Goal: Information Seeking & Learning: Learn about a topic

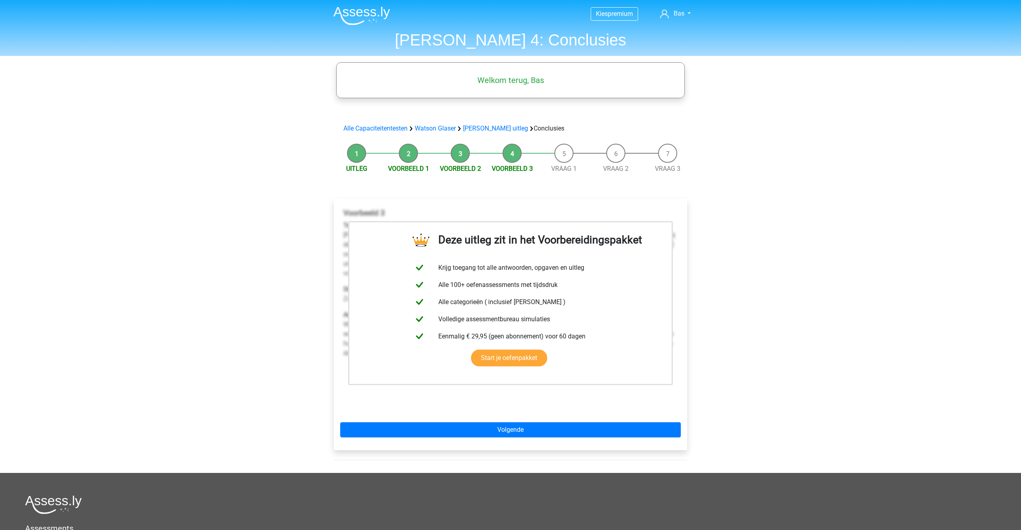
click at [265, 298] on div "Kies premium Bas bjvoerman@hotmail.com" at bounding box center [510, 341] width 1021 height 683
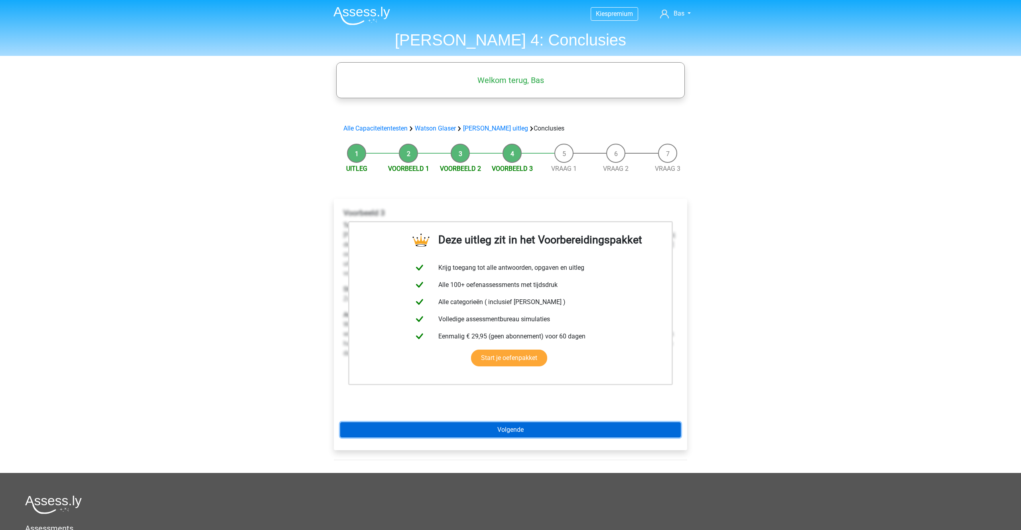
click at [480, 435] on link "Volgende" at bounding box center [510, 429] width 341 height 15
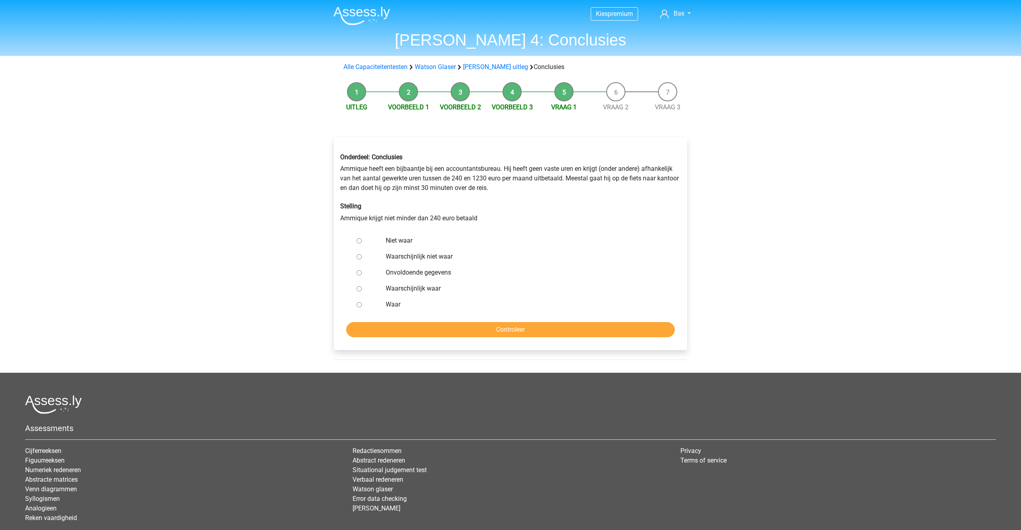
click at [358, 304] on input "Waar" at bounding box center [359, 304] width 5 height 5
radio input "true"
click at [487, 333] on input "Controleer" at bounding box center [510, 329] width 329 height 15
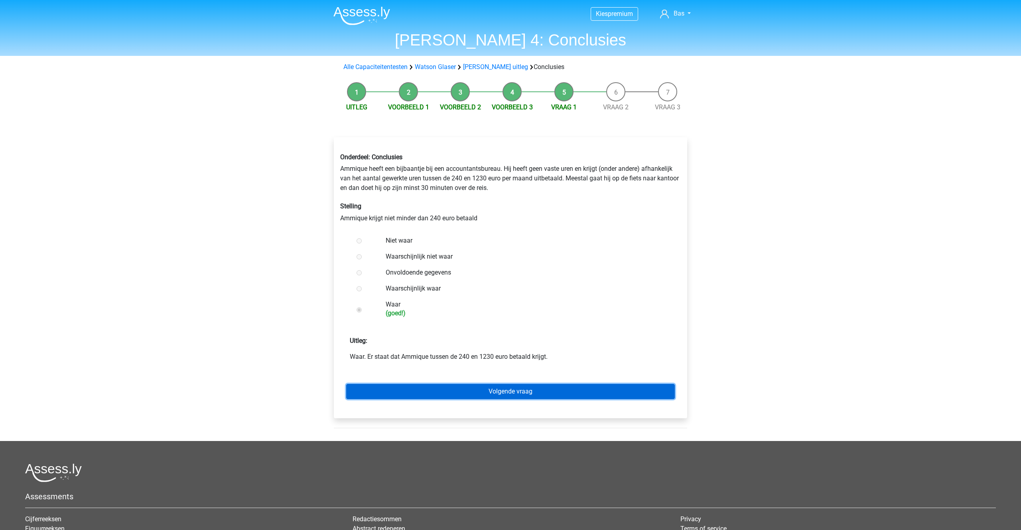
click at [491, 388] on link "Volgende vraag" at bounding box center [510, 391] width 329 height 15
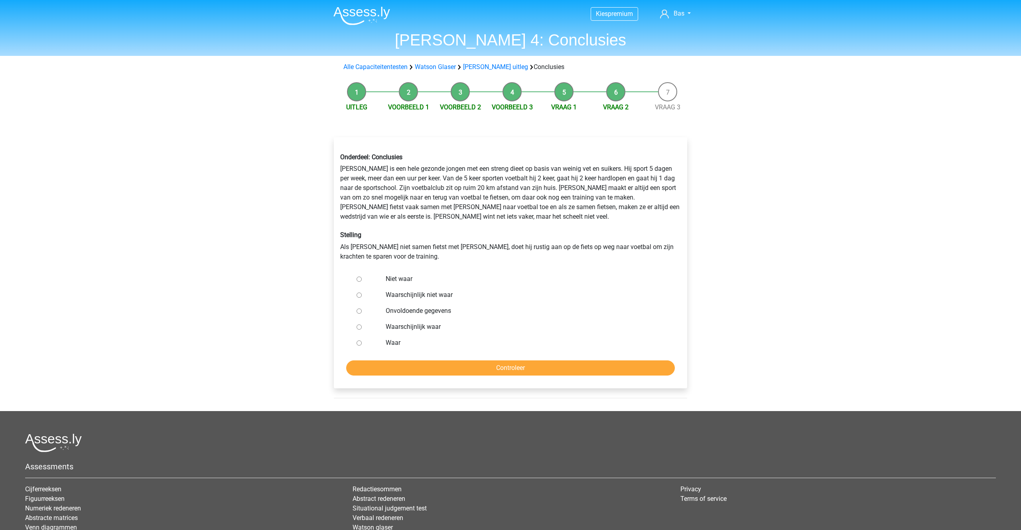
click at [361, 311] on input "Onvoldoende gegevens" at bounding box center [359, 310] width 5 height 5
radio input "true"
click at [468, 371] on input "Controleer" at bounding box center [510, 367] width 329 height 15
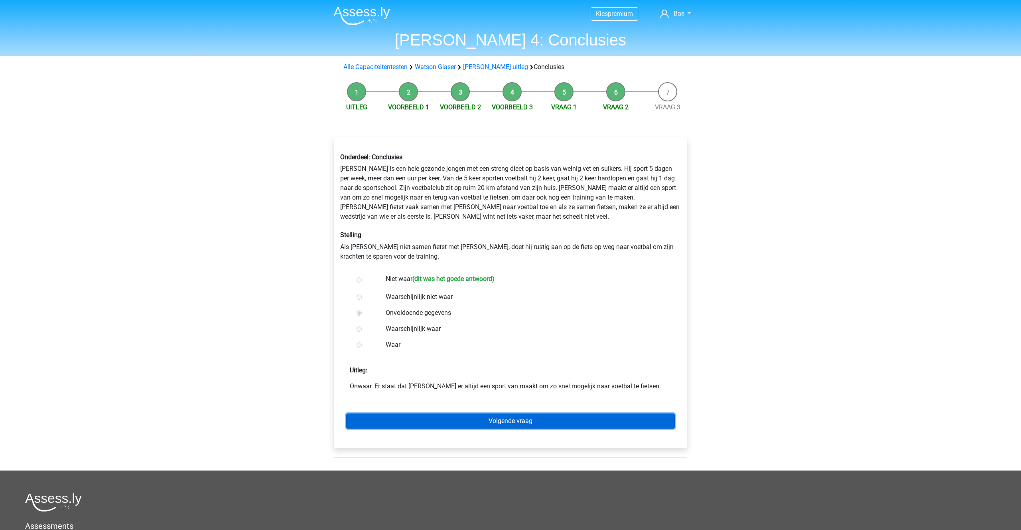
click at [499, 419] on link "Volgende vraag" at bounding box center [510, 420] width 329 height 15
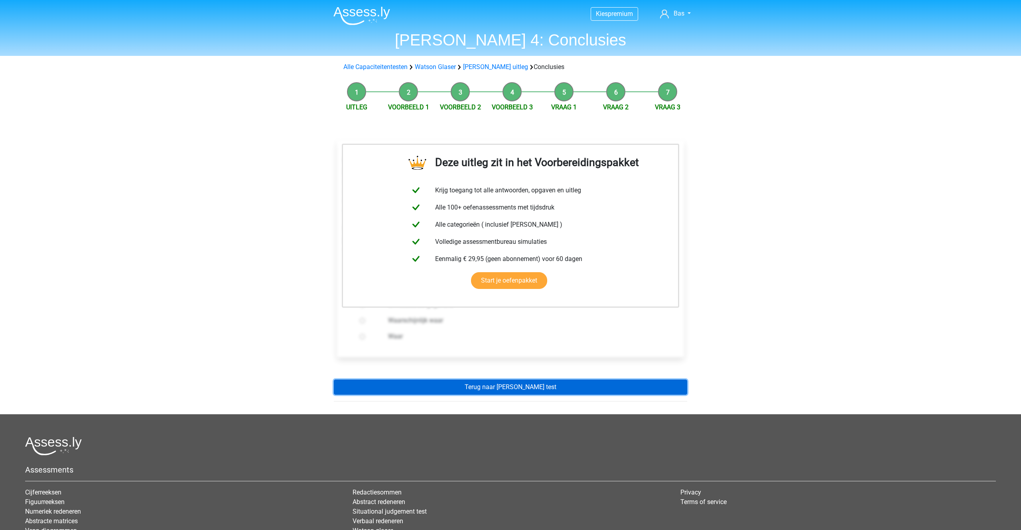
click at [493, 379] on link "Terug naar [PERSON_NAME] test" at bounding box center [510, 386] width 353 height 15
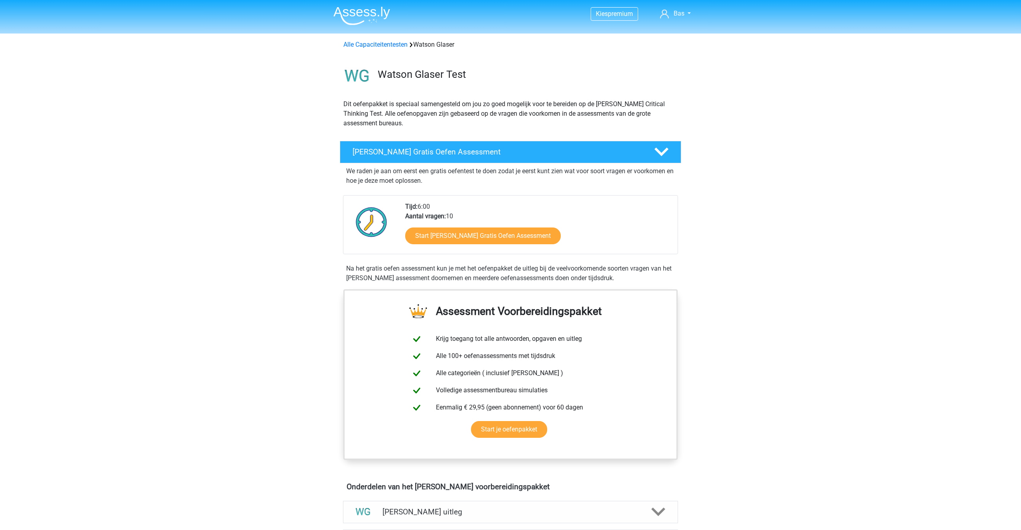
click at [363, 10] on img at bounding box center [361, 15] width 57 height 19
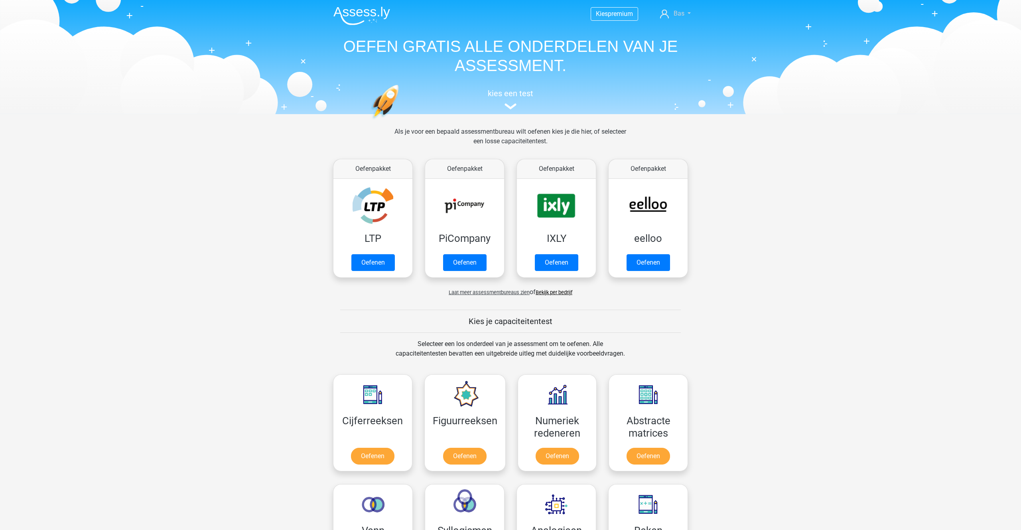
click at [675, 13] on span "Bas" at bounding box center [679, 14] width 11 height 8
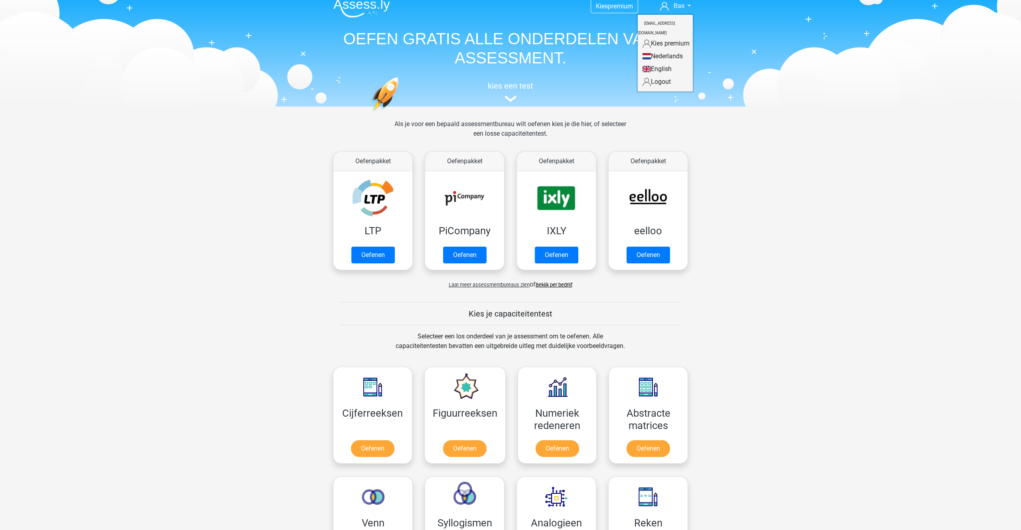
scroll to position [8, 0]
click at [678, 37] on link "Kies premium" at bounding box center [665, 43] width 55 height 13
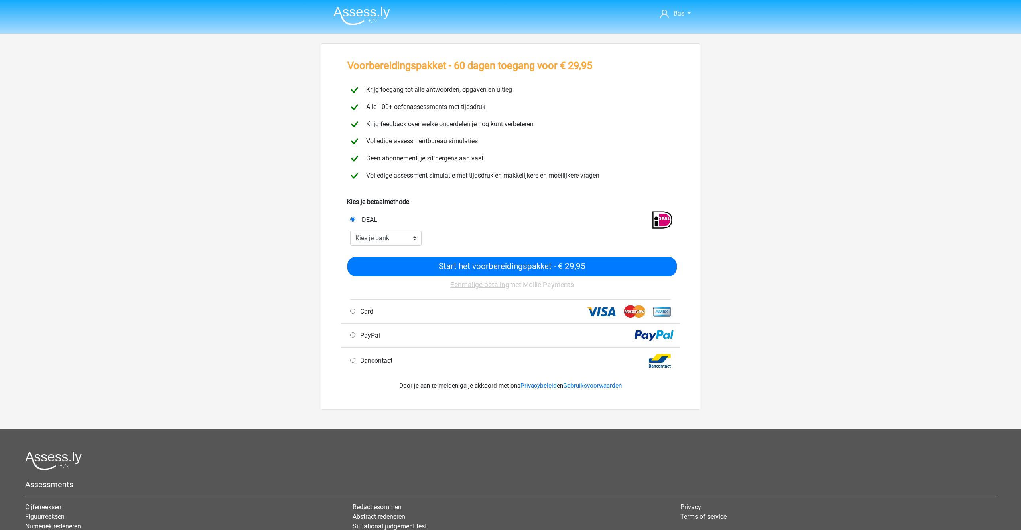
scroll to position [0, 0]
click at [679, 15] on span "Bas" at bounding box center [679, 13] width 11 height 8
click at [657, 44] on link "Logout" at bounding box center [665, 50] width 55 height 13
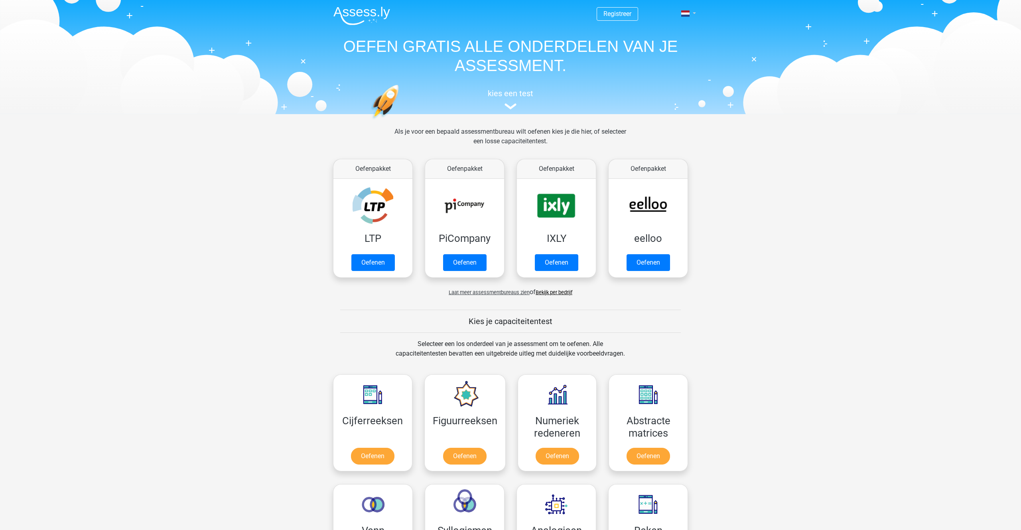
click at [693, 10] on link at bounding box center [686, 14] width 16 height 10
click at [655, 55] on link "Login" at bounding box center [665, 57] width 55 height 13
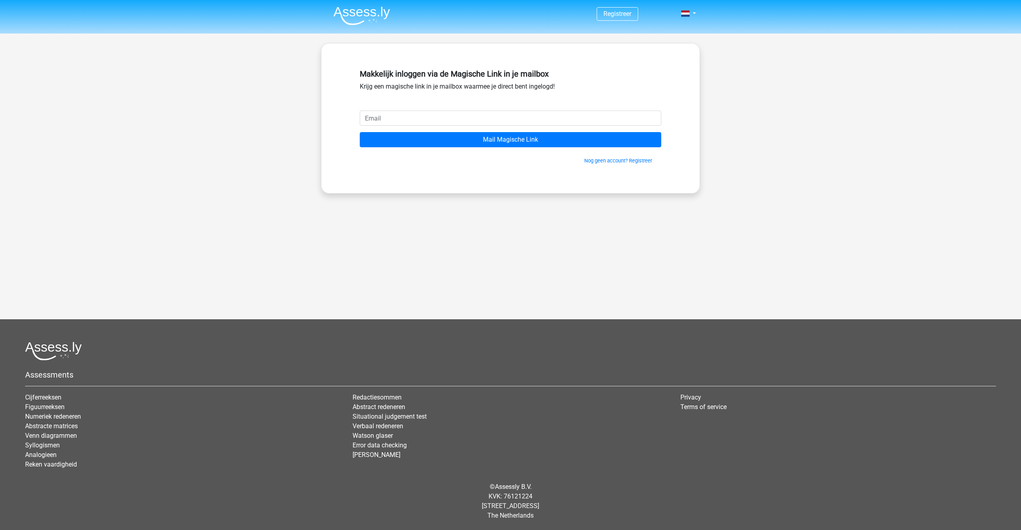
click at [394, 114] on input "email" at bounding box center [511, 117] width 302 height 15
type input "bjvoerman@gmail.com"
click at [360, 132] on input "Mail Magische Link" at bounding box center [511, 139] width 302 height 15
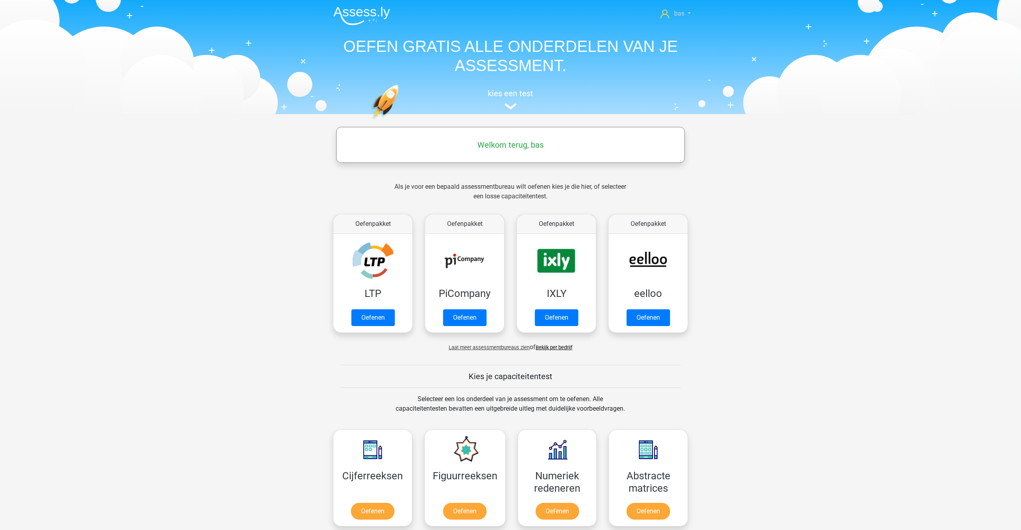
click at [684, 11] on link "bas" at bounding box center [675, 14] width 37 height 10
click at [526, 100] on div "kies een test" at bounding box center [510, 98] width 367 height 26
click at [487, 311] on link "Oefenen" at bounding box center [464, 320] width 45 height 18
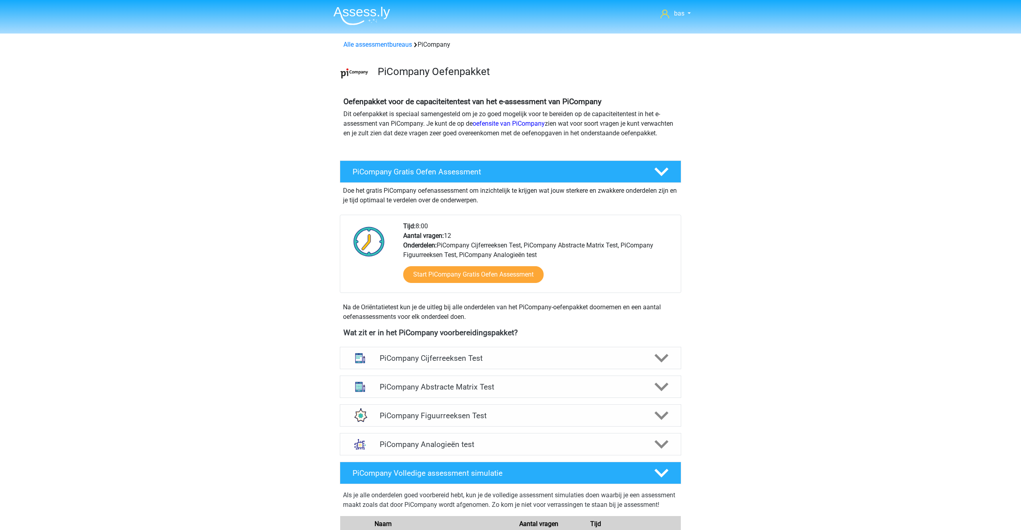
click at [385, 8] on img at bounding box center [361, 15] width 57 height 19
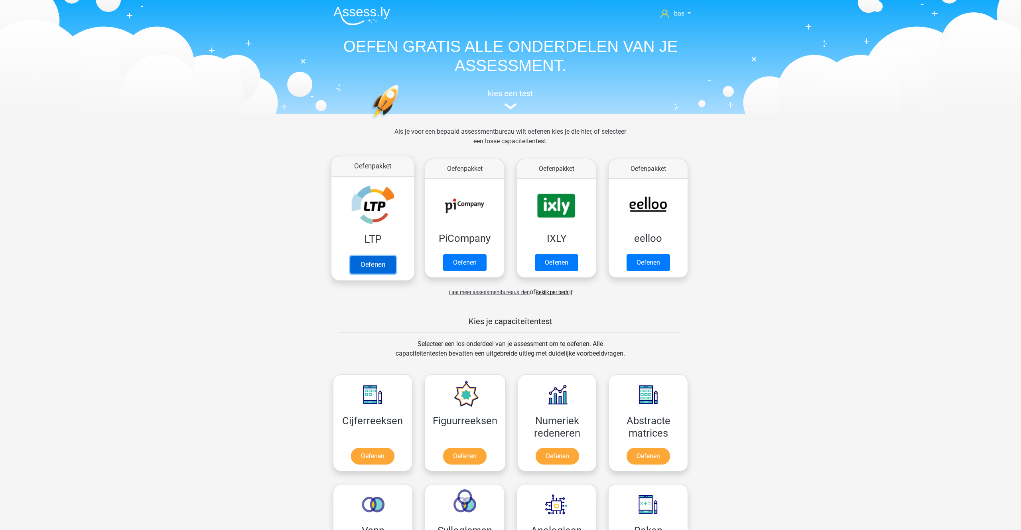
click at [370, 267] on link "Oefenen" at bounding box center [372, 265] width 45 height 18
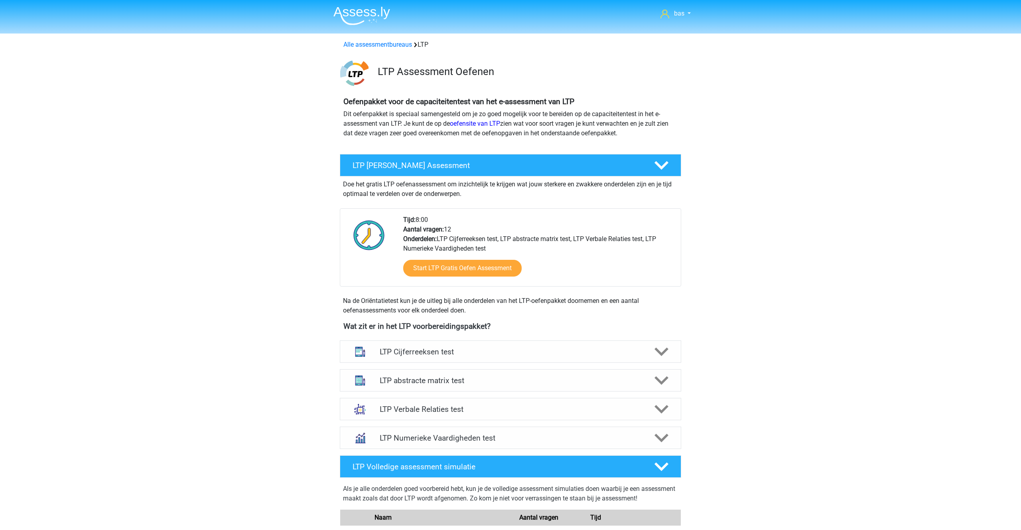
click at [368, 13] on img at bounding box center [361, 15] width 57 height 19
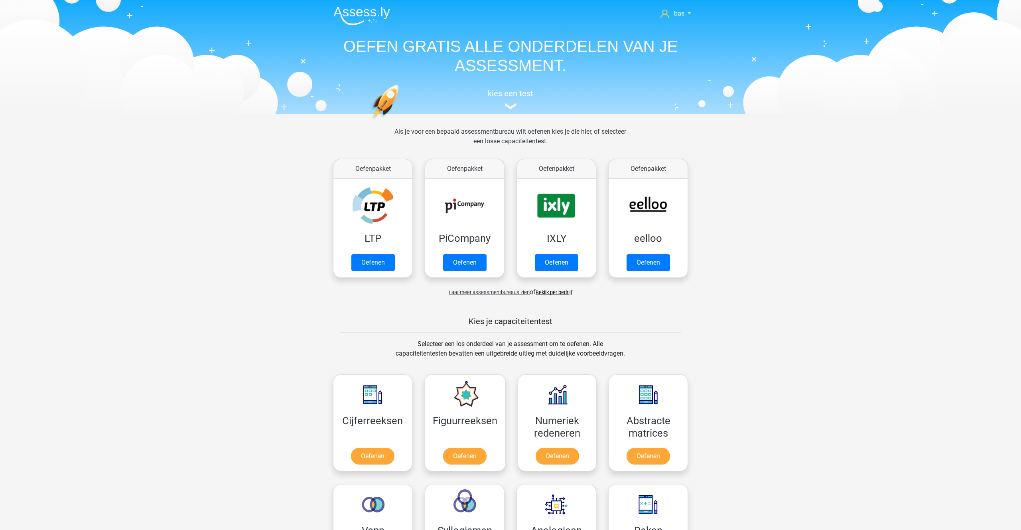
click at [552, 294] on link "Bekijk per bedrijf" at bounding box center [554, 292] width 37 height 6
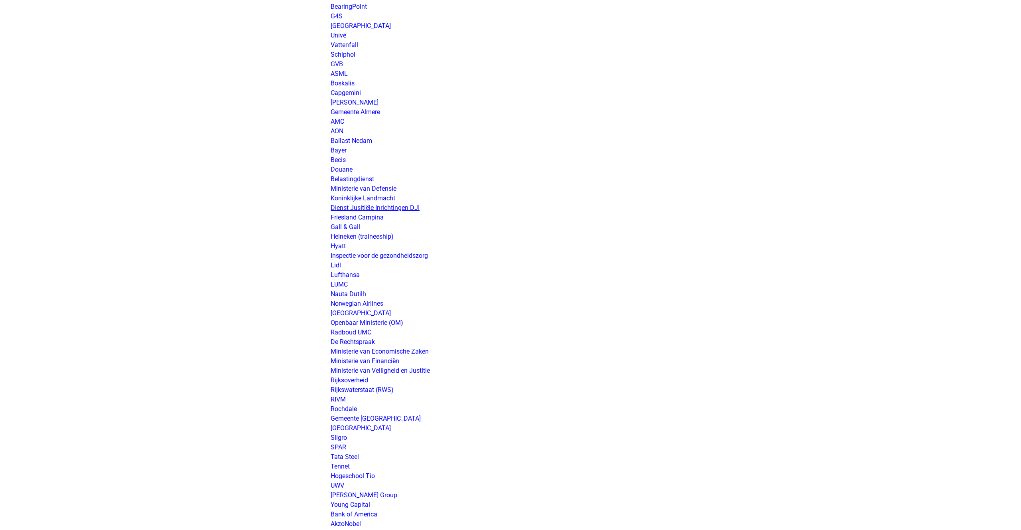
scroll to position [1203, 0]
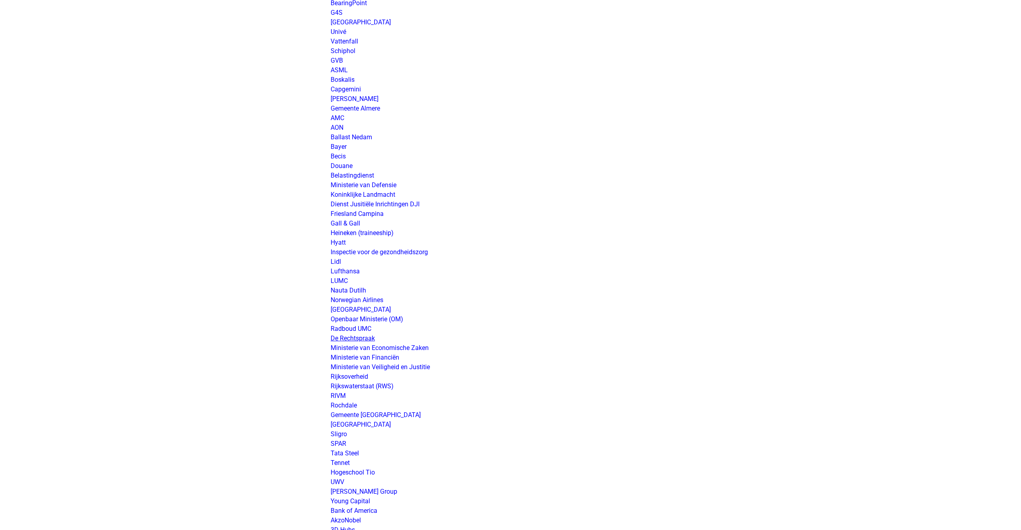
click at [355, 335] on link "De Rechtspraak" at bounding box center [353, 338] width 44 height 8
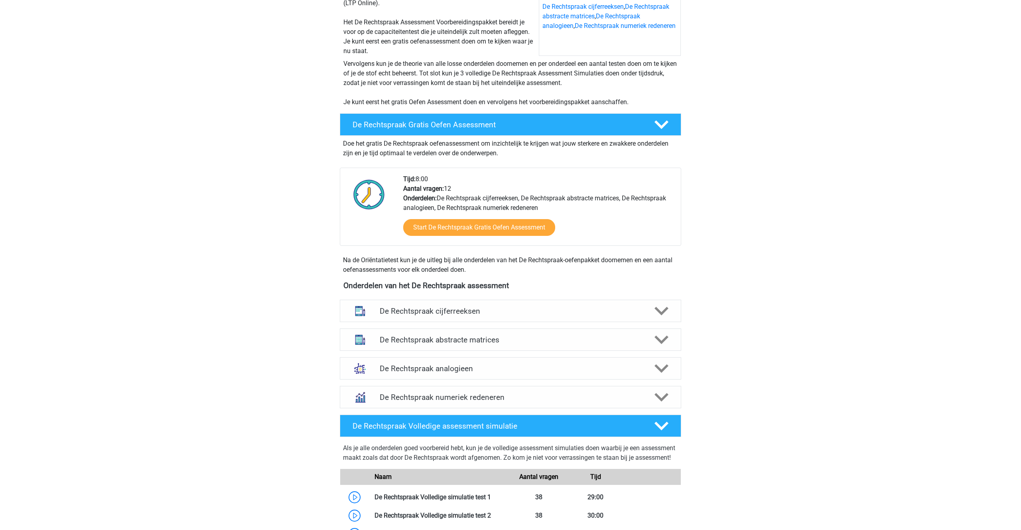
scroll to position [128, 0]
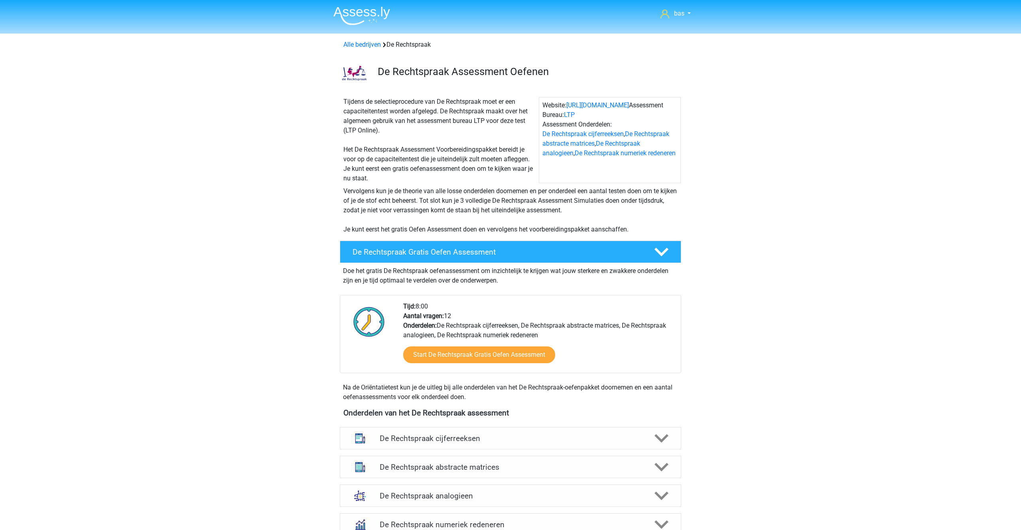
click at [356, 16] on img at bounding box center [361, 15] width 57 height 19
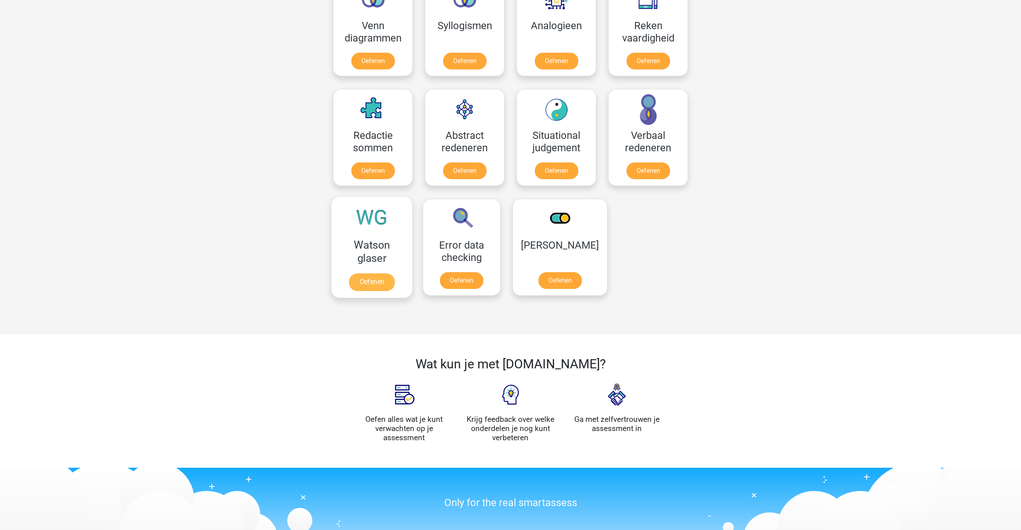
scroll to position [509, 0]
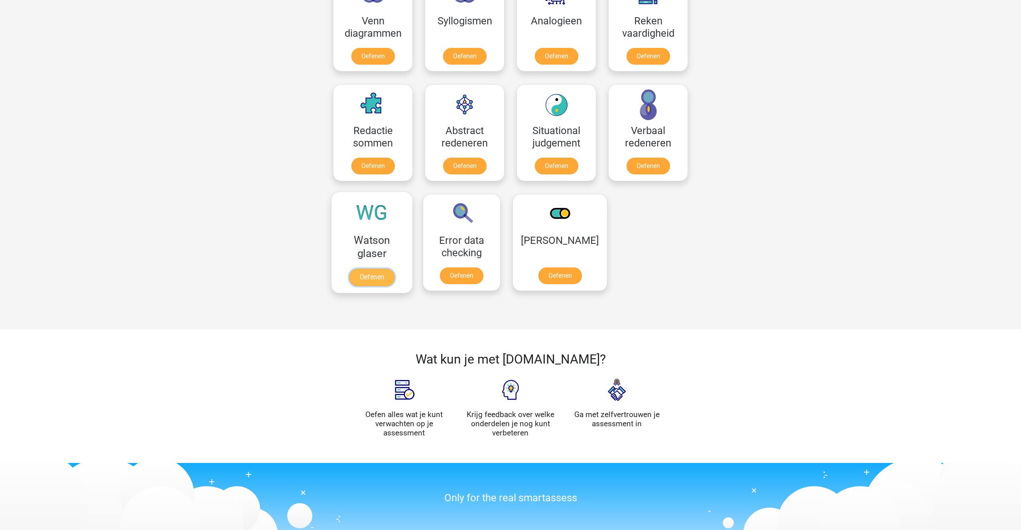
click at [367, 277] on link "Oefenen" at bounding box center [371, 277] width 45 height 18
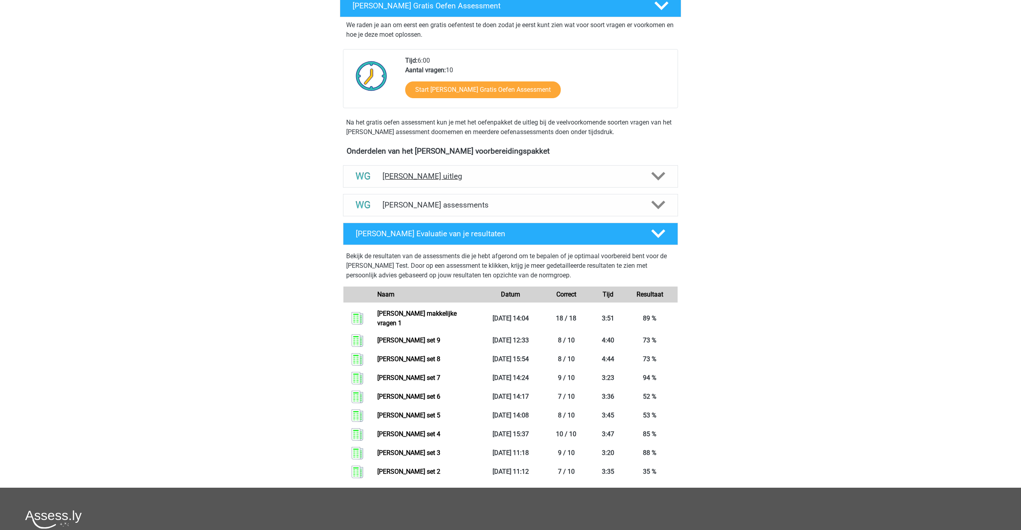
scroll to position [140, 0]
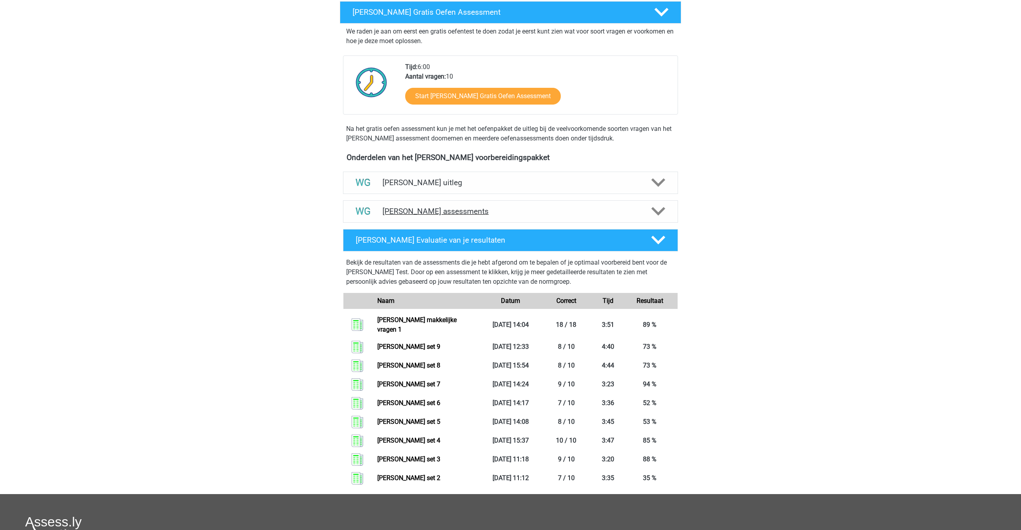
click at [438, 209] on h4 "Watson Glaser assessments" at bounding box center [511, 211] width 256 height 9
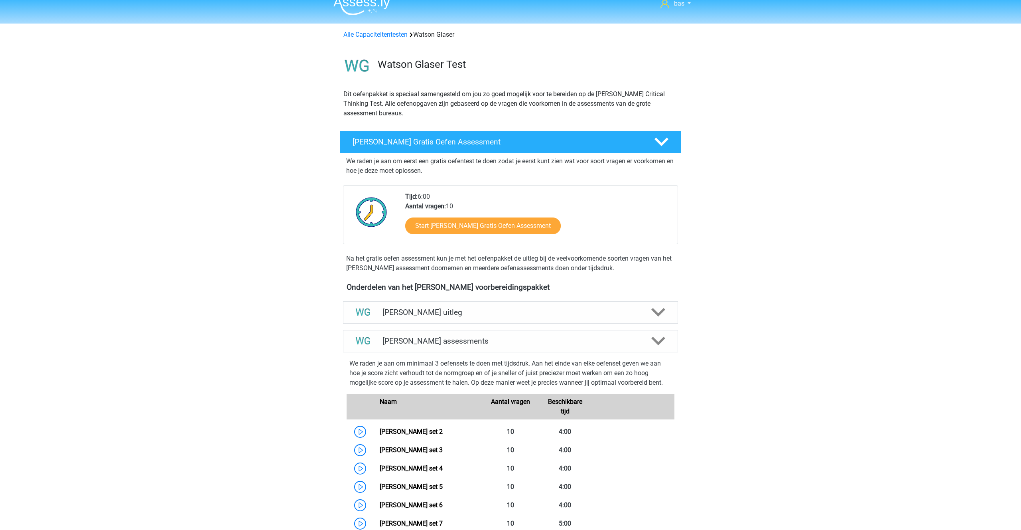
scroll to position [10, 0]
click at [426, 314] on h4 "[PERSON_NAME] uitleg" at bounding box center [511, 312] width 256 height 9
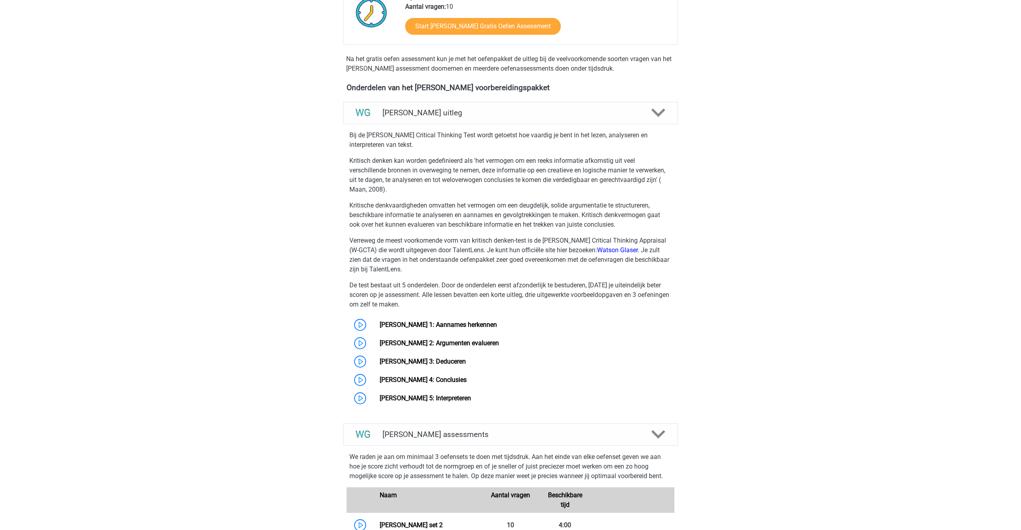
scroll to position [213, 0]
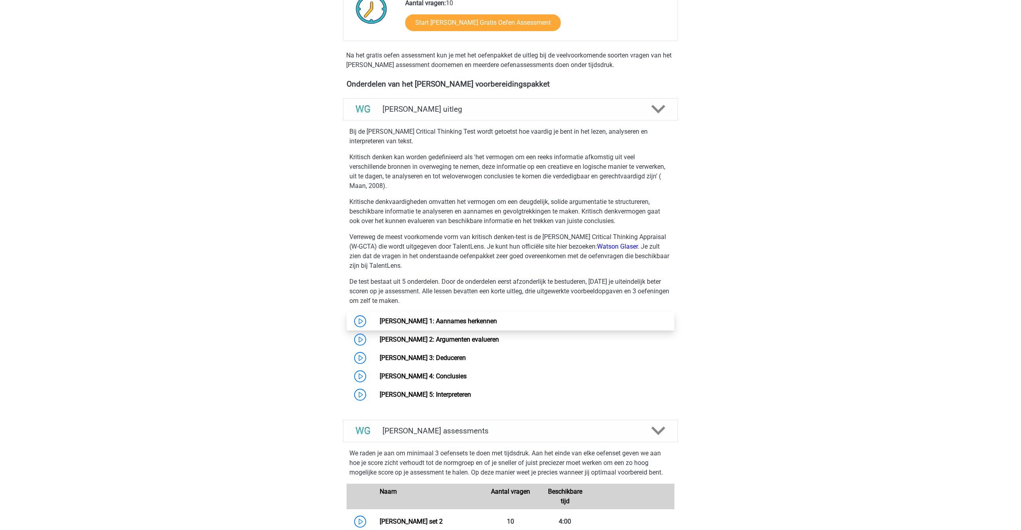
click at [380, 320] on link "[PERSON_NAME] 1: Aannames herkennen" at bounding box center [438, 321] width 117 height 8
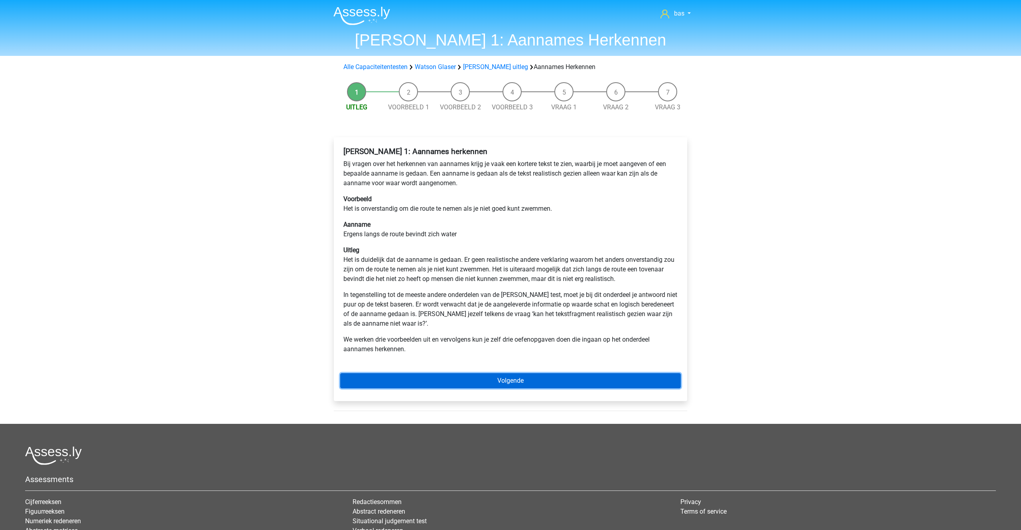
click at [506, 379] on link "Volgende" at bounding box center [510, 380] width 341 height 15
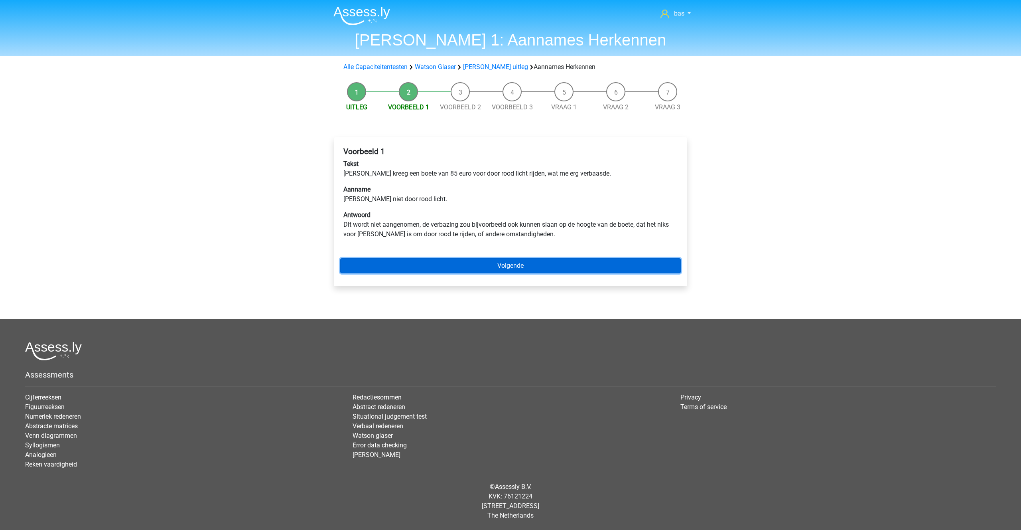
click at [499, 264] on link "Volgende" at bounding box center [510, 265] width 341 height 15
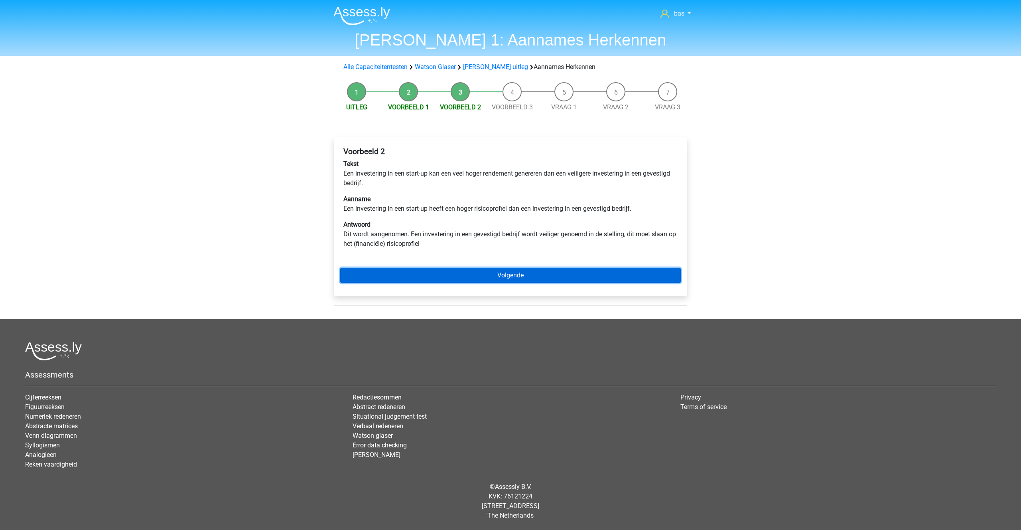
click at [515, 270] on link "Volgende" at bounding box center [510, 275] width 341 height 15
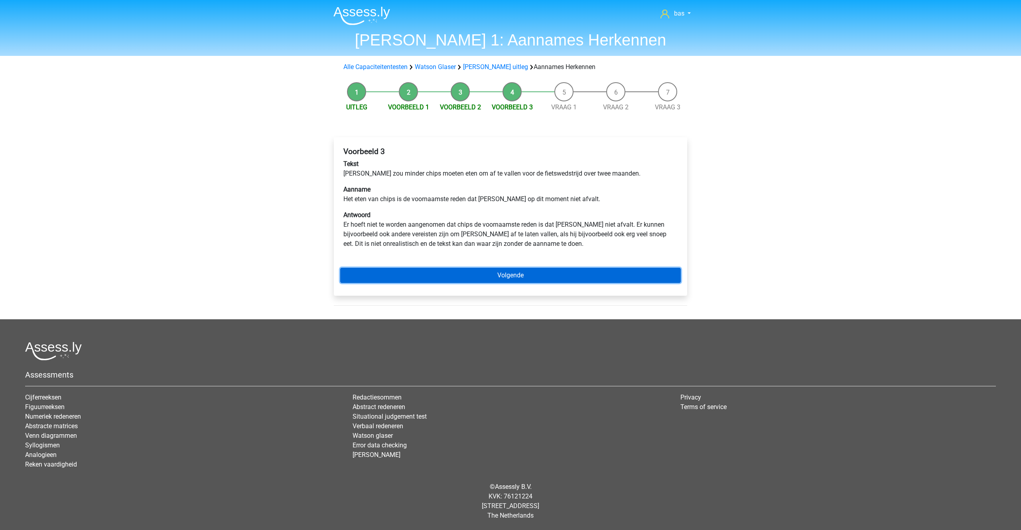
click at [499, 271] on link "Volgende" at bounding box center [510, 275] width 341 height 15
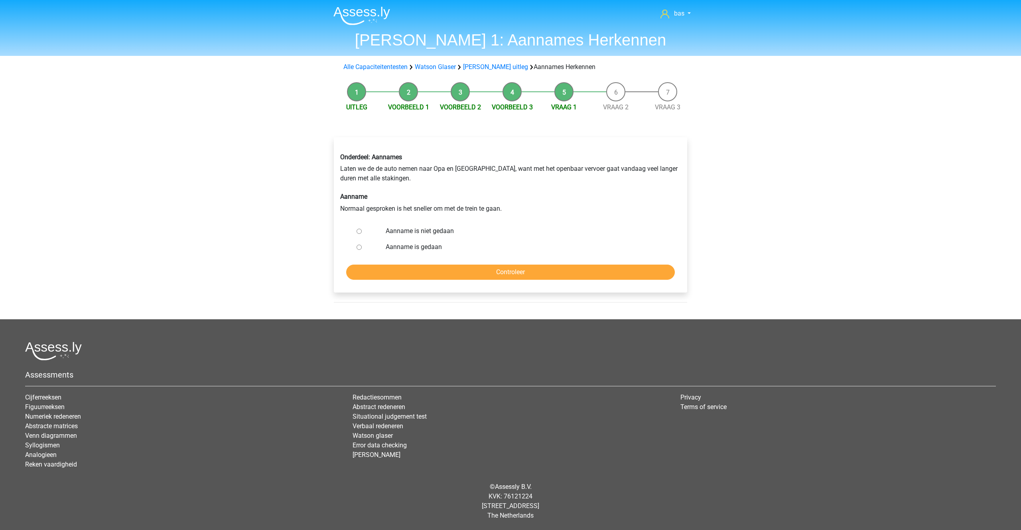
click at [356, 231] on div at bounding box center [366, 231] width 26 height 16
click at [359, 233] on input "Aanname is niet gedaan" at bounding box center [359, 231] width 5 height 5
radio input "true"
click at [534, 270] on input "Controleer" at bounding box center [510, 271] width 329 height 15
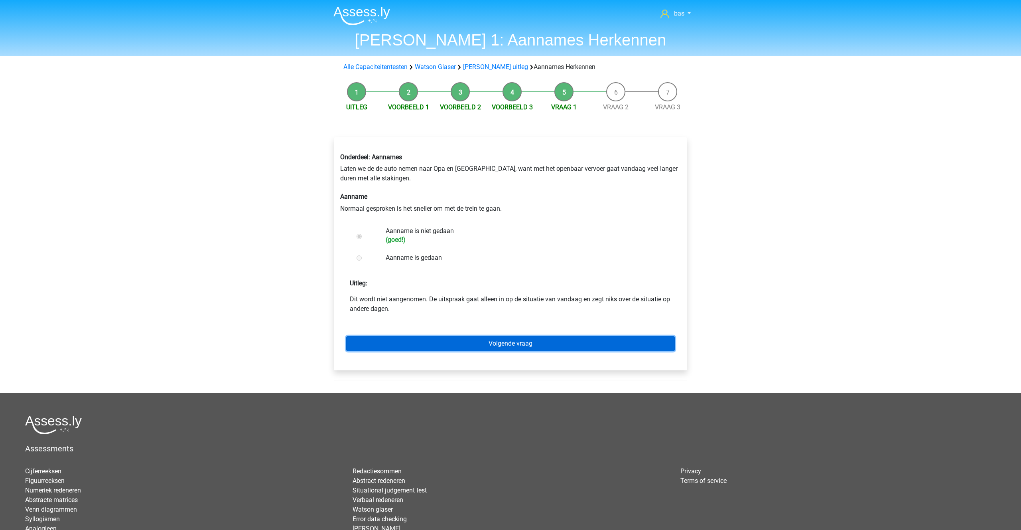
click at [499, 342] on link "Volgende vraag" at bounding box center [510, 343] width 329 height 15
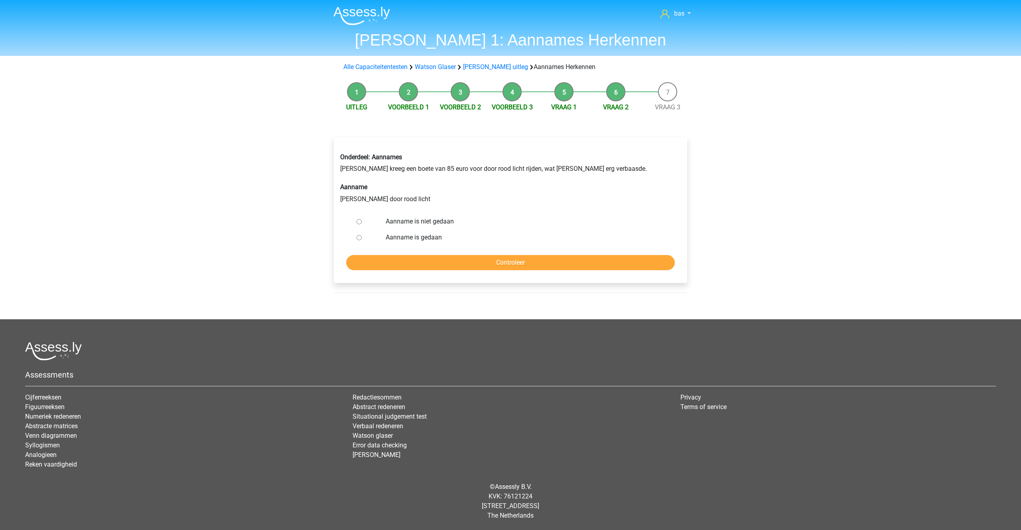
click at [360, 223] on input "Aanname is niet gedaan" at bounding box center [359, 221] width 5 height 5
radio input "true"
click at [509, 264] on input "Controleer" at bounding box center [510, 262] width 329 height 15
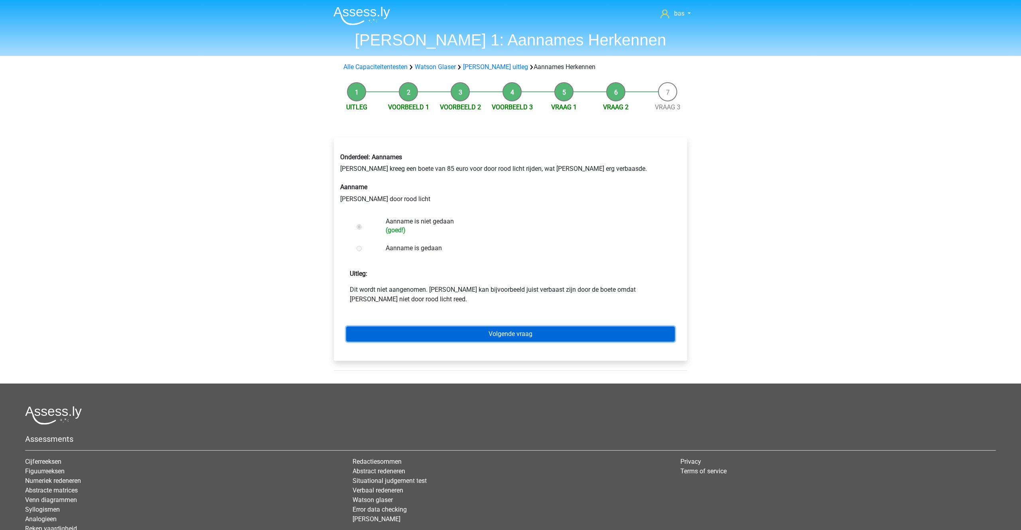
click at [520, 337] on link "Volgende vraag" at bounding box center [510, 333] width 329 height 15
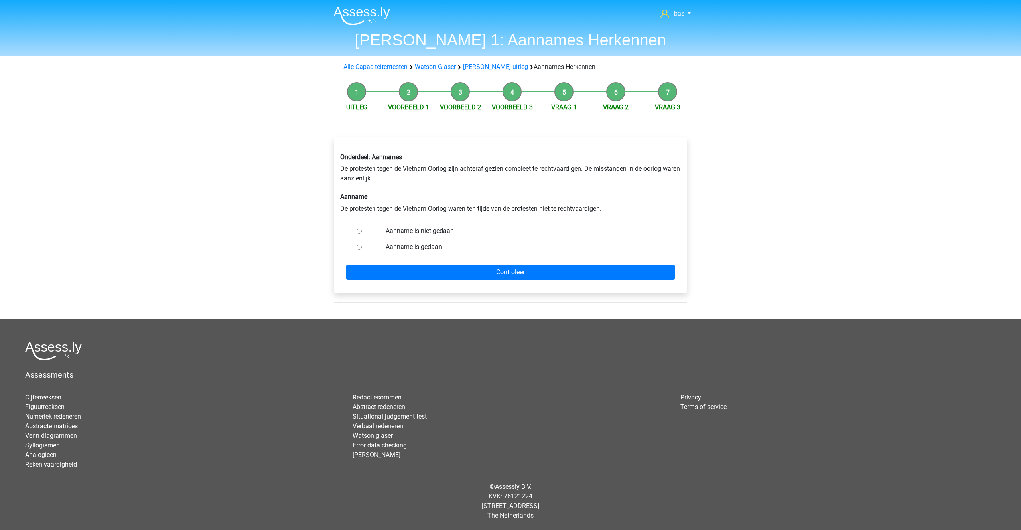
click at [358, 231] on input "Aanname is niet gedaan" at bounding box center [359, 231] width 5 height 5
radio input "true"
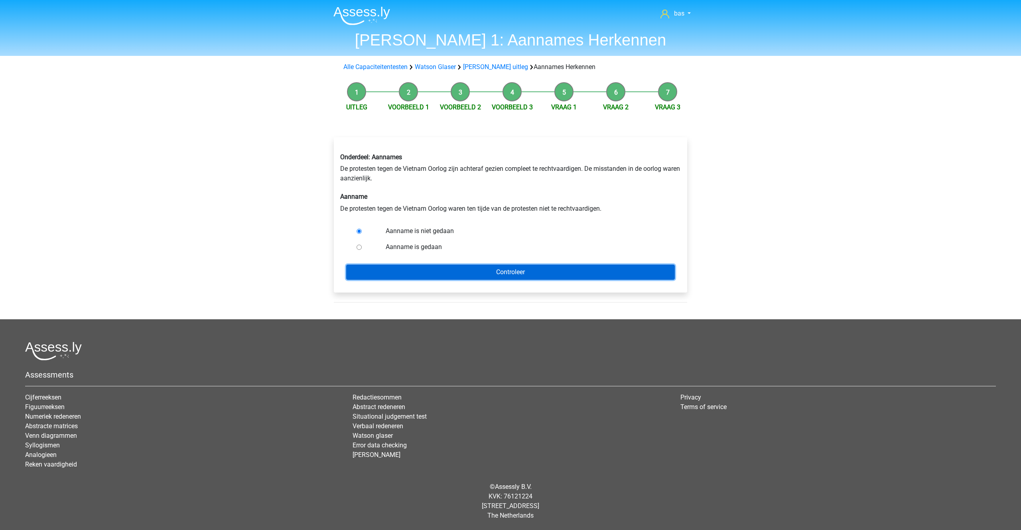
click at [503, 274] on input "Controleer" at bounding box center [510, 271] width 329 height 15
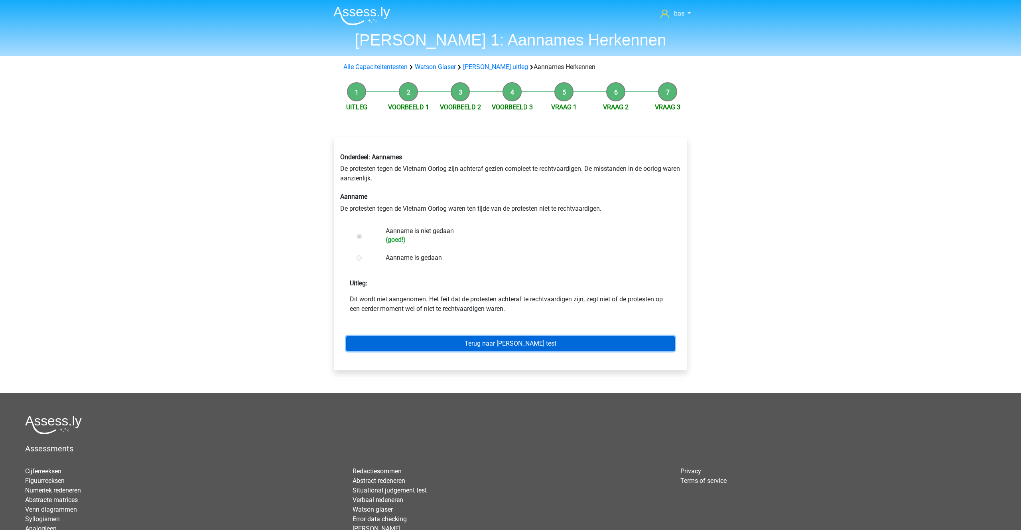
click at [497, 346] on link "Terug naar watson glaser test" at bounding box center [510, 343] width 329 height 15
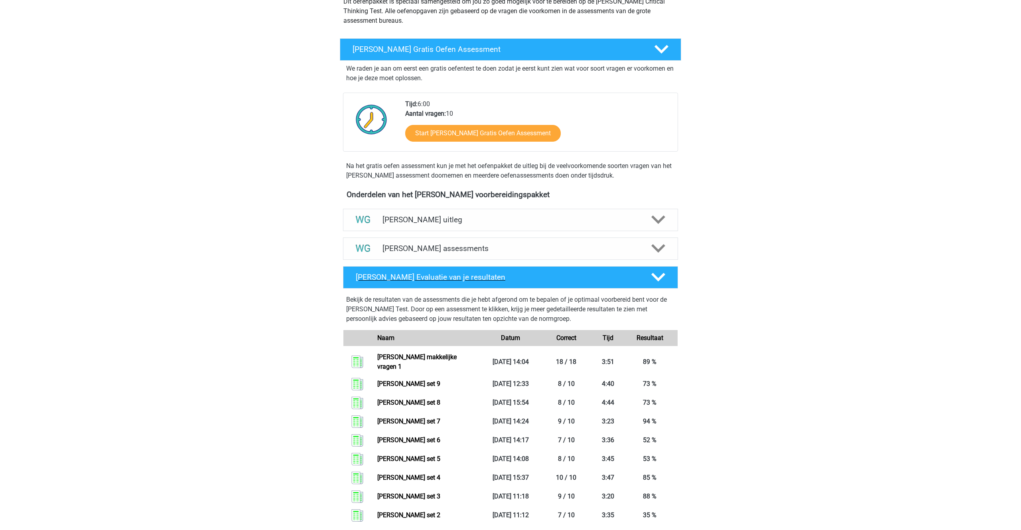
scroll to position [103, 0]
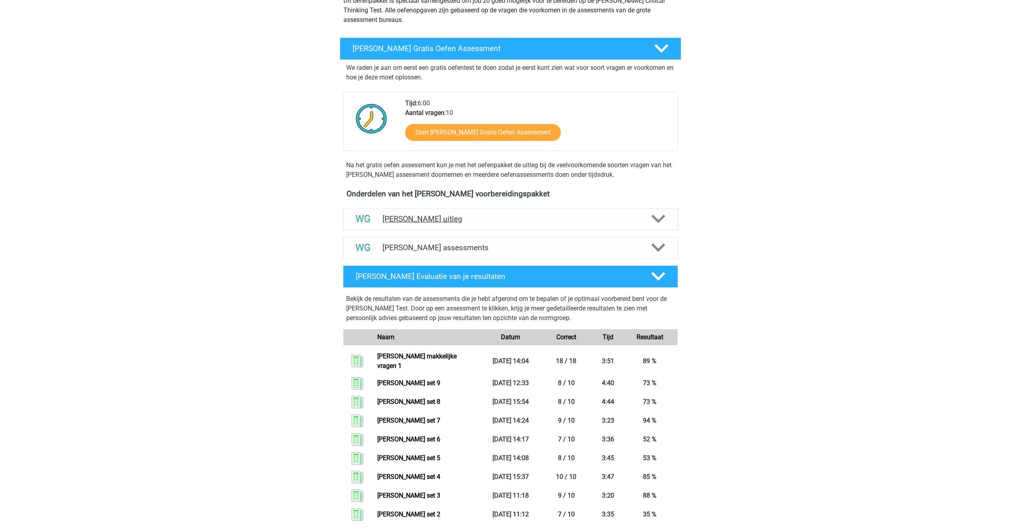
click at [436, 223] on h4 "[PERSON_NAME] uitleg" at bounding box center [511, 218] width 256 height 9
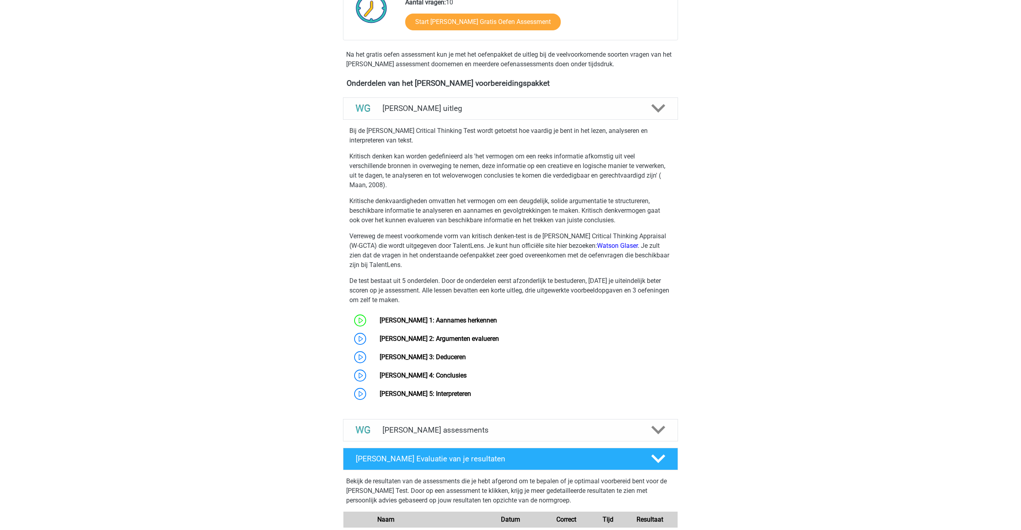
scroll to position [217, 0]
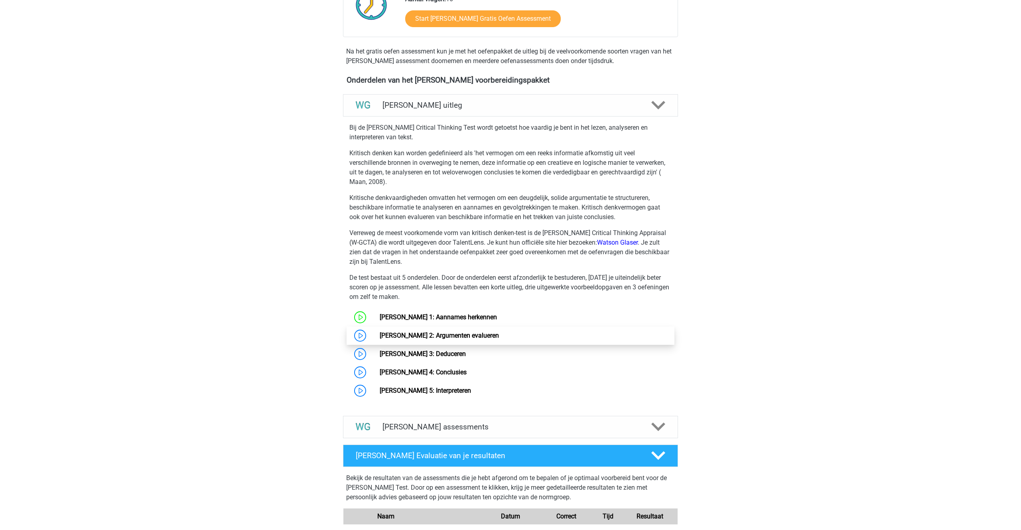
click at [407, 336] on link "Watson Glaser 2: Argumenten evalueren" at bounding box center [439, 335] width 119 height 8
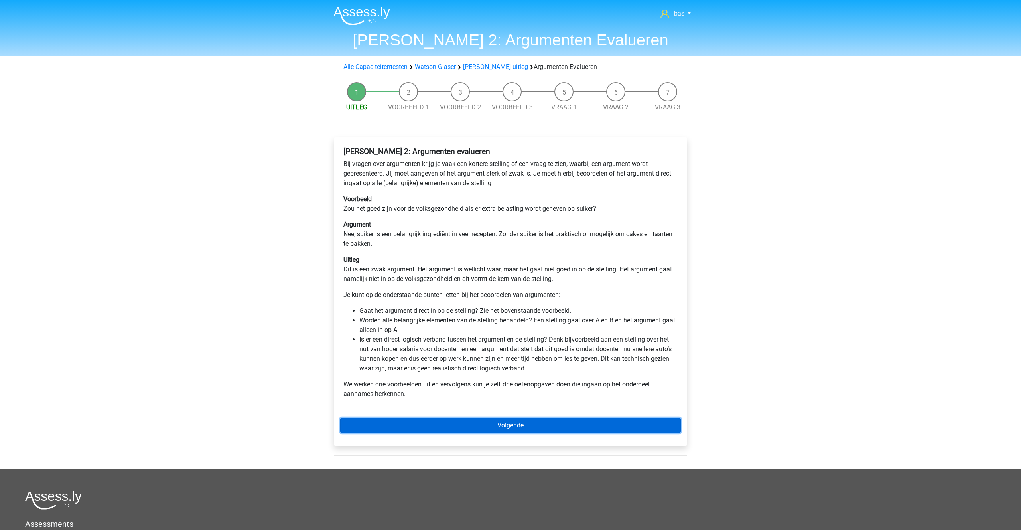
click at [494, 424] on link "Volgende" at bounding box center [510, 425] width 341 height 15
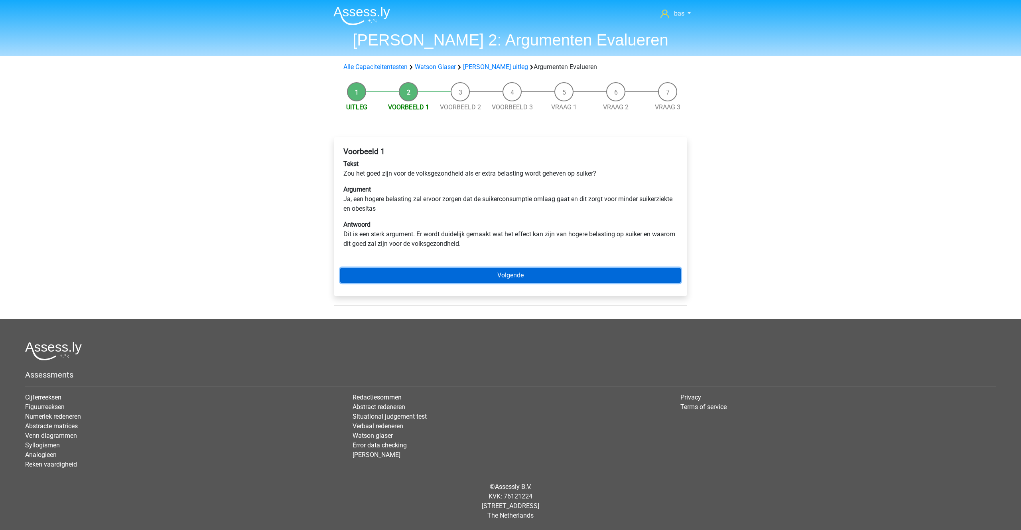
click at [499, 271] on link "Volgende" at bounding box center [510, 275] width 341 height 15
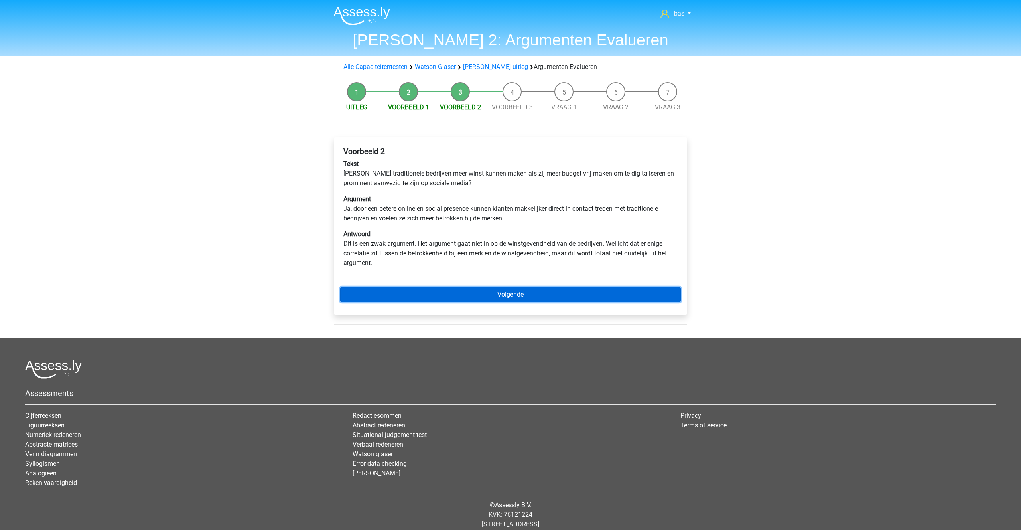
click at [507, 296] on link "Volgende" at bounding box center [510, 294] width 341 height 15
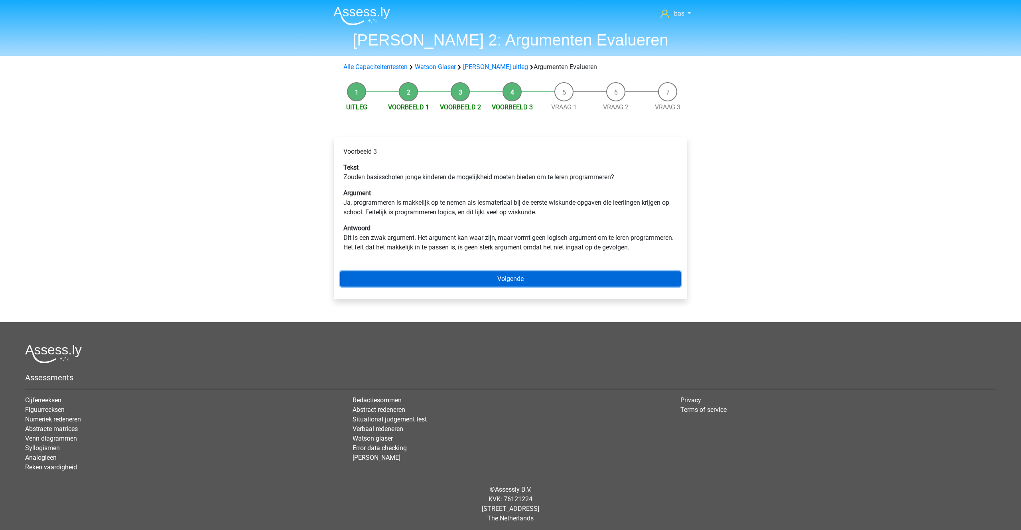
click at [500, 276] on link "Volgende" at bounding box center [510, 278] width 341 height 15
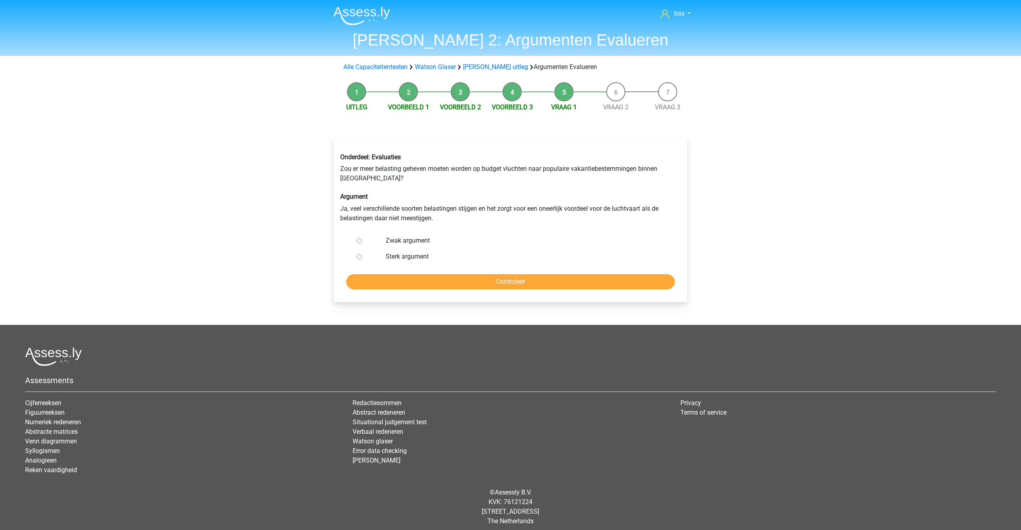
click at [361, 241] on input "Zwak argument" at bounding box center [359, 240] width 5 height 5
radio input "true"
click at [507, 282] on input "Controleer" at bounding box center [510, 281] width 329 height 15
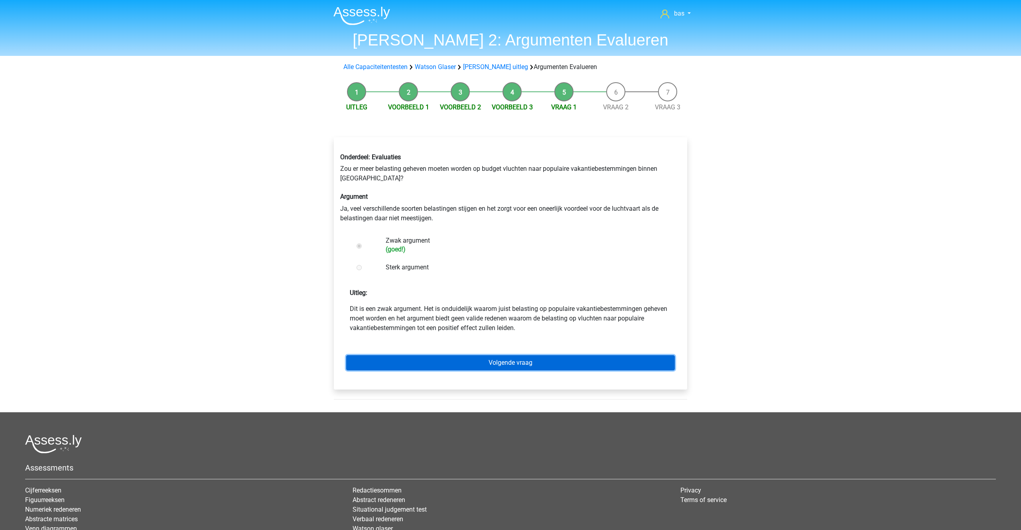
click at [494, 362] on link "Volgende vraag" at bounding box center [510, 362] width 329 height 15
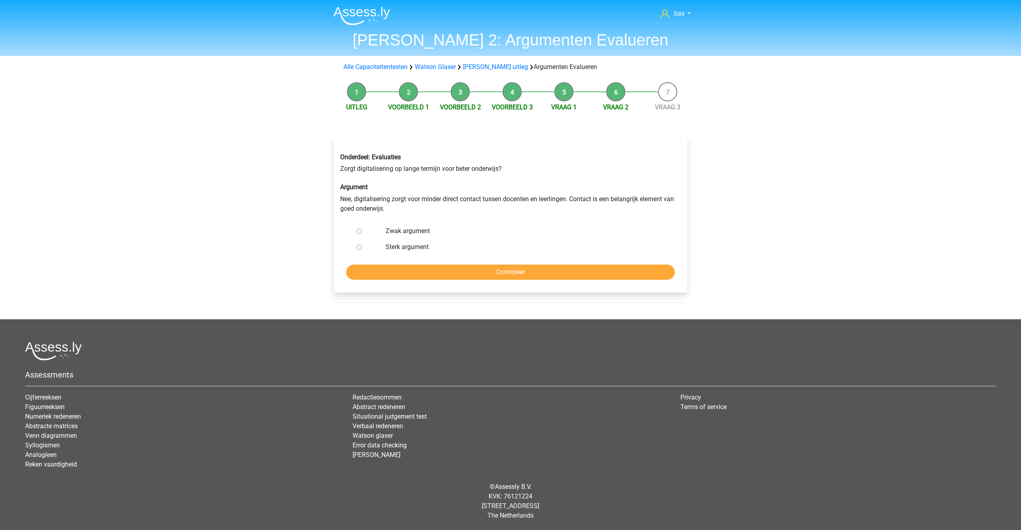
click at [357, 247] on input "Sterk argument" at bounding box center [359, 247] width 5 height 5
radio input "true"
click at [509, 266] on input "Controleer" at bounding box center [510, 271] width 329 height 15
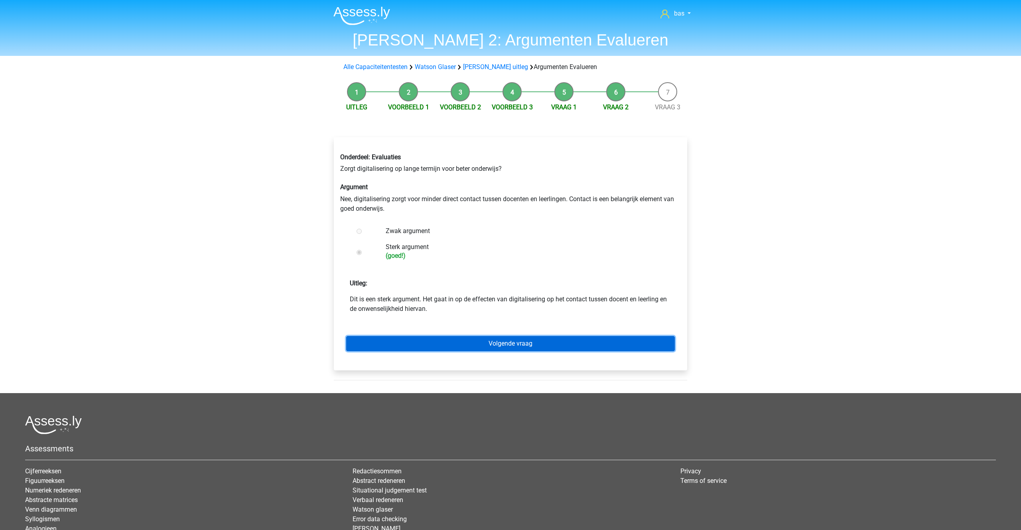
click at [515, 345] on link "Volgende vraag" at bounding box center [510, 343] width 329 height 15
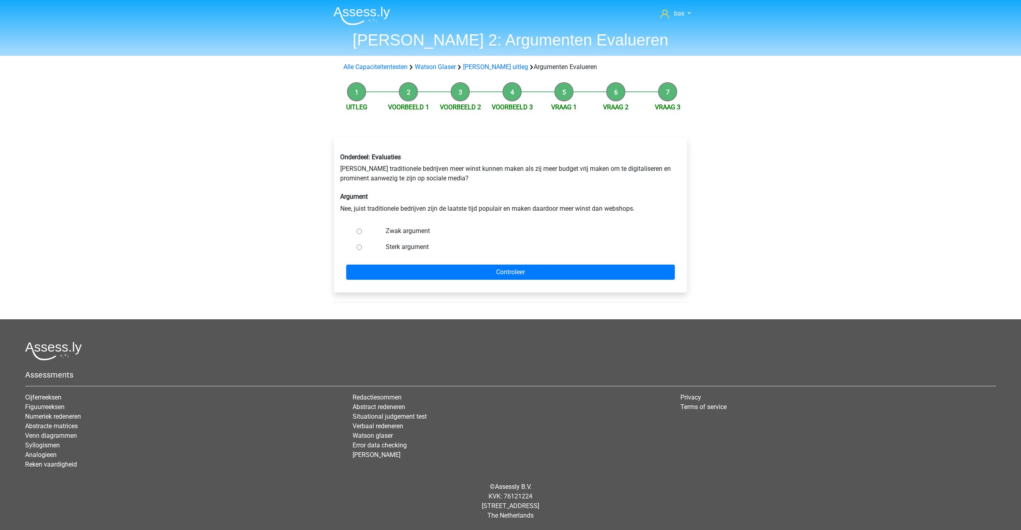
click at [359, 233] on input "Zwak argument" at bounding box center [359, 231] width 5 height 5
radio input "true"
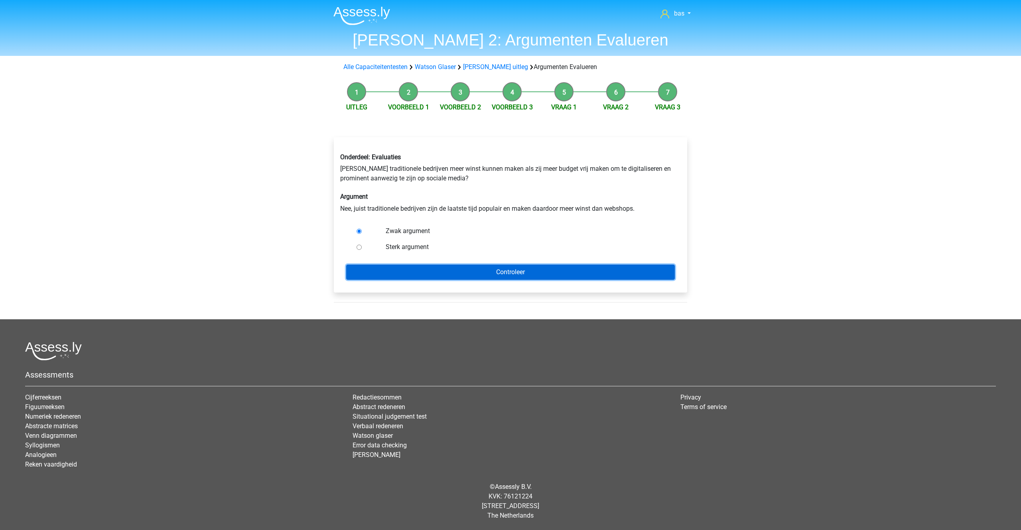
click at [501, 274] on input "Controleer" at bounding box center [510, 271] width 329 height 15
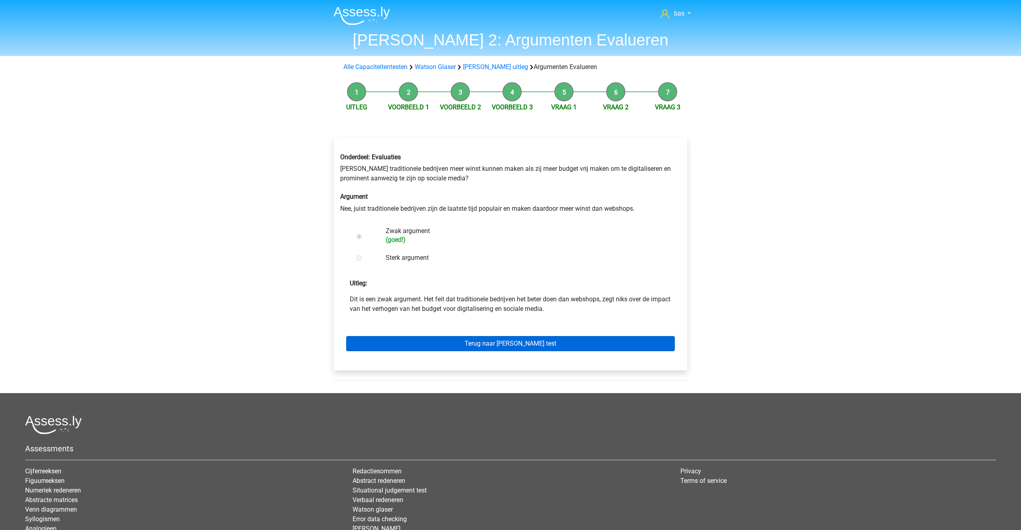
drag, startPoint x: 506, startPoint y: 335, endPoint x: 505, endPoint y: 339, distance: 4.5
click at [506, 335] on div "Terug naar watson glaser test" at bounding box center [510, 342] width 341 height 44
click at [502, 339] on link "Terug naar watson glaser test" at bounding box center [510, 343] width 329 height 15
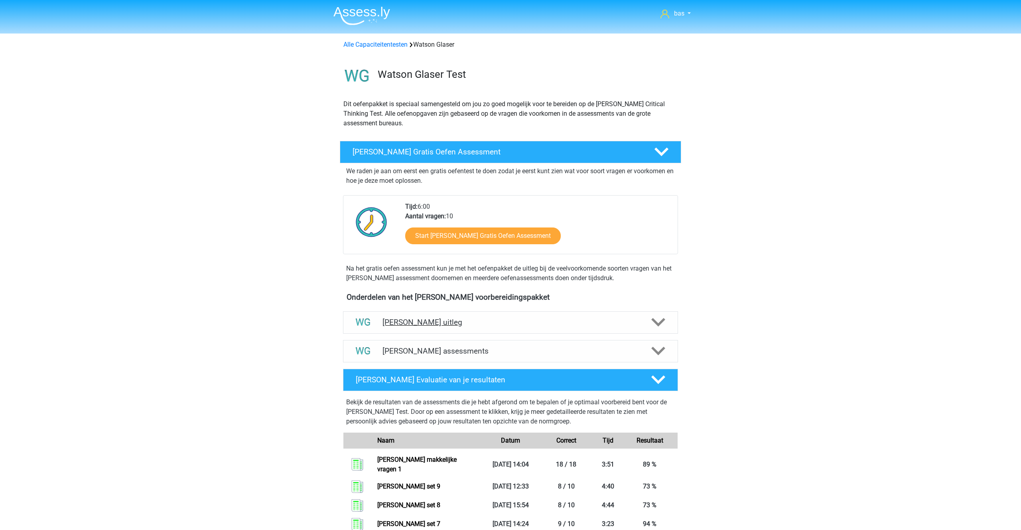
click at [423, 322] on h4 "[PERSON_NAME] uitleg" at bounding box center [511, 321] width 256 height 9
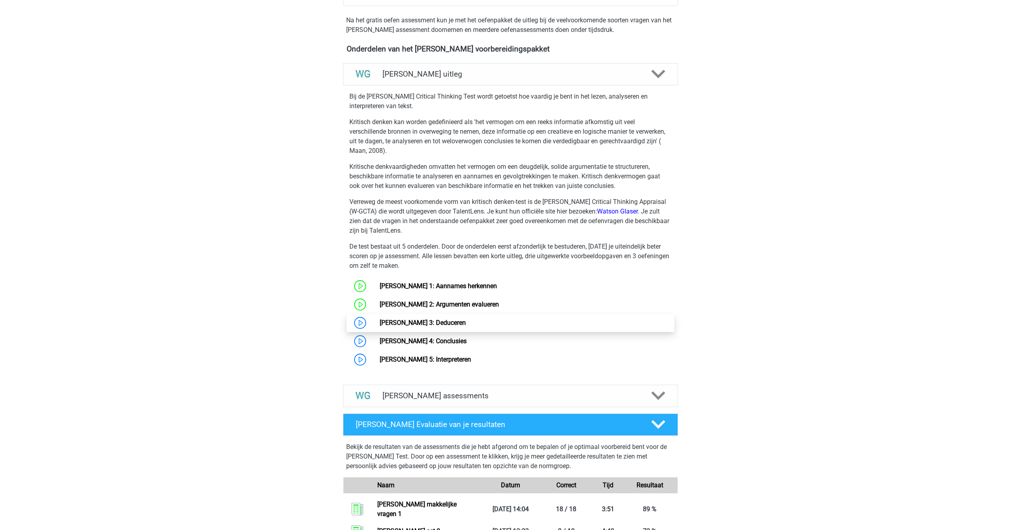
scroll to position [248, 0]
click at [423, 322] on link "[PERSON_NAME] 3: Deduceren" at bounding box center [423, 322] width 86 height 8
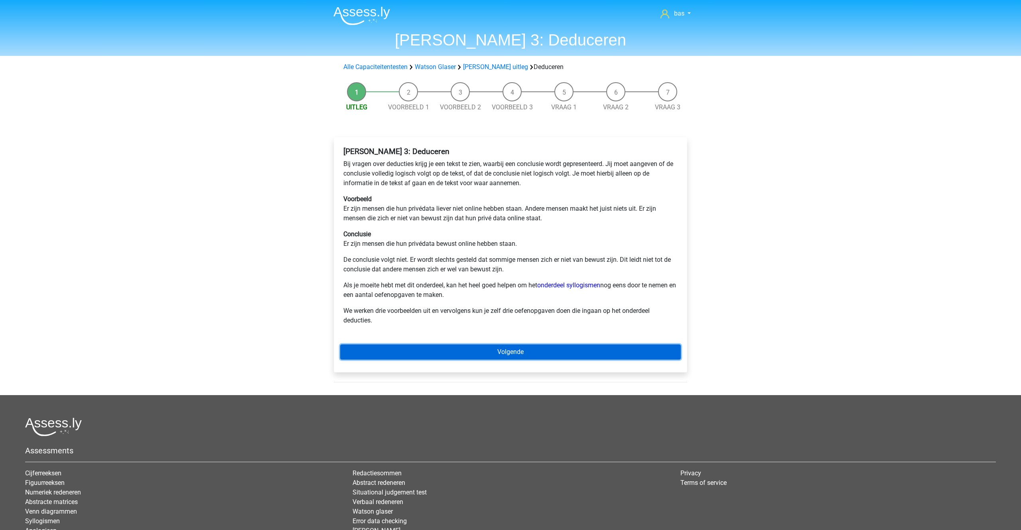
click at [495, 354] on link "Volgende" at bounding box center [510, 351] width 341 height 15
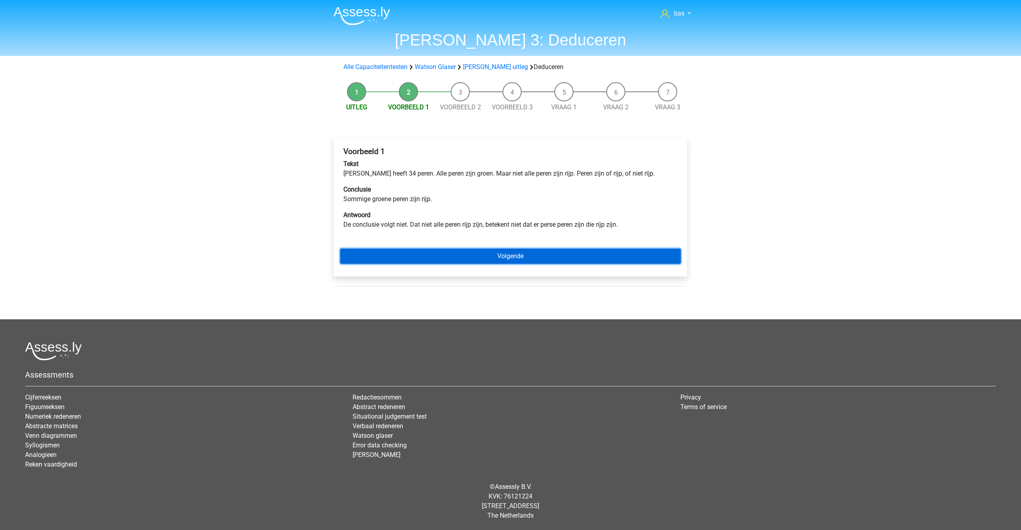
click at [523, 257] on link "Volgende" at bounding box center [510, 255] width 341 height 15
click at [499, 256] on link "Volgende" at bounding box center [510, 255] width 341 height 15
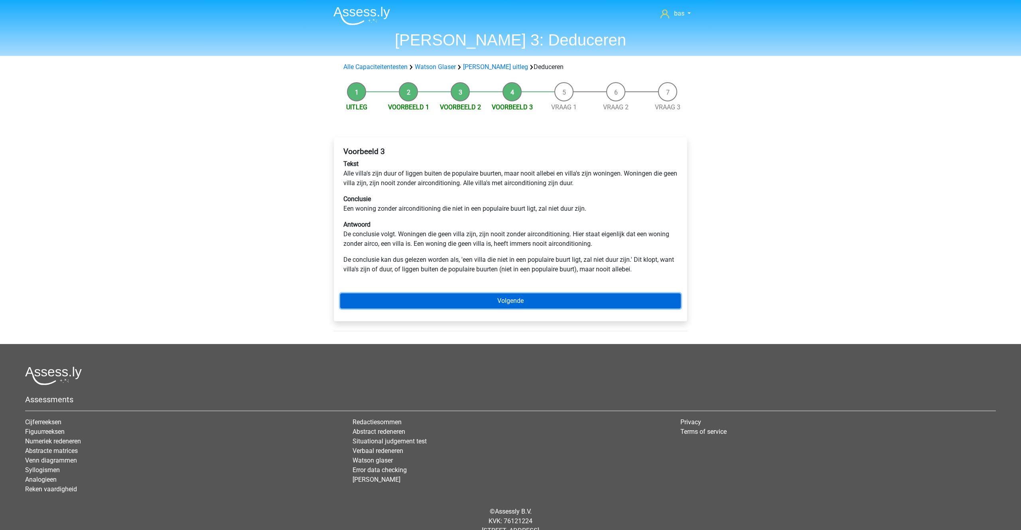
click at [505, 301] on link "Volgende" at bounding box center [510, 300] width 341 height 15
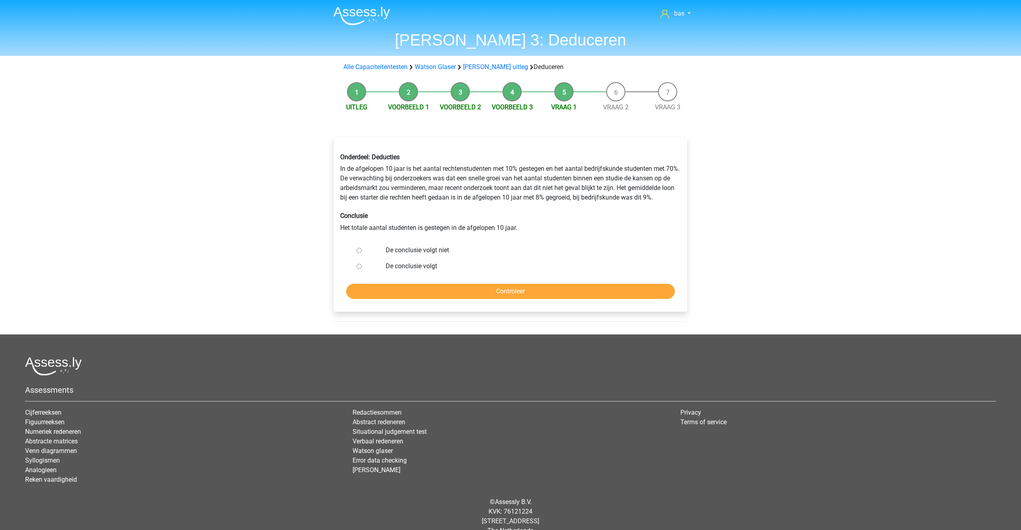
click at [359, 250] on input "De conclusie volgt niet" at bounding box center [359, 250] width 5 height 5
radio input "true"
click at [509, 290] on input "Controleer" at bounding box center [510, 290] width 329 height 15
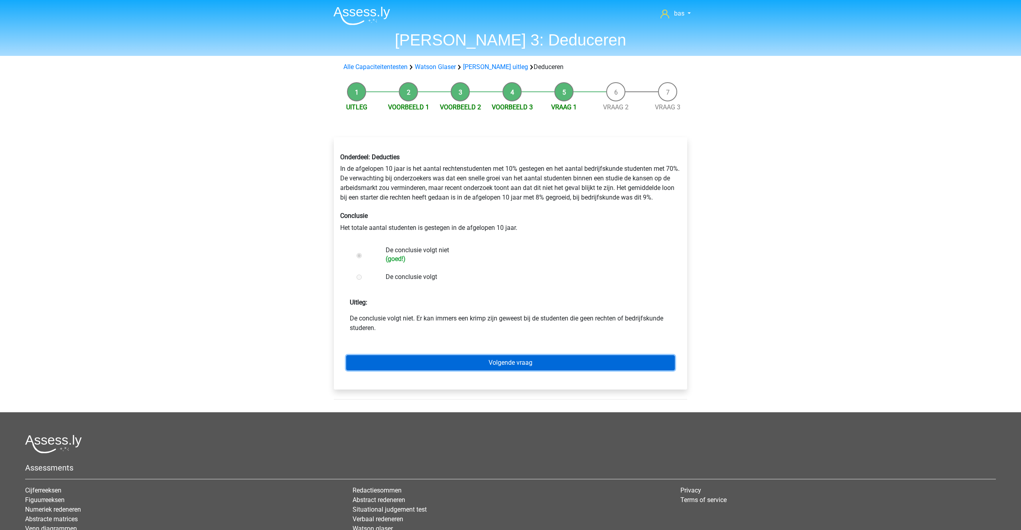
click at [502, 363] on link "Volgende vraag" at bounding box center [510, 362] width 329 height 15
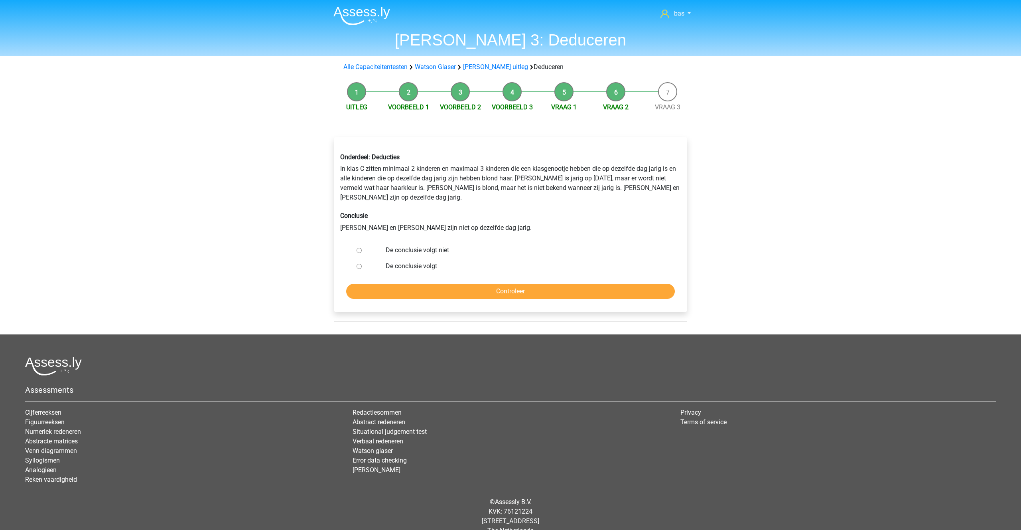
click at [360, 264] on input "De conclusie volgt" at bounding box center [359, 266] width 5 height 5
radio input "true"
click at [499, 284] on input "Controleer" at bounding box center [510, 291] width 329 height 15
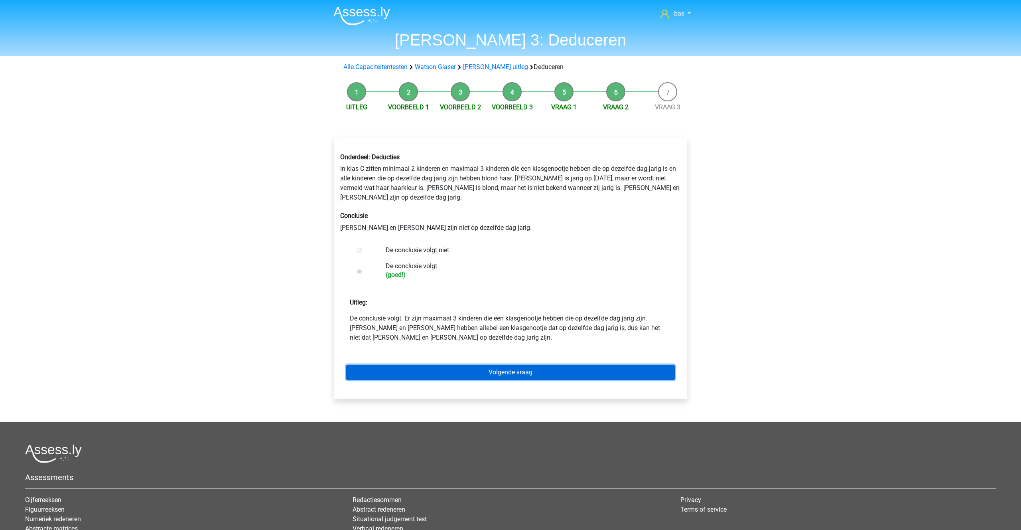
click at [495, 365] on link "Volgende vraag" at bounding box center [510, 372] width 329 height 15
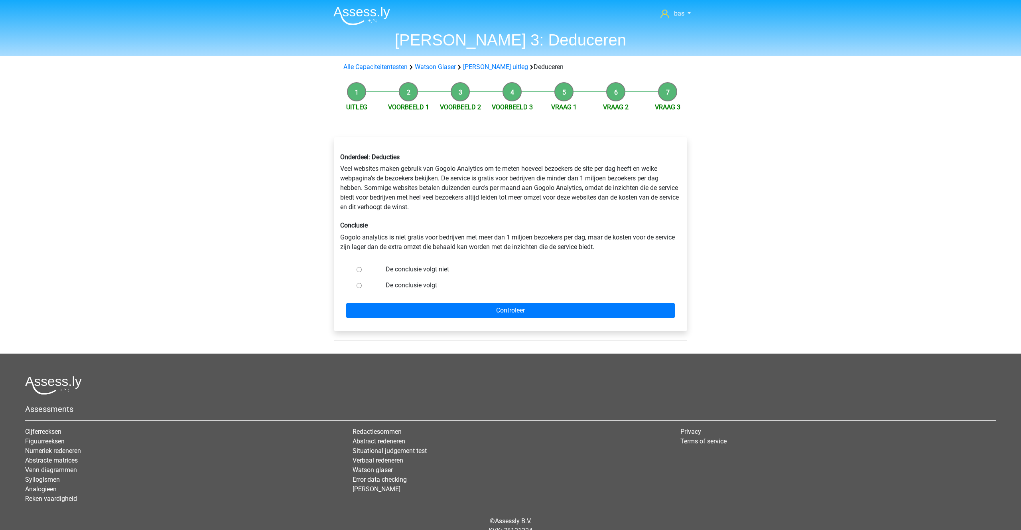
click at [360, 272] on input "De conclusie volgt niet" at bounding box center [359, 269] width 5 height 5
radio input "true"
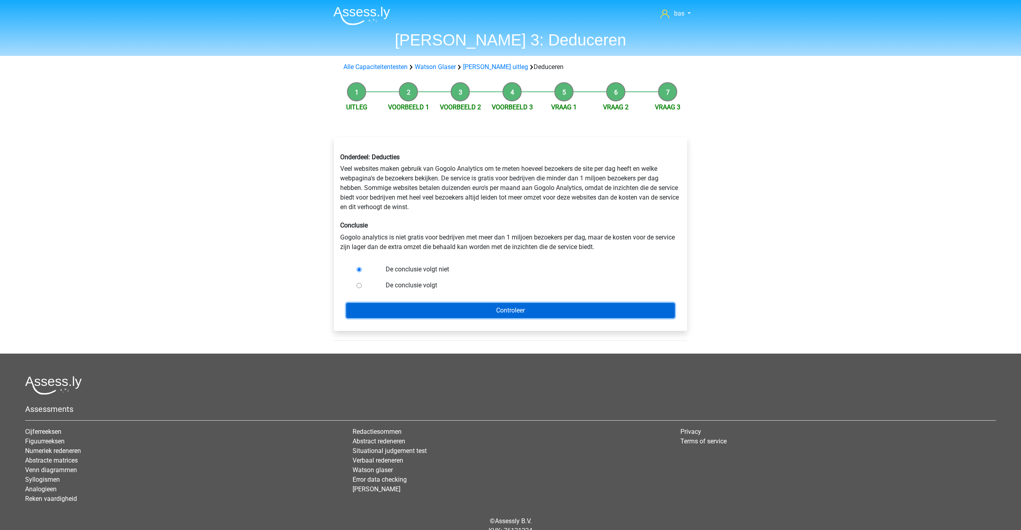
click at [519, 308] on input "Controleer" at bounding box center [510, 310] width 329 height 15
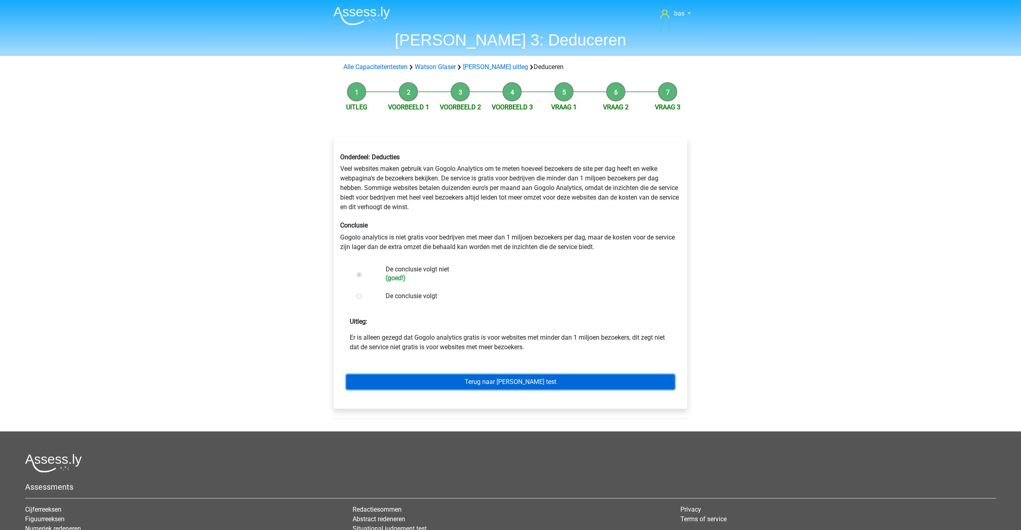
click at [497, 380] on link "Terug naar watson glaser test" at bounding box center [510, 381] width 329 height 15
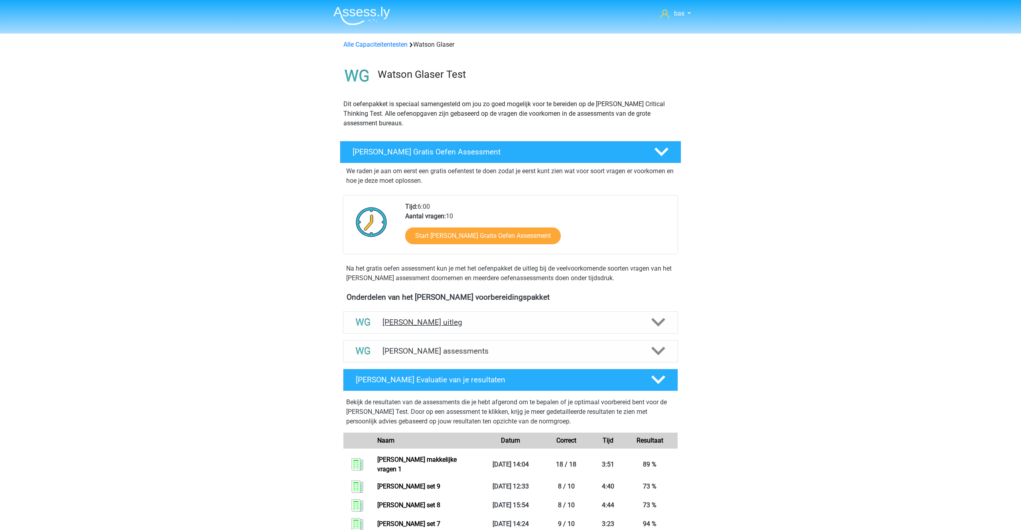
click at [442, 327] on div "[PERSON_NAME] uitleg" at bounding box center [510, 322] width 335 height 22
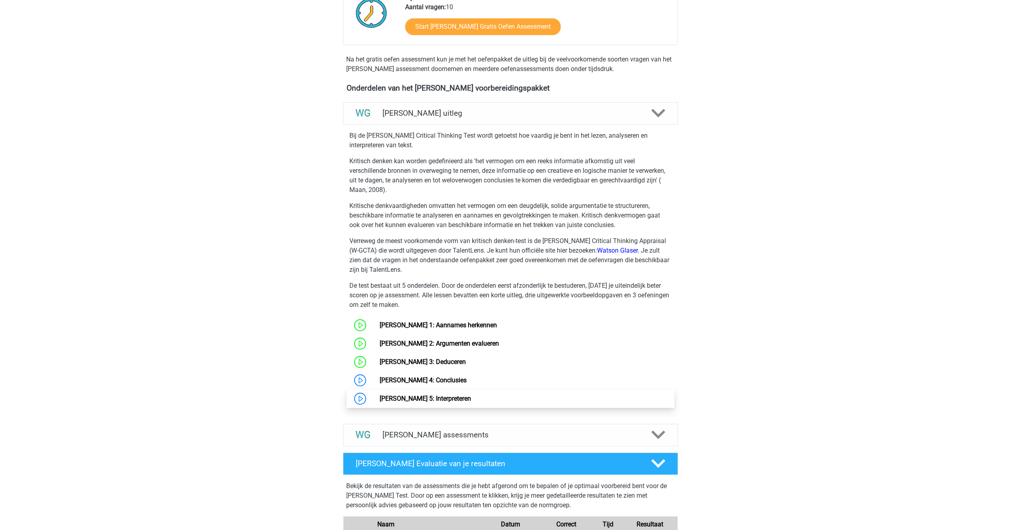
scroll to position [210, 0]
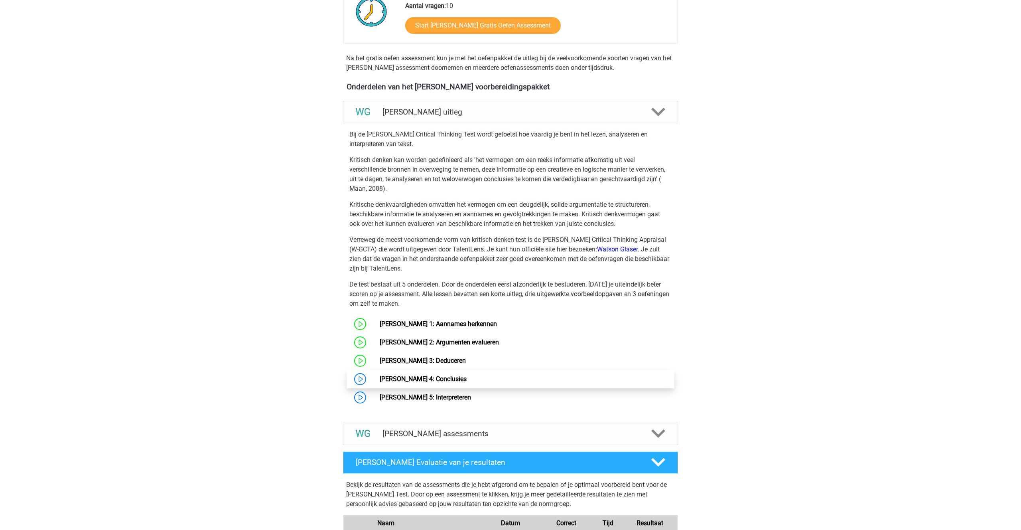
click at [436, 380] on link "Watson Glaser 4: Conclusies" at bounding box center [423, 379] width 87 height 8
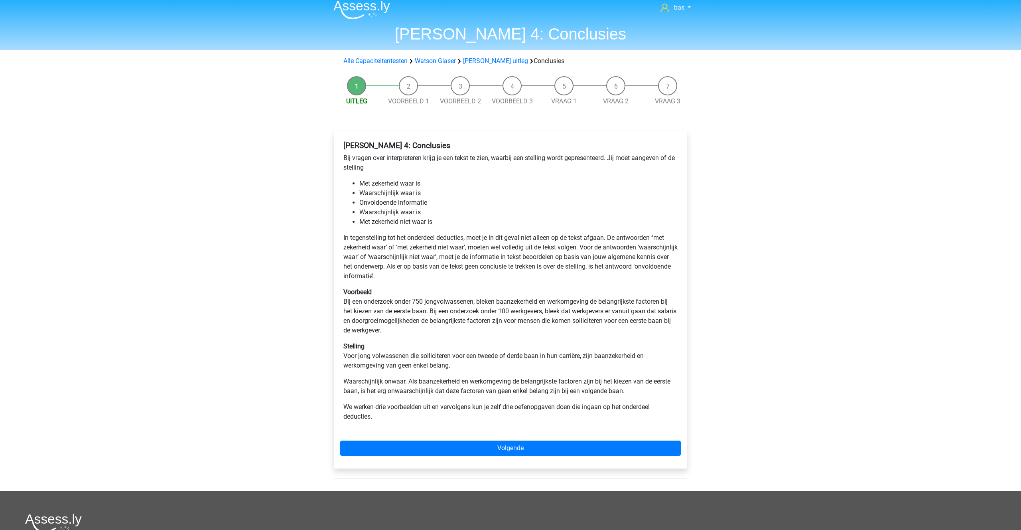
scroll to position [7, 0]
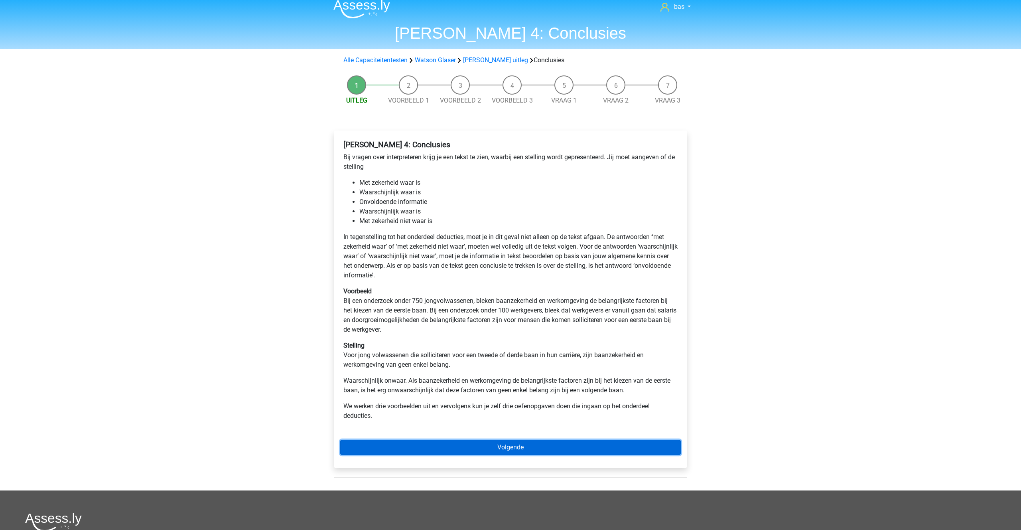
click at [506, 452] on link "Volgende" at bounding box center [510, 447] width 341 height 15
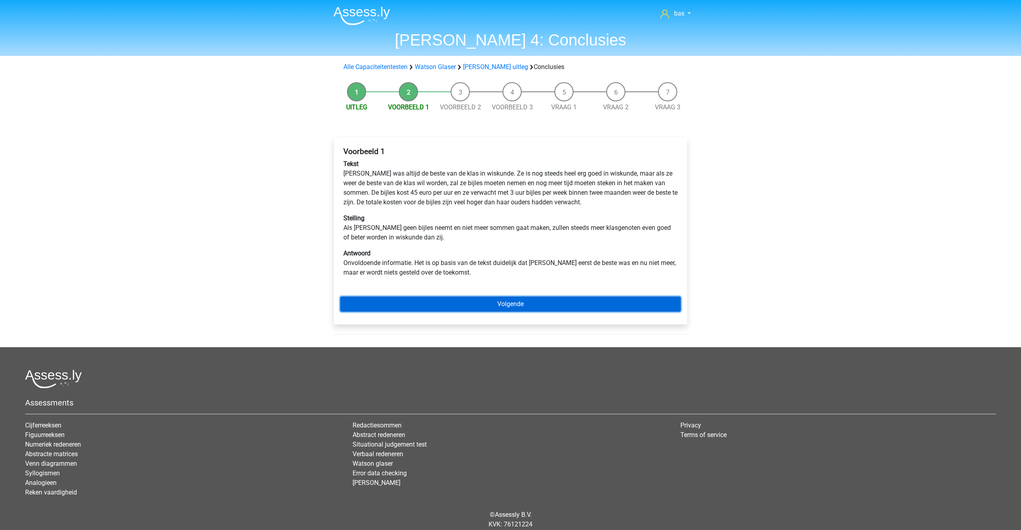
click at [517, 306] on link "Volgende" at bounding box center [510, 303] width 341 height 15
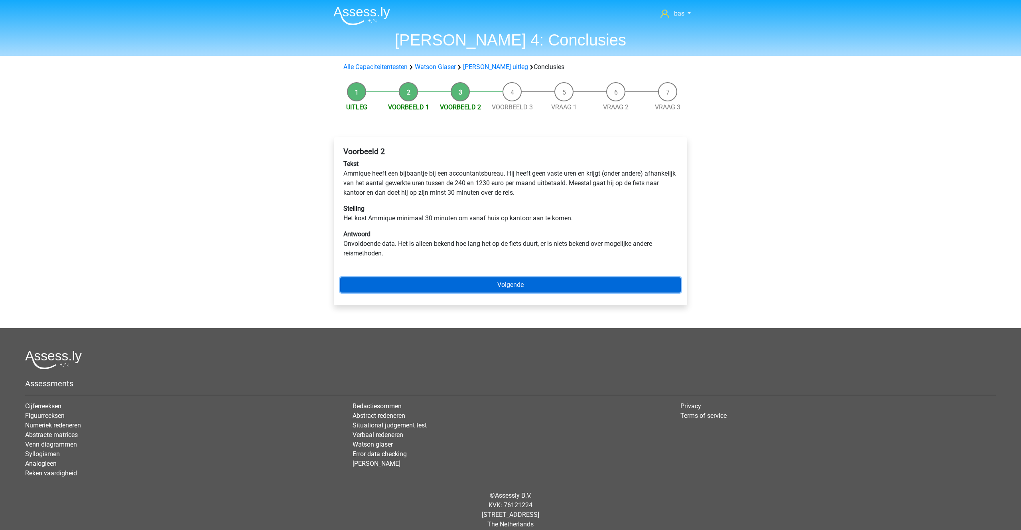
click at [505, 283] on link "Volgende" at bounding box center [510, 284] width 341 height 15
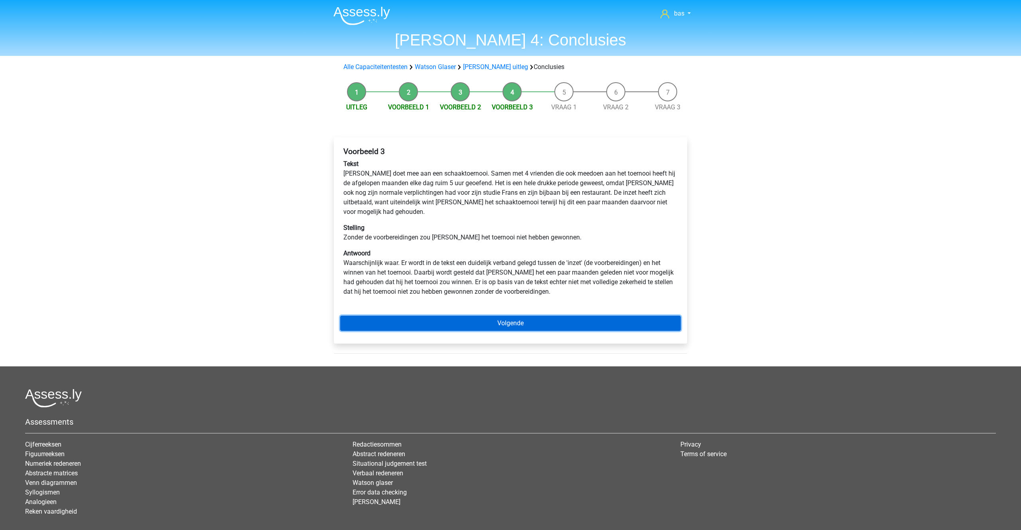
click at [495, 316] on link "Volgende" at bounding box center [510, 323] width 341 height 15
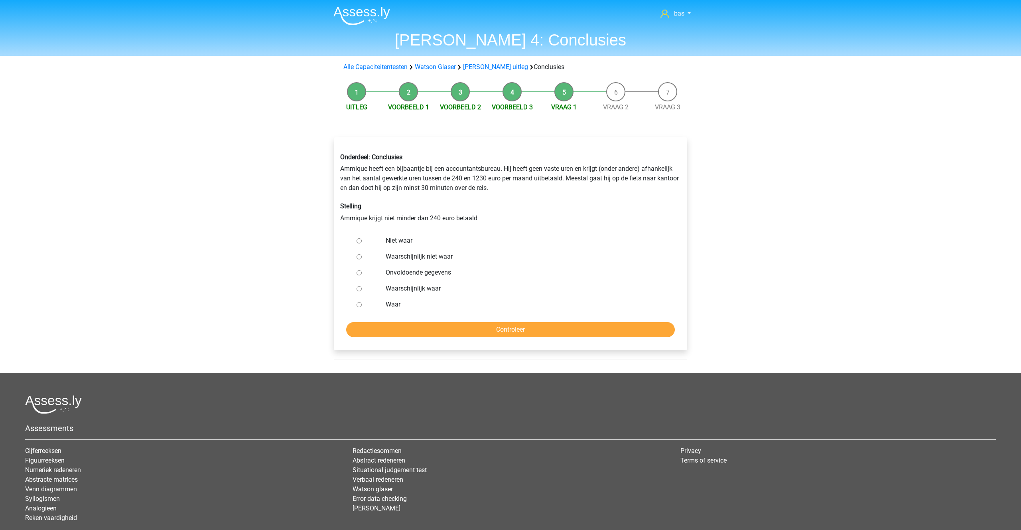
click at [360, 304] on input "Waar" at bounding box center [359, 304] width 5 height 5
radio input "true"
click at [493, 333] on input "Controleer" at bounding box center [510, 329] width 329 height 15
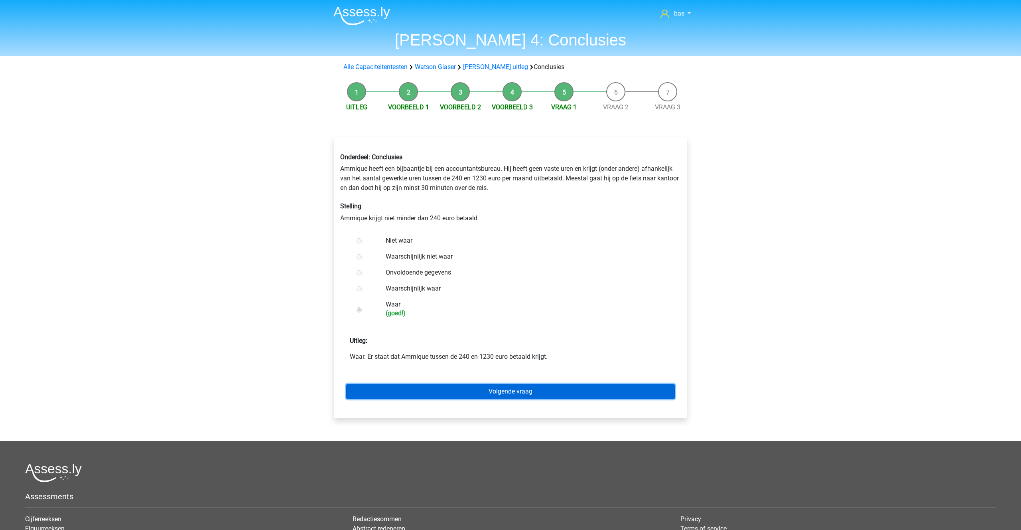
click at [490, 396] on link "Volgende vraag" at bounding box center [510, 391] width 329 height 15
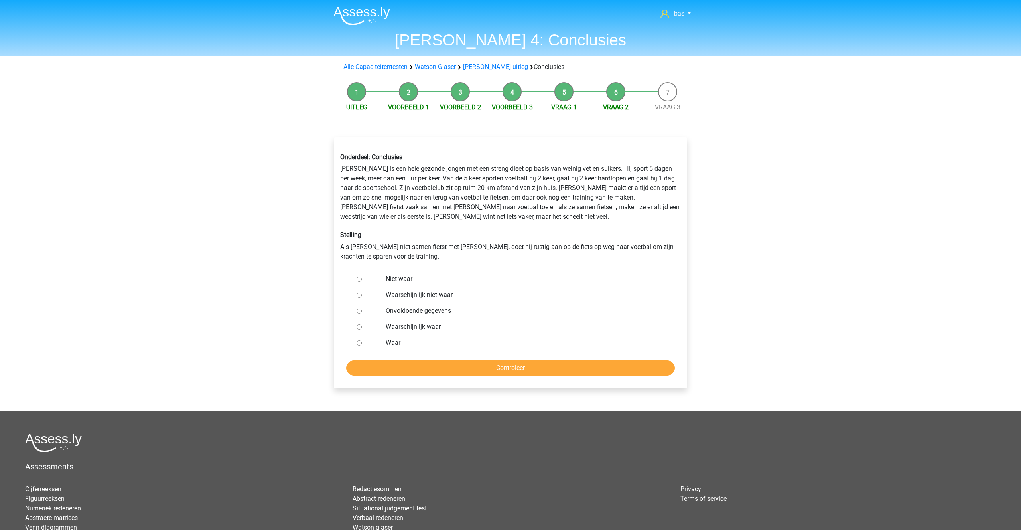
click at [358, 278] on input "Niet waar" at bounding box center [359, 278] width 5 height 5
radio input "true"
click at [509, 365] on input "Controleer" at bounding box center [510, 367] width 329 height 15
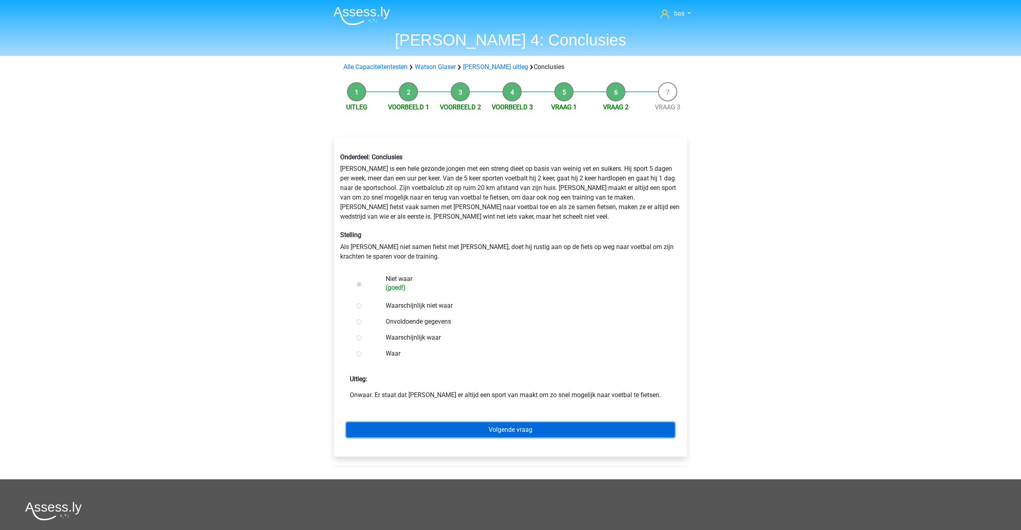
click at [505, 429] on link "Volgende vraag" at bounding box center [510, 429] width 329 height 15
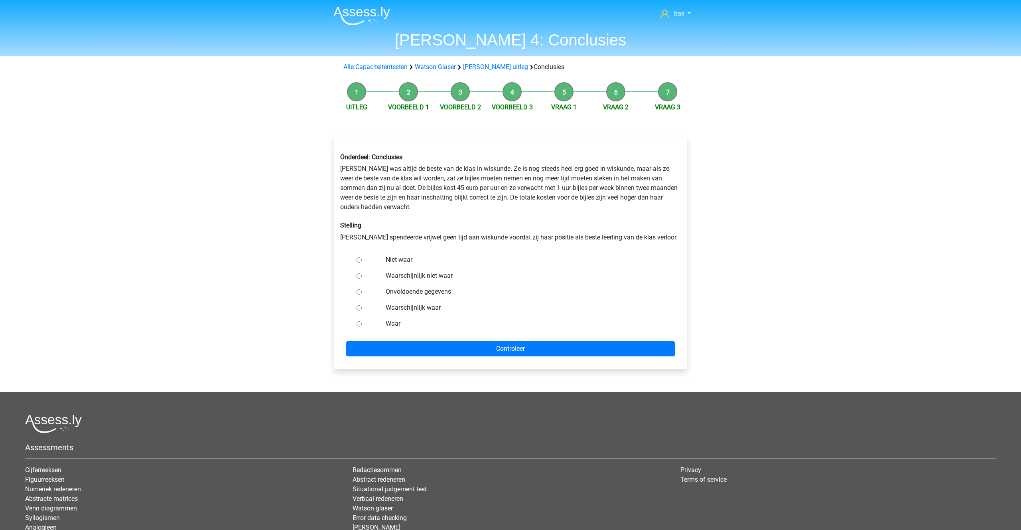
click at [361, 294] on input "Onvoldoende gegevens" at bounding box center [359, 291] width 5 height 5
radio input "true"
click at [505, 347] on input "Controleer" at bounding box center [510, 348] width 329 height 15
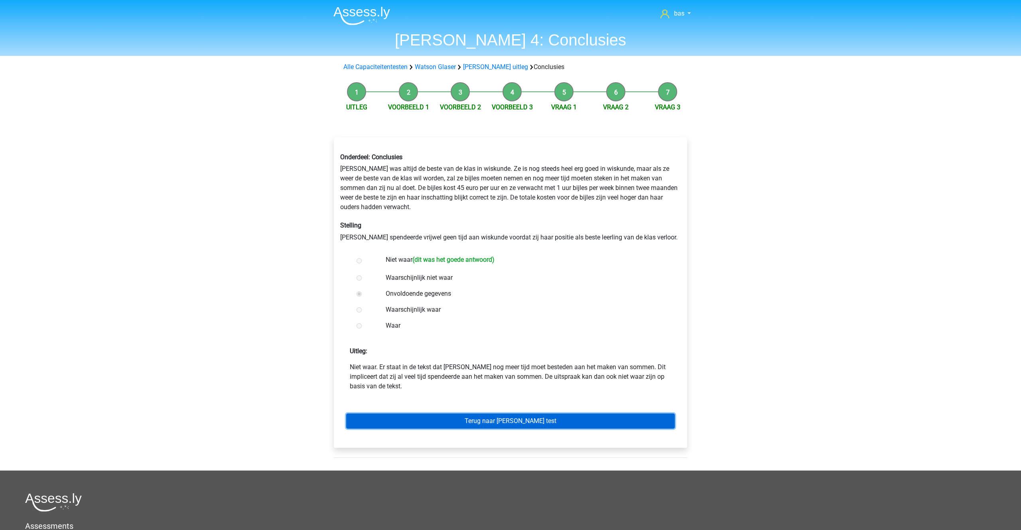
click at [484, 419] on link "Terug naar [PERSON_NAME] test" at bounding box center [510, 420] width 329 height 15
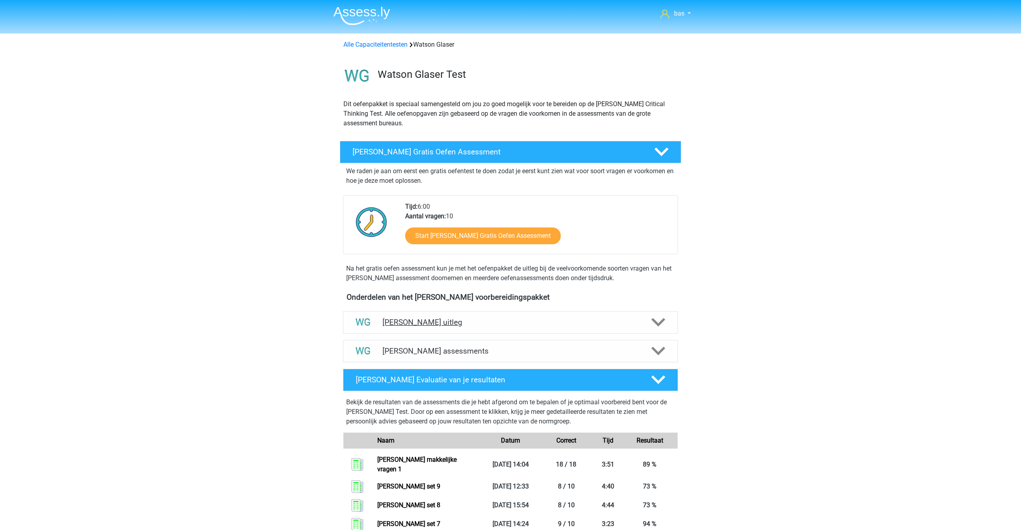
click at [431, 323] on h4 "[PERSON_NAME] uitleg" at bounding box center [511, 321] width 256 height 9
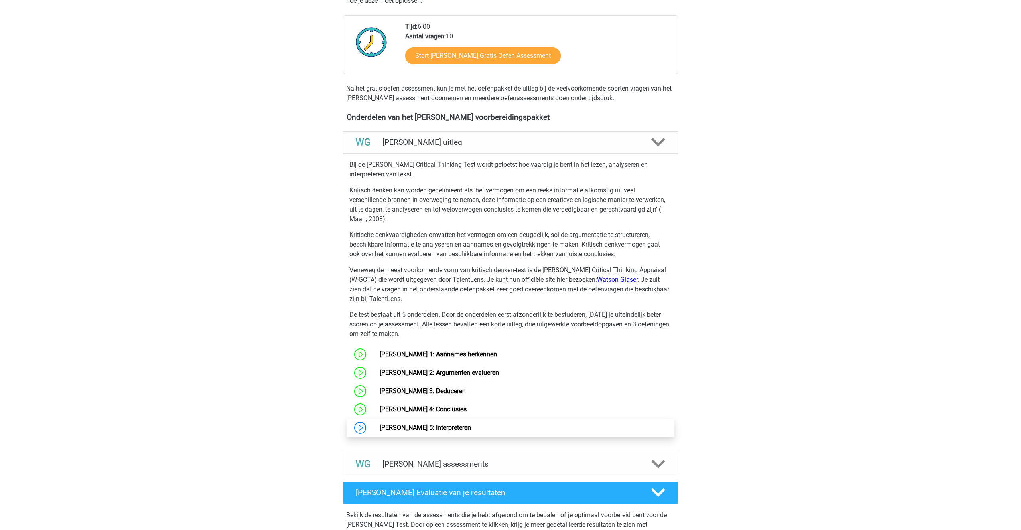
scroll to position [188, 0]
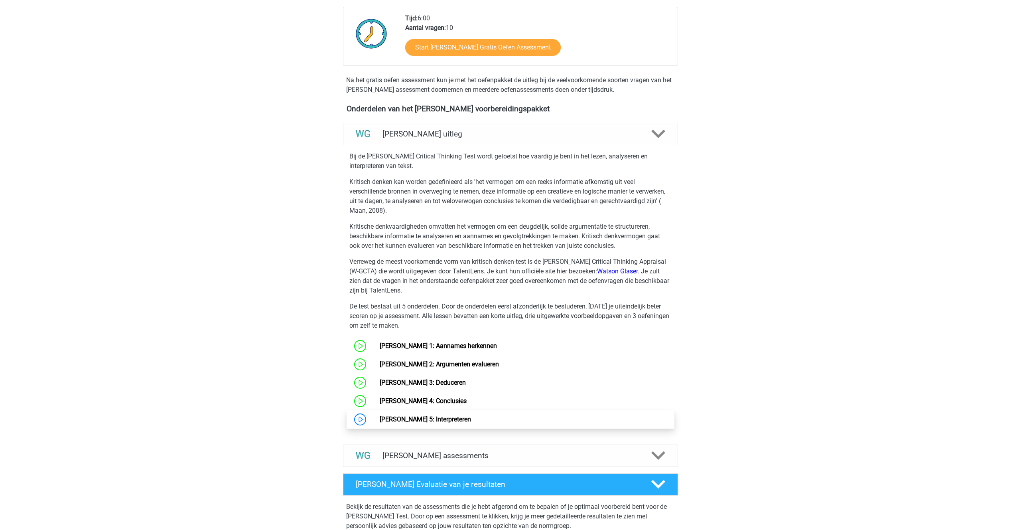
click at [441, 418] on link "[PERSON_NAME] 5: Interpreteren" at bounding box center [425, 419] width 91 height 8
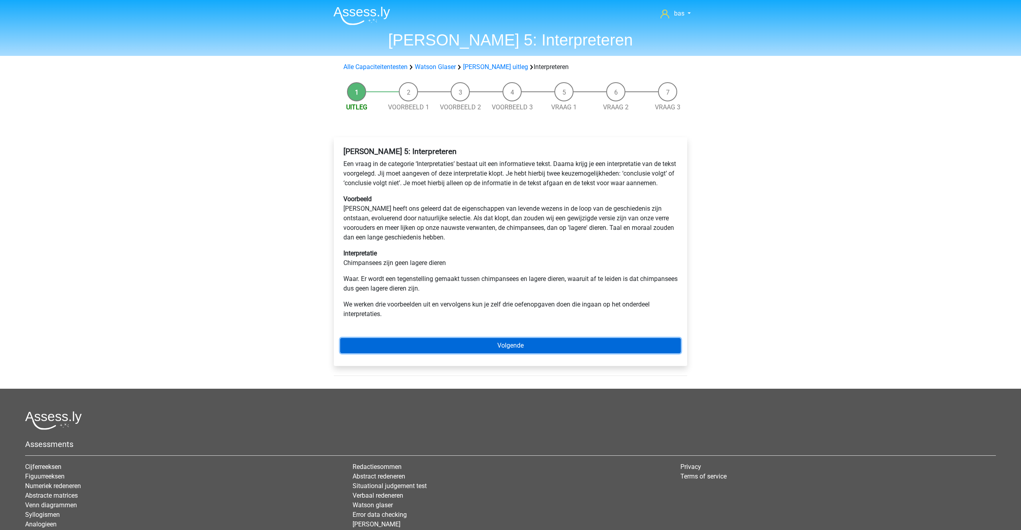
click at [489, 350] on link "Volgende" at bounding box center [510, 345] width 341 height 15
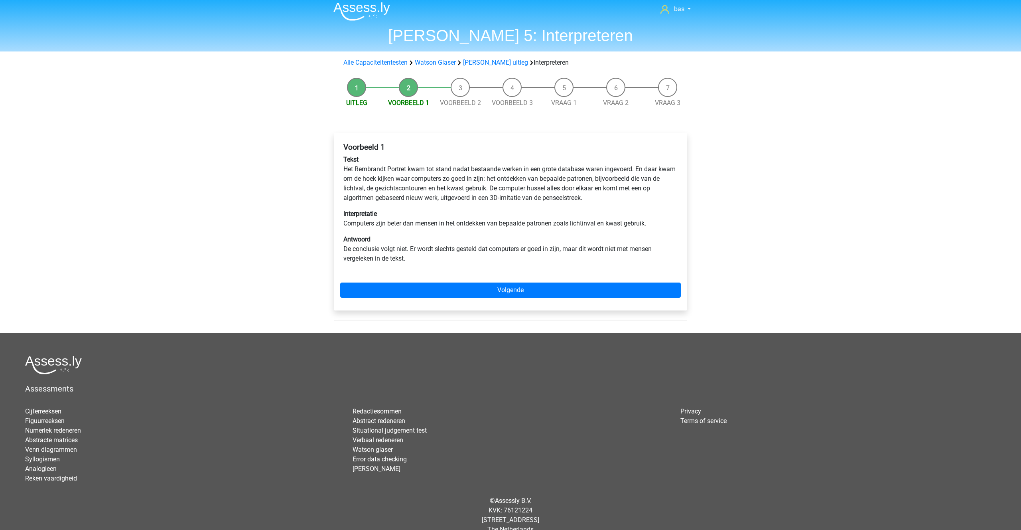
scroll to position [7, 0]
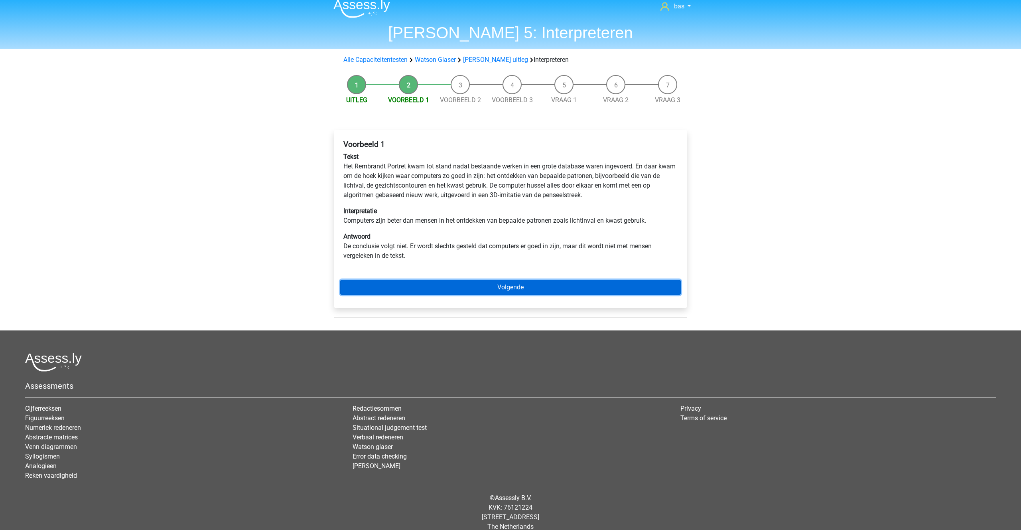
click at [503, 293] on link "Volgende" at bounding box center [510, 287] width 341 height 15
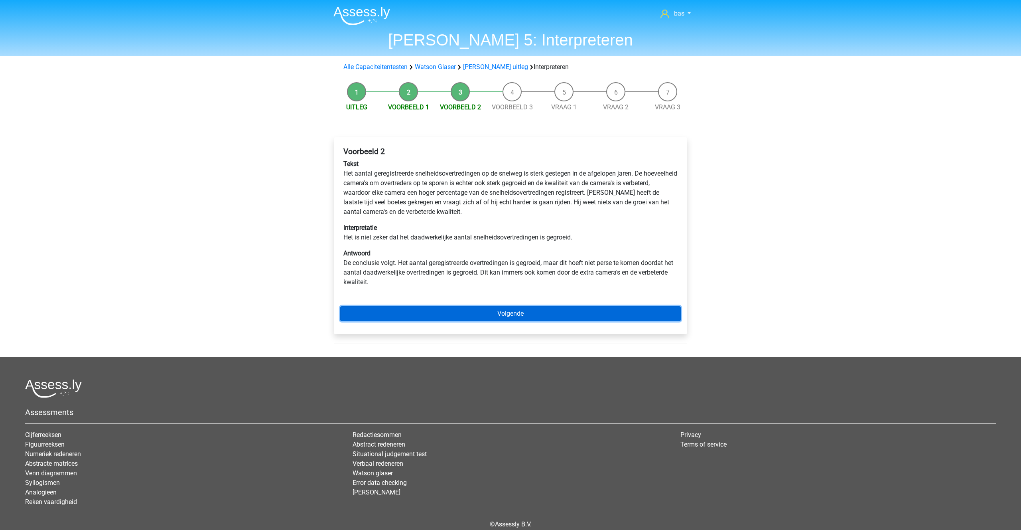
click at [492, 315] on link "Volgende" at bounding box center [510, 313] width 341 height 15
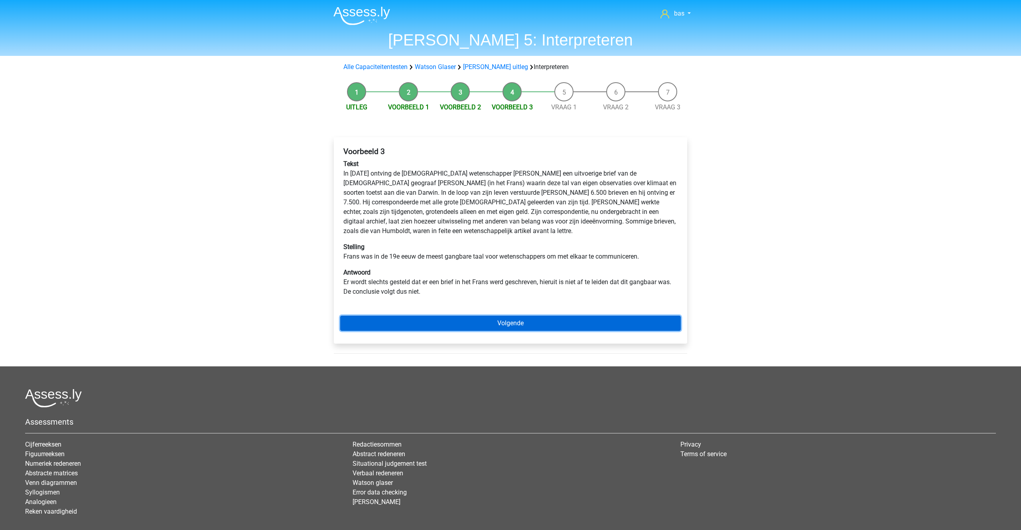
click at [507, 323] on link "Volgende" at bounding box center [510, 323] width 341 height 15
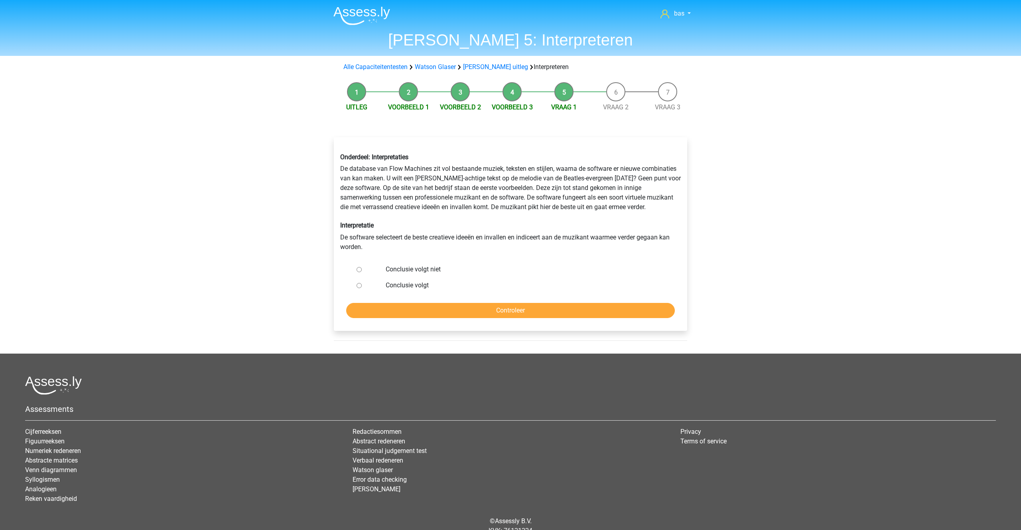
click at [359, 270] on input "Conclusie volgt niet" at bounding box center [359, 269] width 5 height 5
radio input "true"
click at [490, 307] on input "Controleer" at bounding box center [510, 310] width 329 height 15
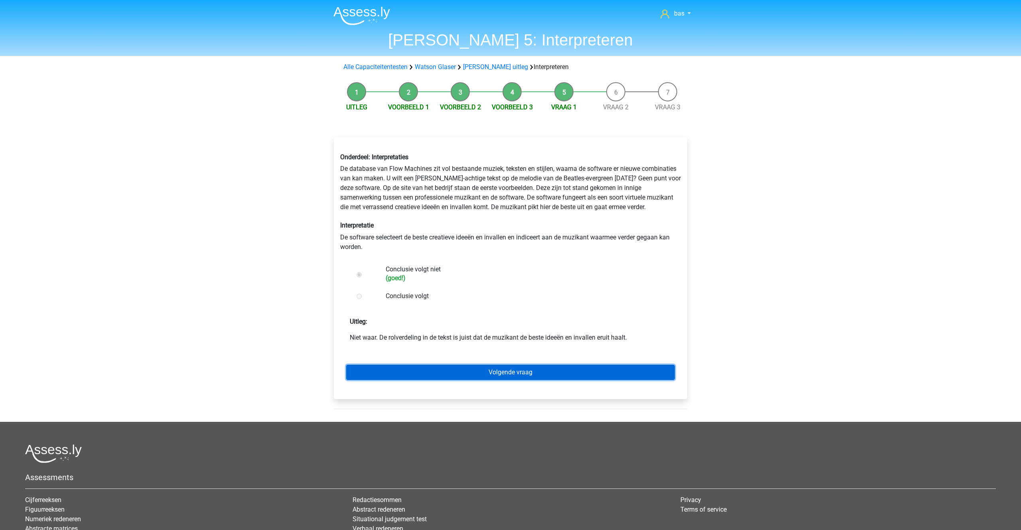
click at [485, 377] on link "Volgende vraag" at bounding box center [510, 372] width 329 height 15
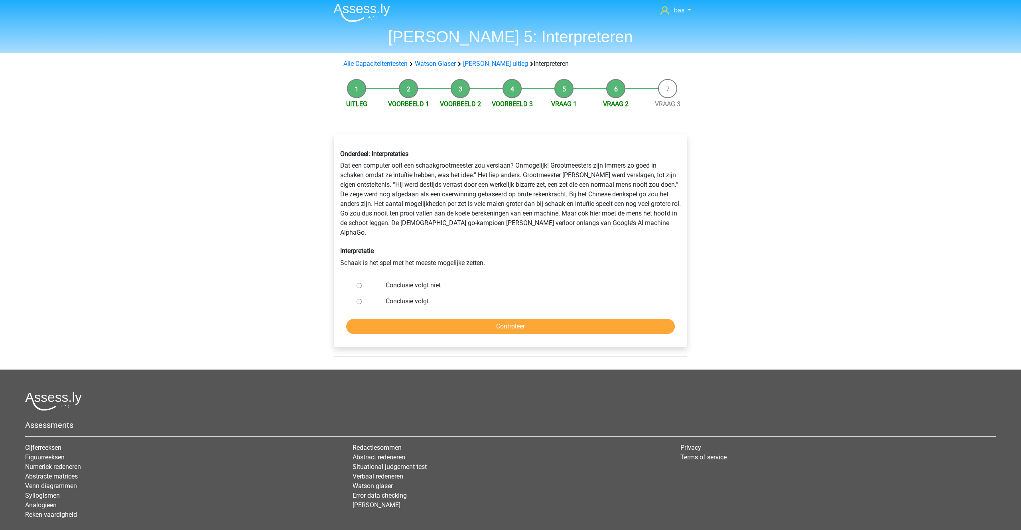
scroll to position [4, 0]
click at [361, 282] on input "Conclusie volgt niet" at bounding box center [359, 284] width 5 height 5
radio input "true"
click at [507, 318] on input "Controleer" at bounding box center [510, 325] width 329 height 15
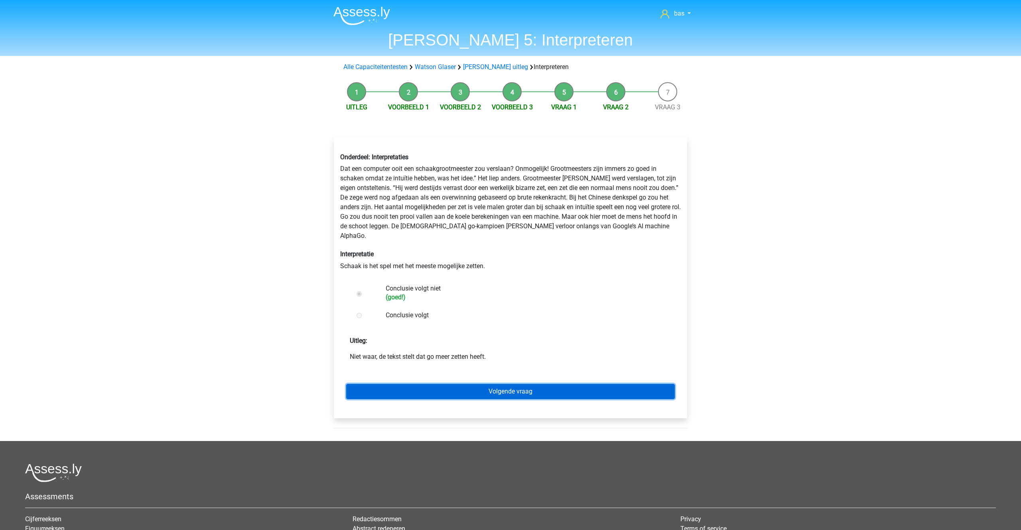
click at [501, 384] on link "Volgende vraag" at bounding box center [510, 391] width 329 height 15
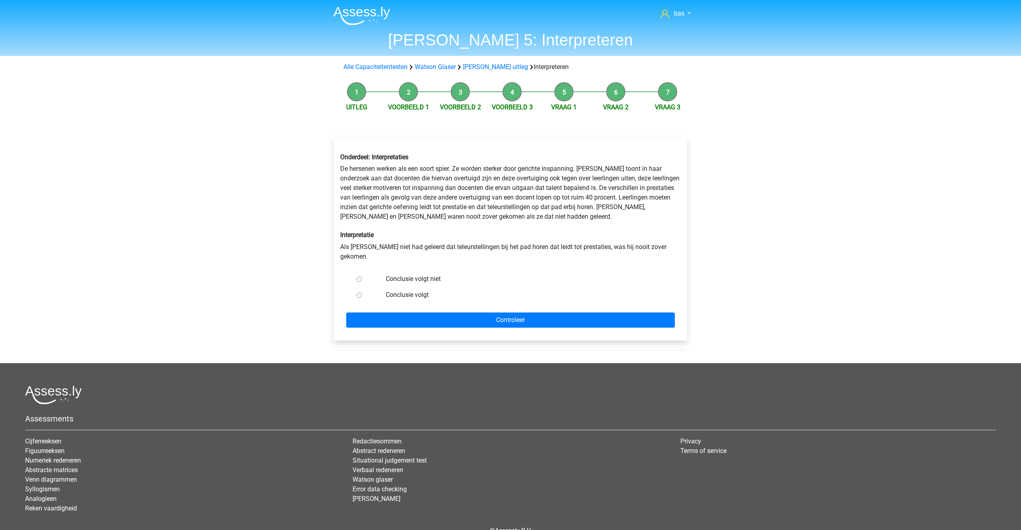
click at [358, 292] on input "Conclusie volgt" at bounding box center [359, 294] width 5 height 5
radio input "true"
click at [476, 312] on input "Controleer" at bounding box center [510, 319] width 329 height 15
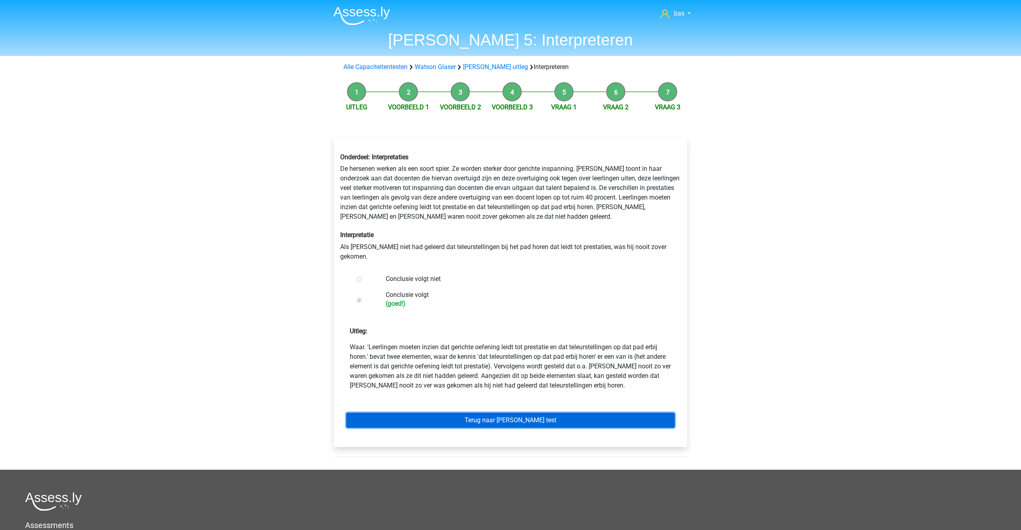
click at [497, 412] on link "Terug naar [PERSON_NAME] test" at bounding box center [510, 419] width 329 height 15
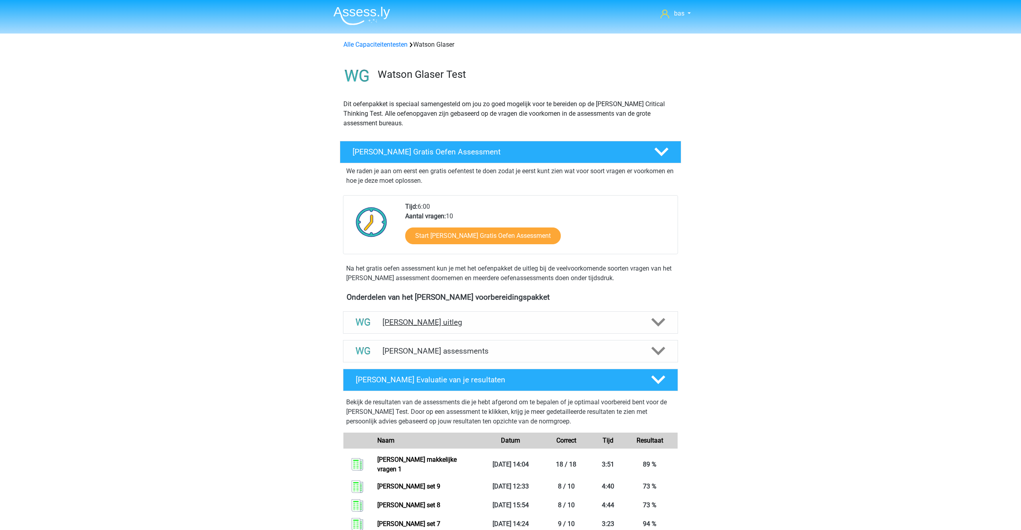
click at [421, 325] on h4 "Watson Glaser uitleg" at bounding box center [511, 321] width 256 height 9
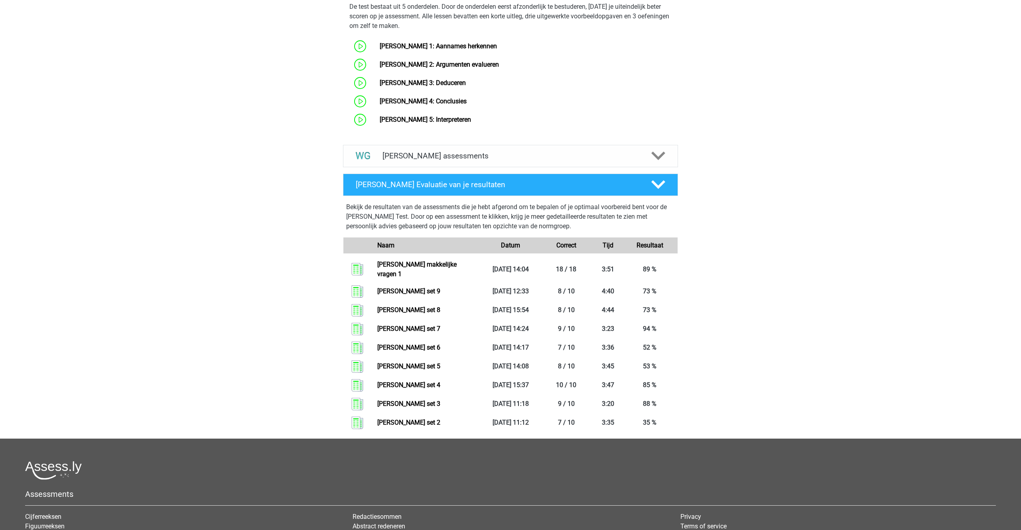
scroll to position [490, 0]
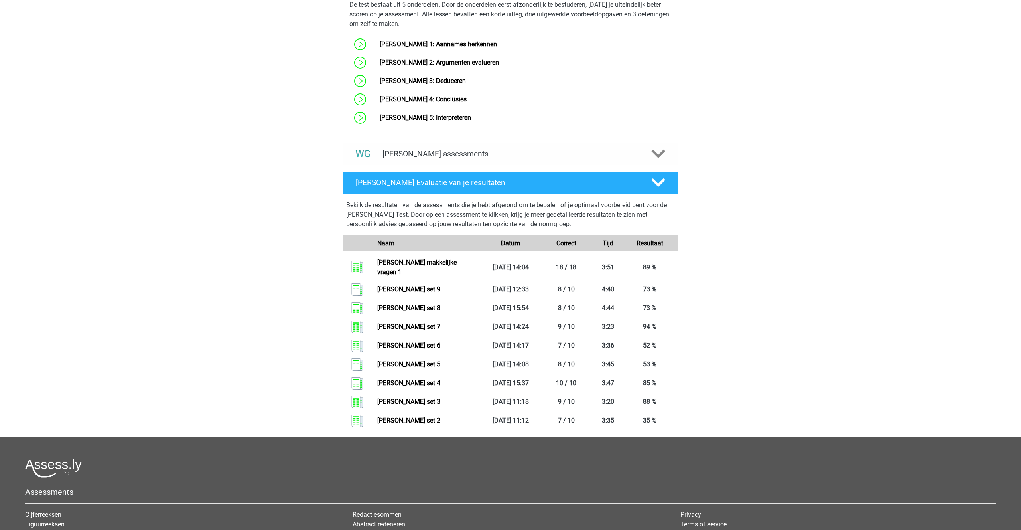
click at [444, 144] on div "Watson Glaser assessments" at bounding box center [510, 154] width 335 height 22
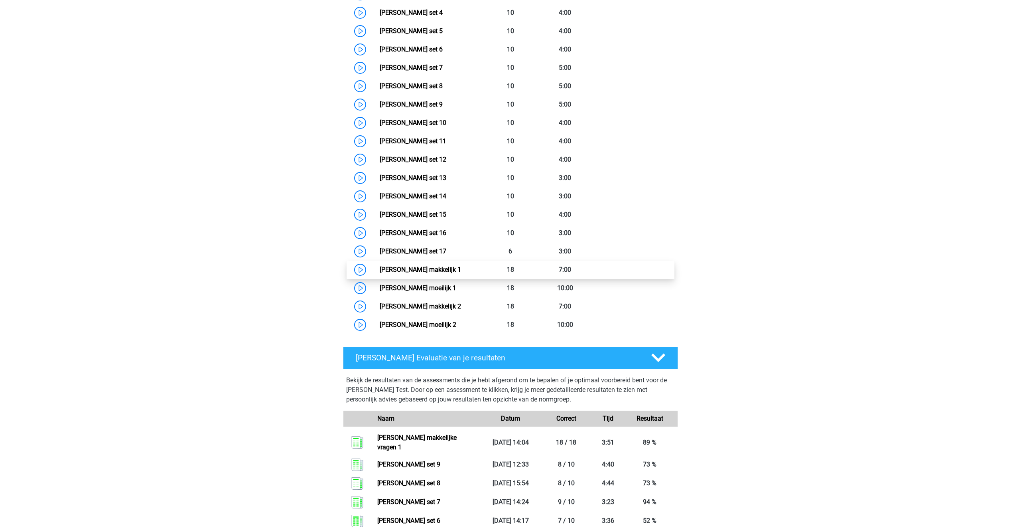
scroll to position [757, 0]
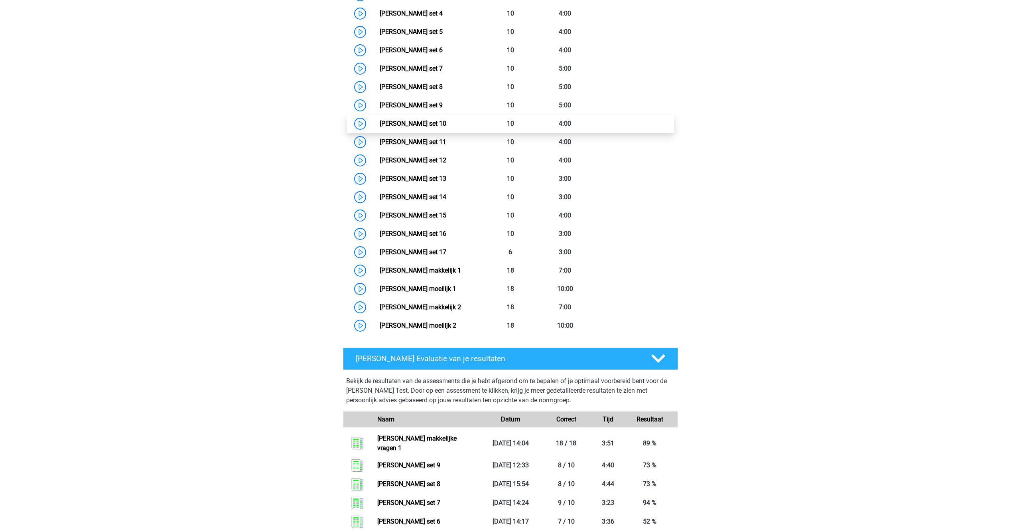
click at [430, 120] on link "Watson Glaser set 10" at bounding box center [413, 124] width 67 height 8
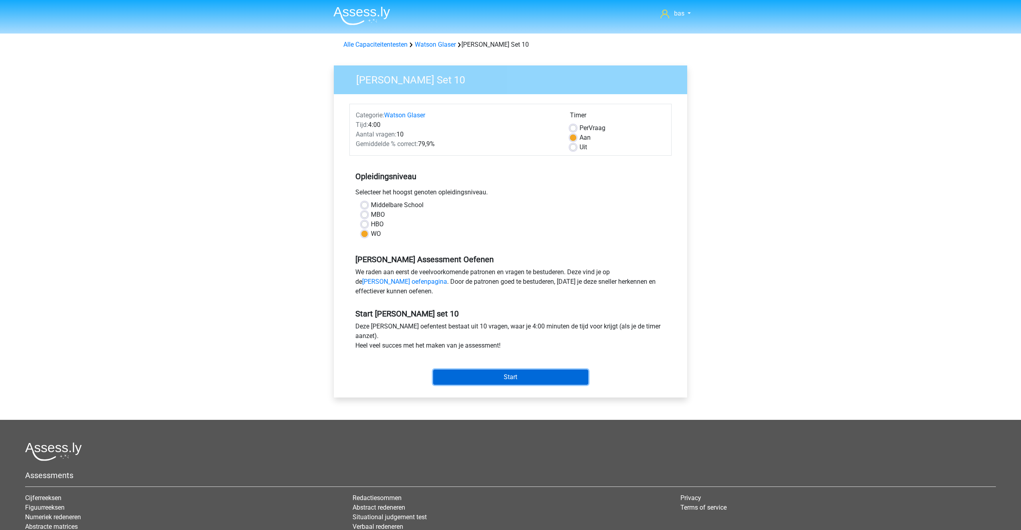
click at [511, 377] on input "Start" at bounding box center [510, 376] width 155 height 15
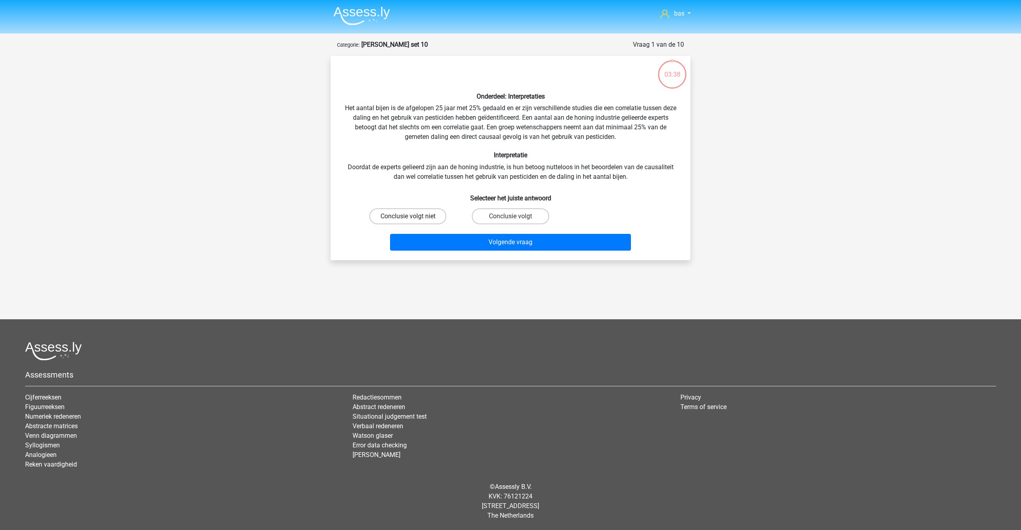
click at [417, 212] on label "Conclusie volgt niet" at bounding box center [407, 216] width 77 height 16
click at [413, 216] on input "Conclusie volgt niet" at bounding box center [410, 218] width 5 height 5
radio input "true"
click at [517, 245] on button "Volgende vraag" at bounding box center [510, 242] width 241 height 17
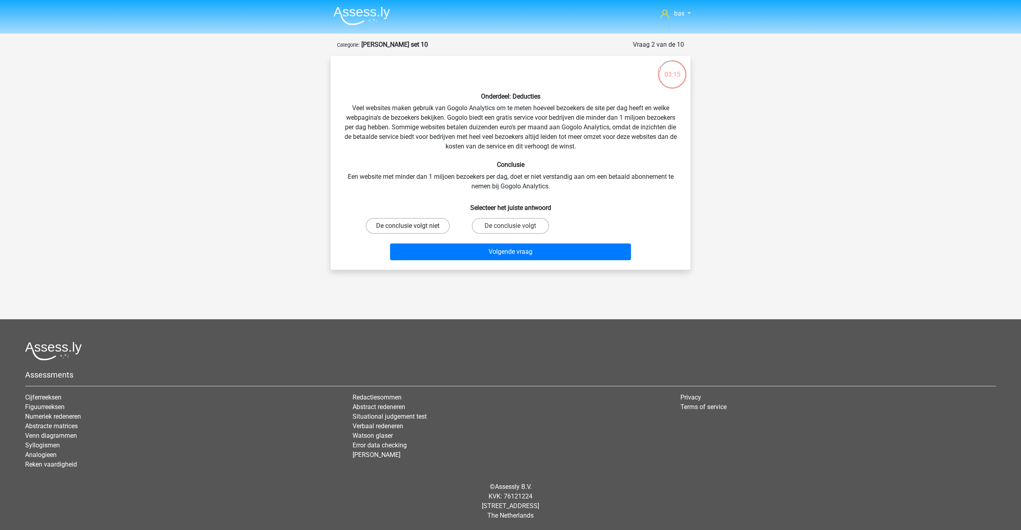
click at [392, 222] on label "De conclusie volgt niet" at bounding box center [408, 226] width 84 height 16
click at [408, 226] on input "De conclusie volgt niet" at bounding box center [410, 228] width 5 height 5
radio input "true"
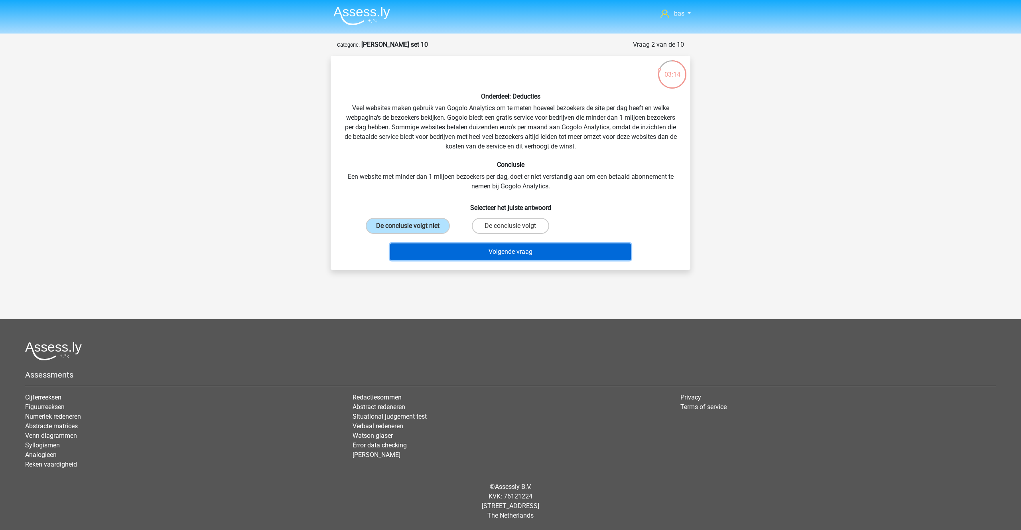
click at [479, 250] on button "Volgende vraag" at bounding box center [510, 251] width 241 height 17
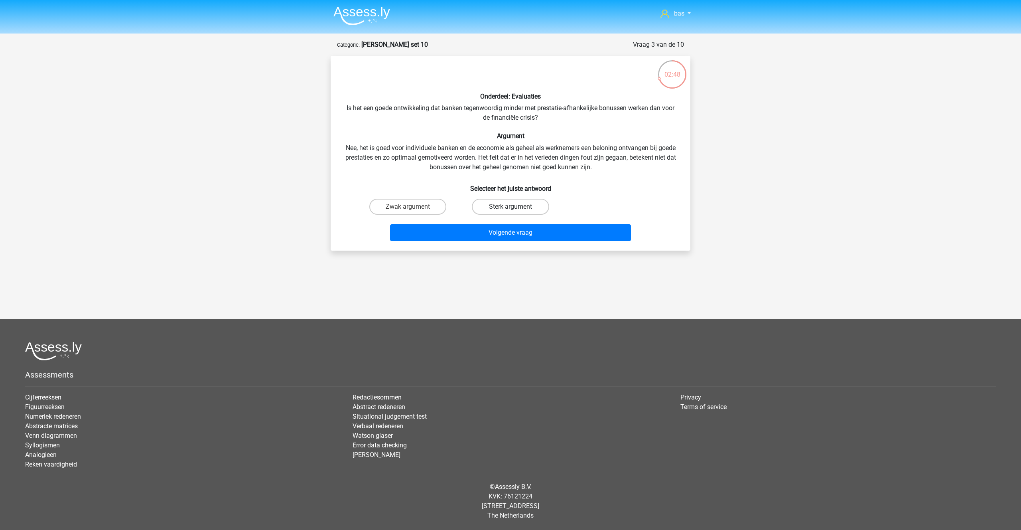
click at [498, 206] on label "Sterk argument" at bounding box center [510, 207] width 77 height 16
click at [511, 207] on input "Sterk argument" at bounding box center [513, 209] width 5 height 5
radio input "true"
click at [489, 233] on button "Volgende vraag" at bounding box center [510, 232] width 241 height 17
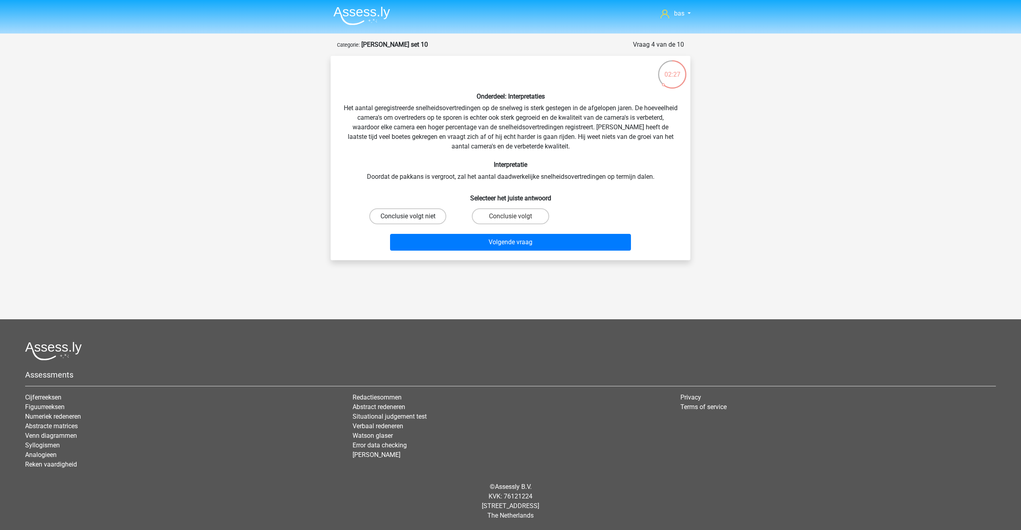
drag, startPoint x: 412, startPoint y: 213, endPoint x: 417, endPoint y: 214, distance: 4.9
click at [412, 213] on label "Conclusie volgt niet" at bounding box center [407, 216] width 77 height 16
click at [412, 216] on input "Conclusie volgt niet" at bounding box center [410, 218] width 5 height 5
radio input "true"
click at [510, 238] on button "Volgende vraag" at bounding box center [510, 242] width 241 height 17
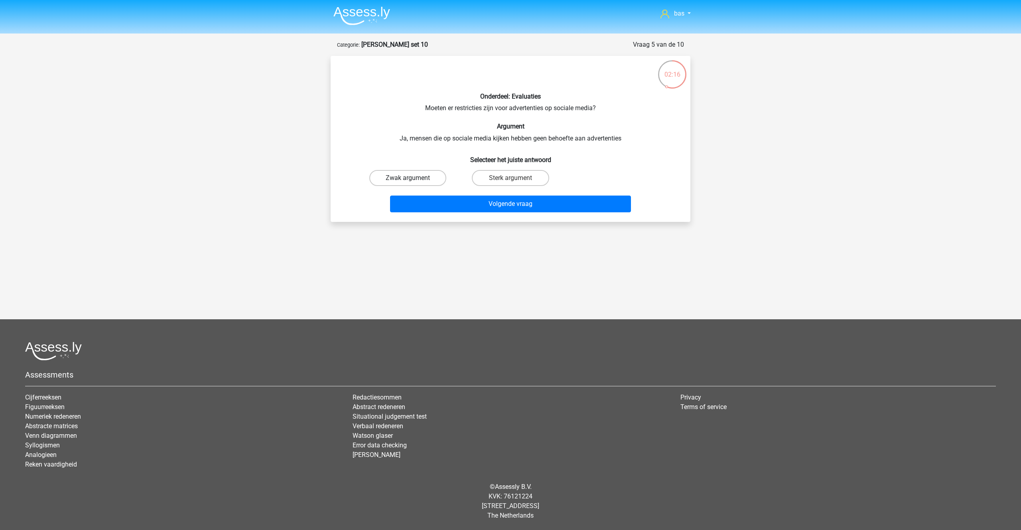
click at [398, 174] on label "Zwak argument" at bounding box center [407, 178] width 77 height 16
click at [408, 178] on input "Zwak argument" at bounding box center [410, 180] width 5 height 5
radio input "true"
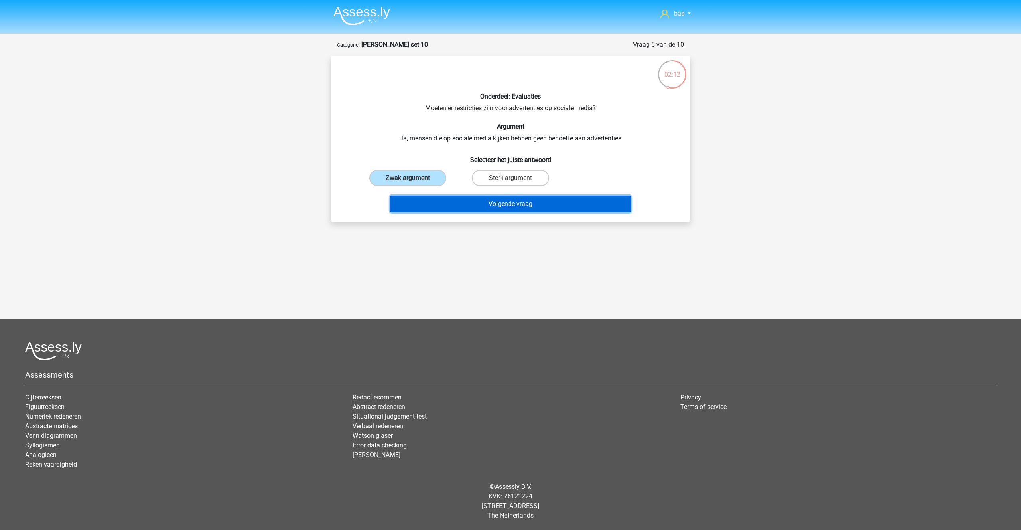
click at [507, 203] on button "Volgende vraag" at bounding box center [510, 203] width 241 height 17
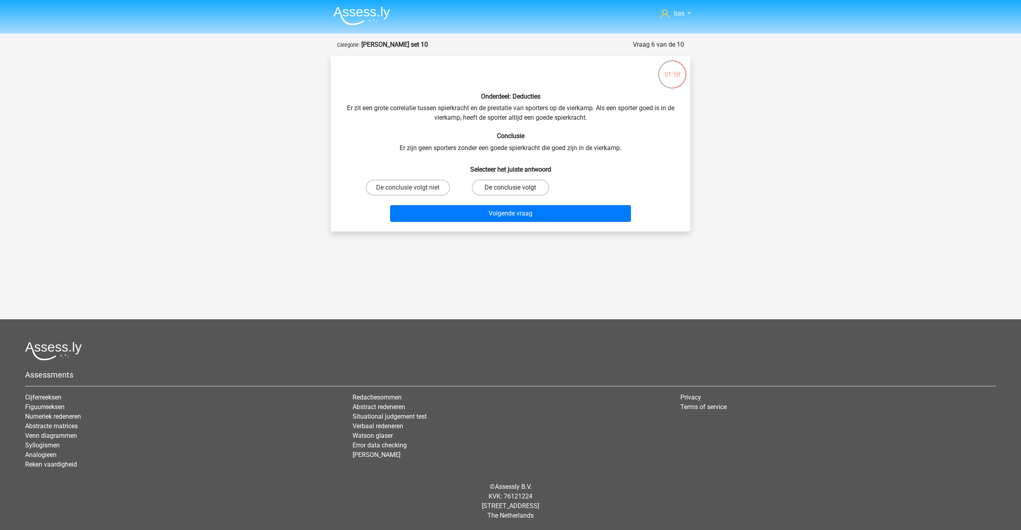
click at [493, 185] on label "De conclusie volgt" at bounding box center [510, 187] width 77 height 16
click at [511, 187] on input "De conclusie volgt" at bounding box center [513, 189] width 5 height 5
radio input "true"
click at [481, 216] on button "Volgende vraag" at bounding box center [510, 213] width 241 height 17
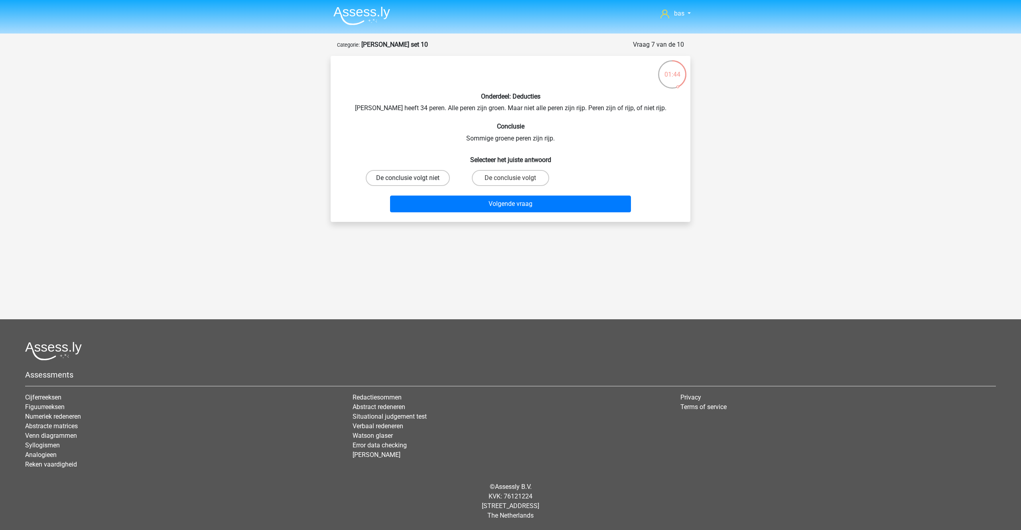
click at [401, 177] on label "De conclusie volgt niet" at bounding box center [408, 178] width 84 height 16
click at [408, 178] on input "De conclusie volgt niet" at bounding box center [410, 180] width 5 height 5
radio input "true"
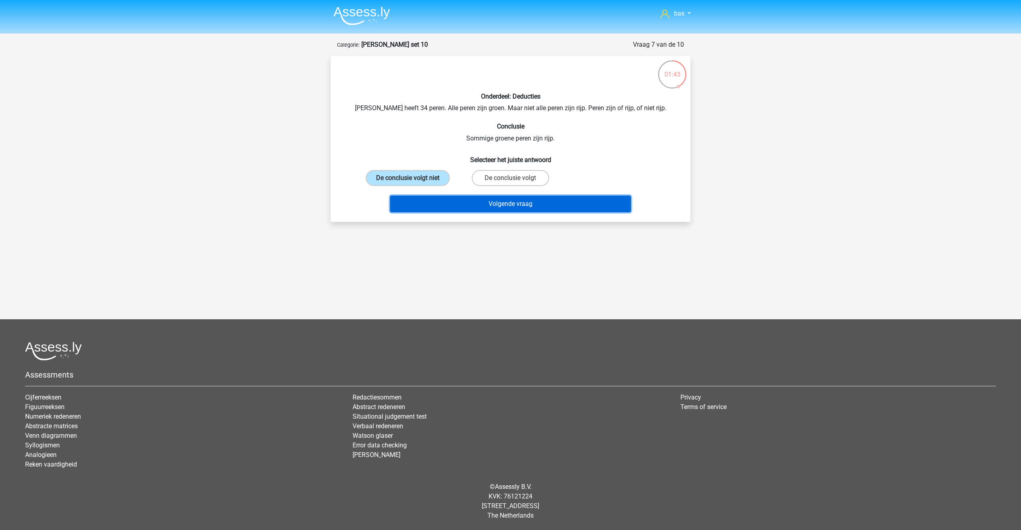
click at [494, 204] on button "Volgende vraag" at bounding box center [510, 203] width 241 height 17
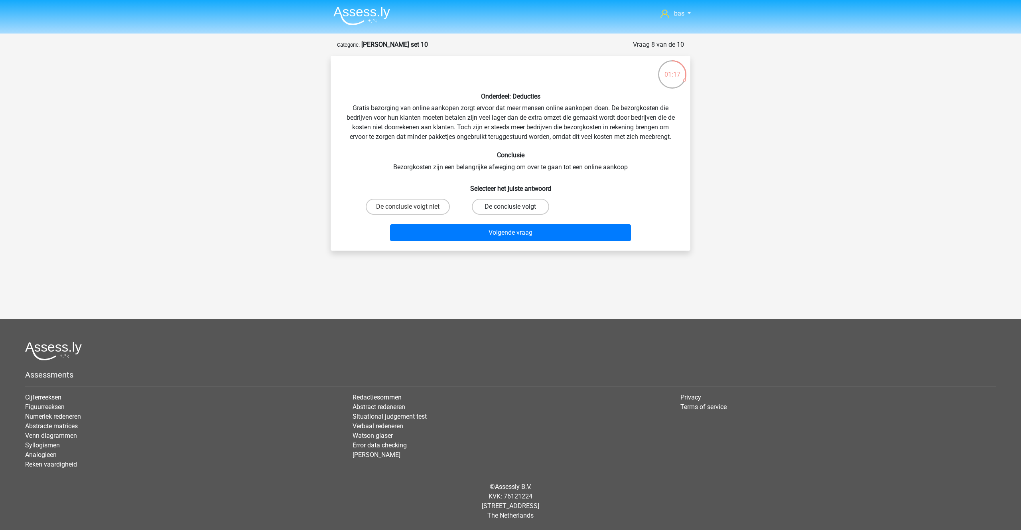
click at [503, 207] on label "De conclusie volgt" at bounding box center [510, 207] width 77 height 16
click at [511, 207] on input "De conclusie volgt" at bounding box center [513, 209] width 5 height 5
radio input "true"
click at [496, 227] on button "Volgende vraag" at bounding box center [510, 232] width 241 height 17
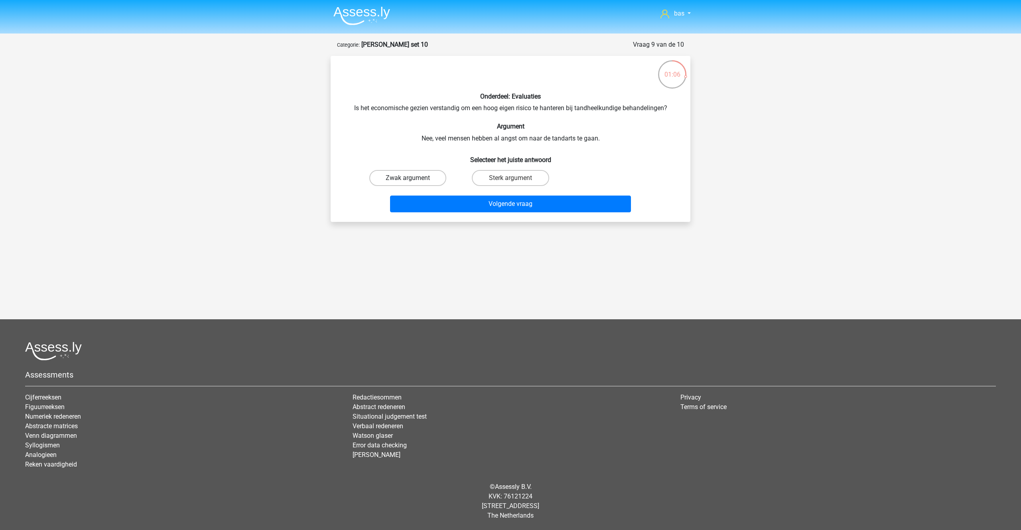
click at [410, 172] on label "Zwak argument" at bounding box center [407, 178] width 77 height 16
click at [410, 178] on input "Zwak argument" at bounding box center [410, 180] width 5 height 5
radio input "true"
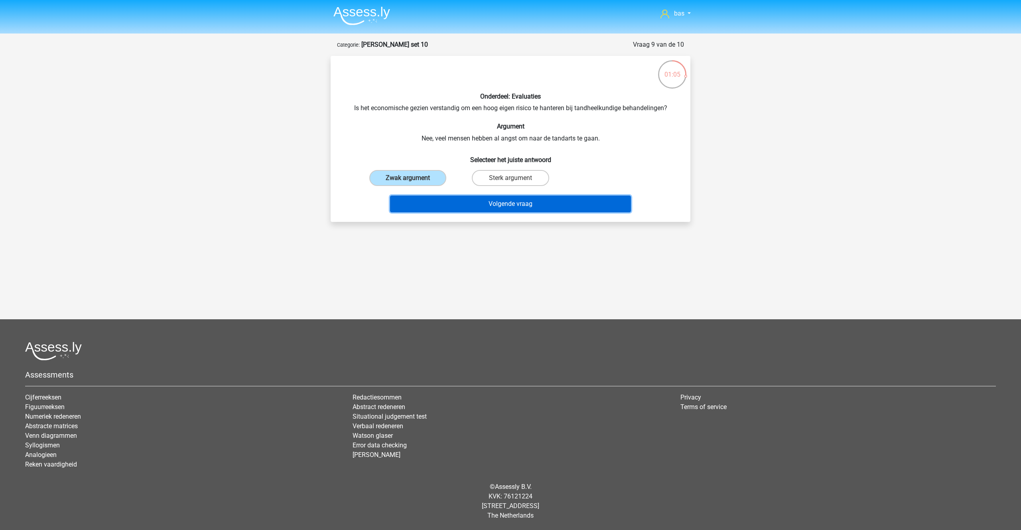
click at [499, 199] on button "Volgende vraag" at bounding box center [510, 203] width 241 height 17
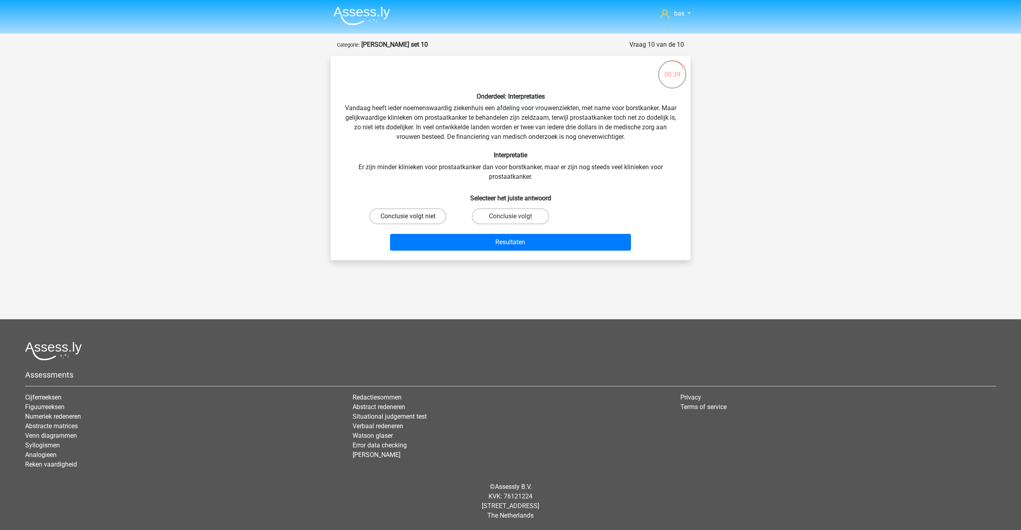
click at [403, 217] on label "Conclusie volgt niet" at bounding box center [407, 216] width 77 height 16
click at [408, 217] on input "Conclusie volgt niet" at bounding box center [410, 218] width 5 height 5
radio input "true"
click at [511, 240] on button "Resultaten" at bounding box center [510, 242] width 241 height 17
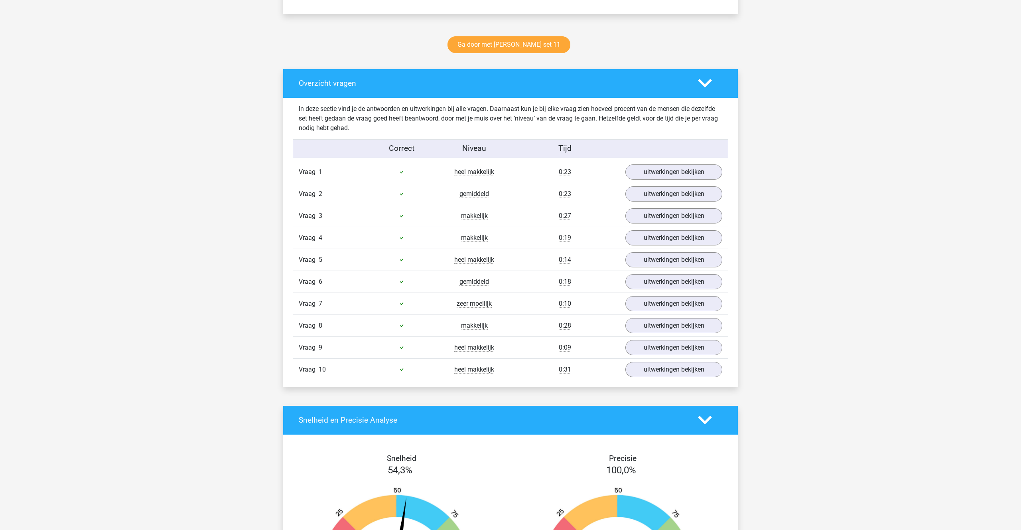
scroll to position [392, 0]
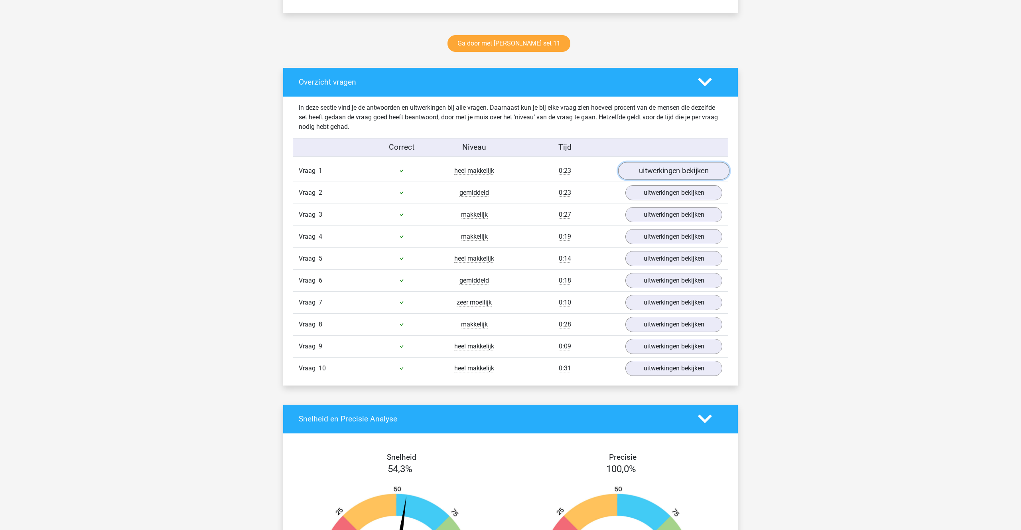
click at [663, 176] on link "uitwerkingen bekijken" at bounding box center [673, 171] width 111 height 18
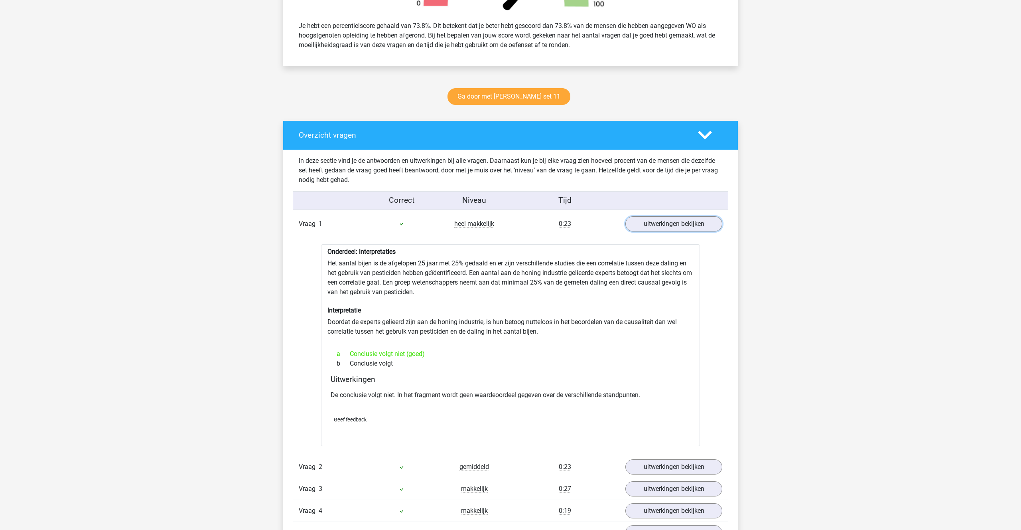
scroll to position [339, 0]
click at [650, 229] on link "uitwerkingen bekijken" at bounding box center [673, 224] width 111 height 18
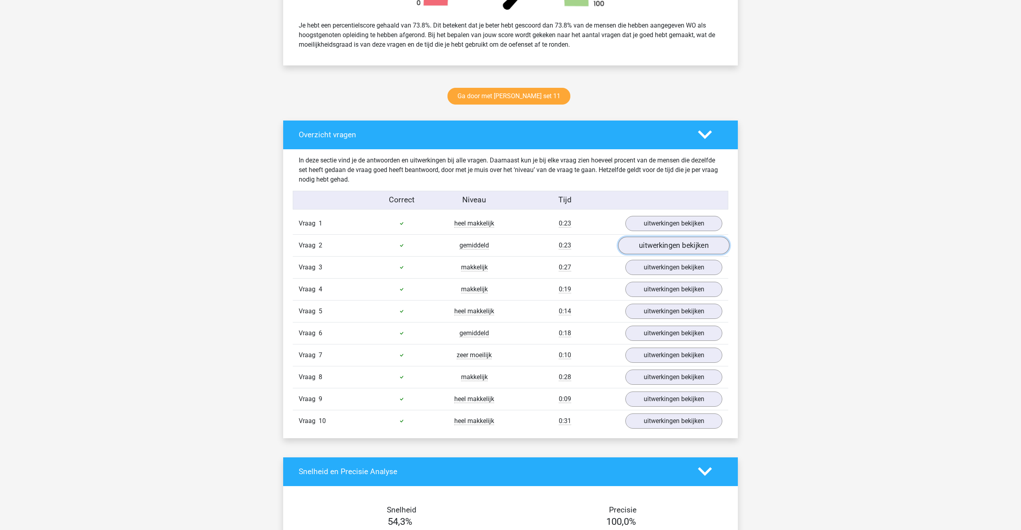
click at [659, 251] on link "uitwerkingen bekijken" at bounding box center [673, 246] width 111 height 18
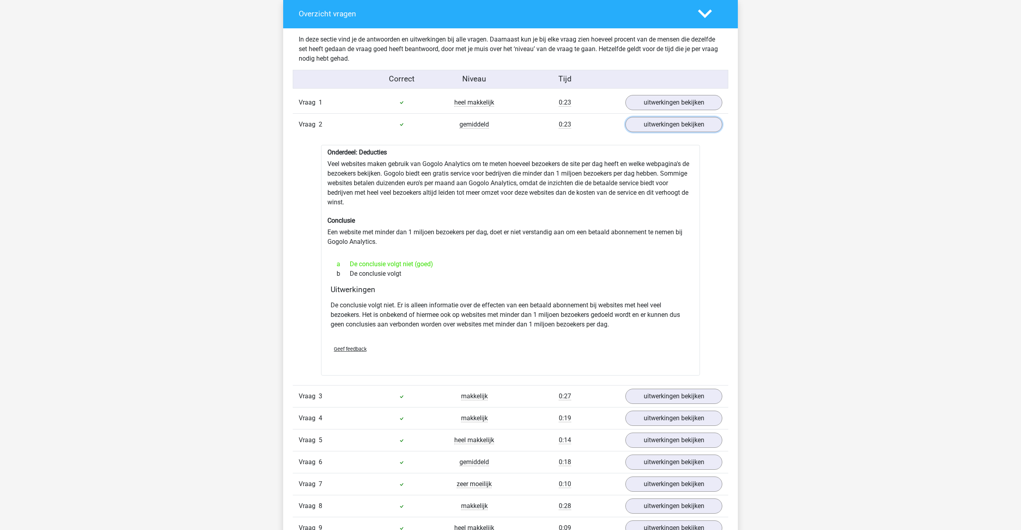
scroll to position [461, 0]
click at [655, 124] on link "uitwerkingen bekijken" at bounding box center [673, 124] width 111 height 18
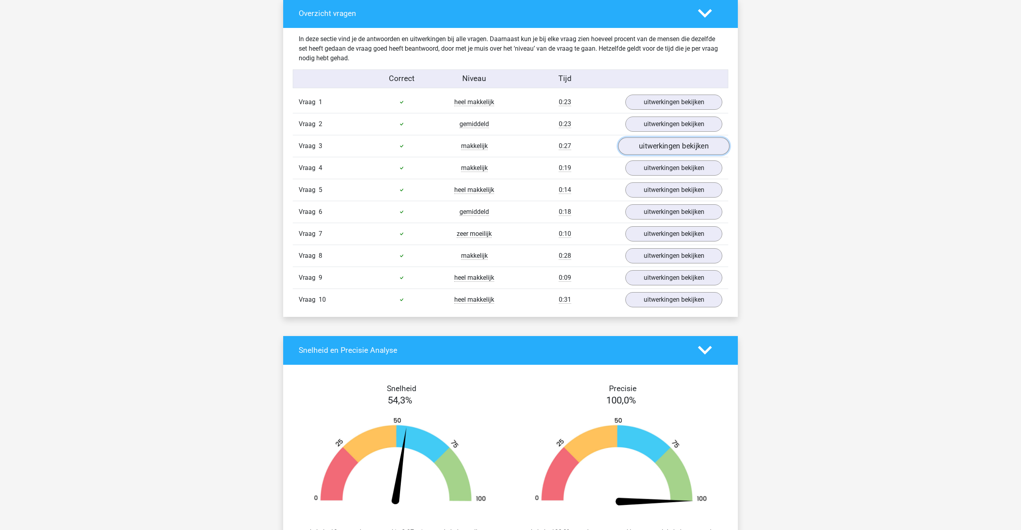
click at [655, 147] on link "uitwerkingen bekijken" at bounding box center [673, 146] width 111 height 18
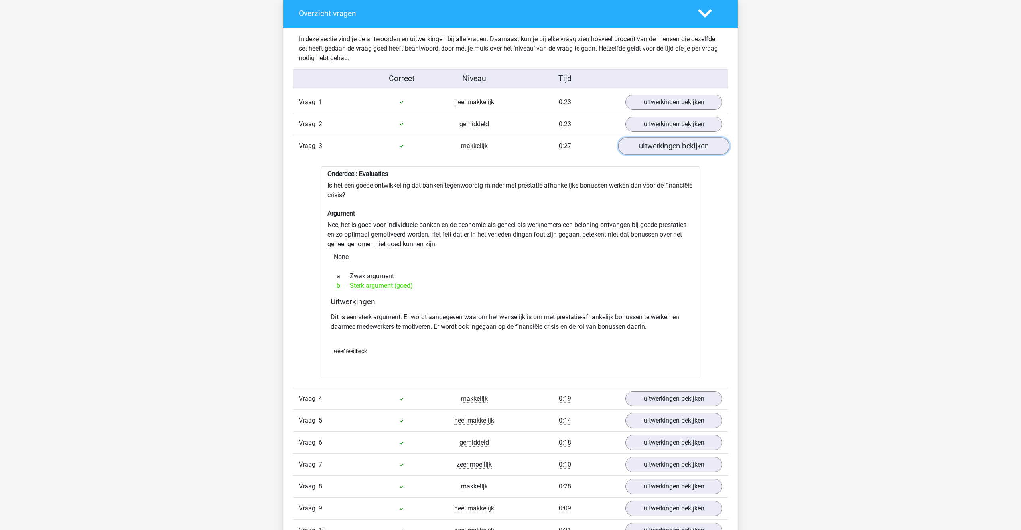
click at [658, 148] on link "uitwerkingen bekijken" at bounding box center [673, 146] width 111 height 18
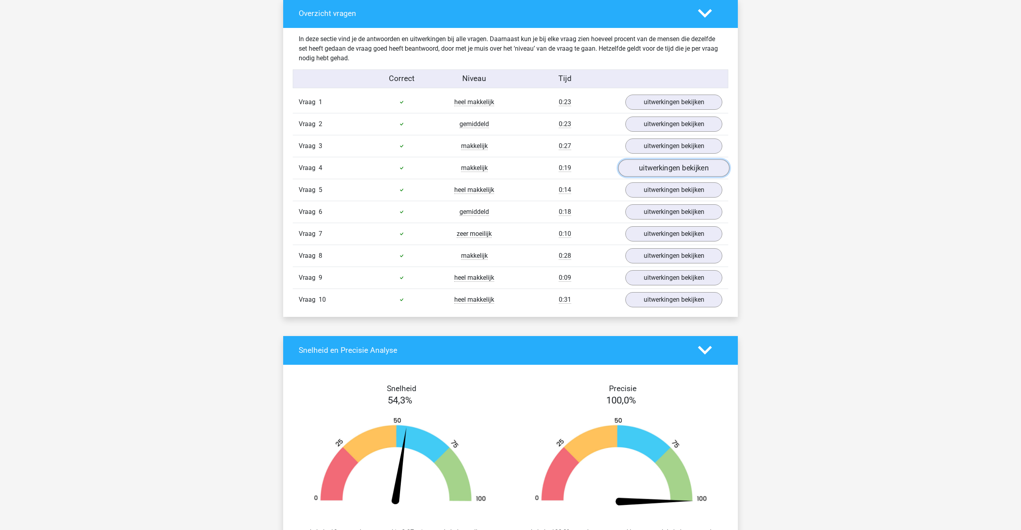
click at [664, 170] on link "uitwerkingen bekijken" at bounding box center [673, 168] width 111 height 18
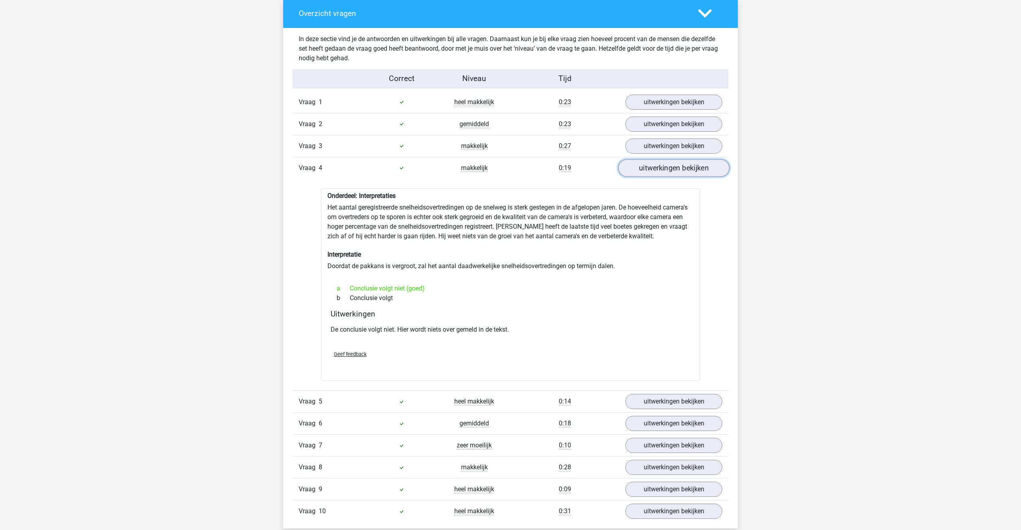
click at [664, 170] on link "uitwerkingen bekijken" at bounding box center [673, 168] width 111 height 18
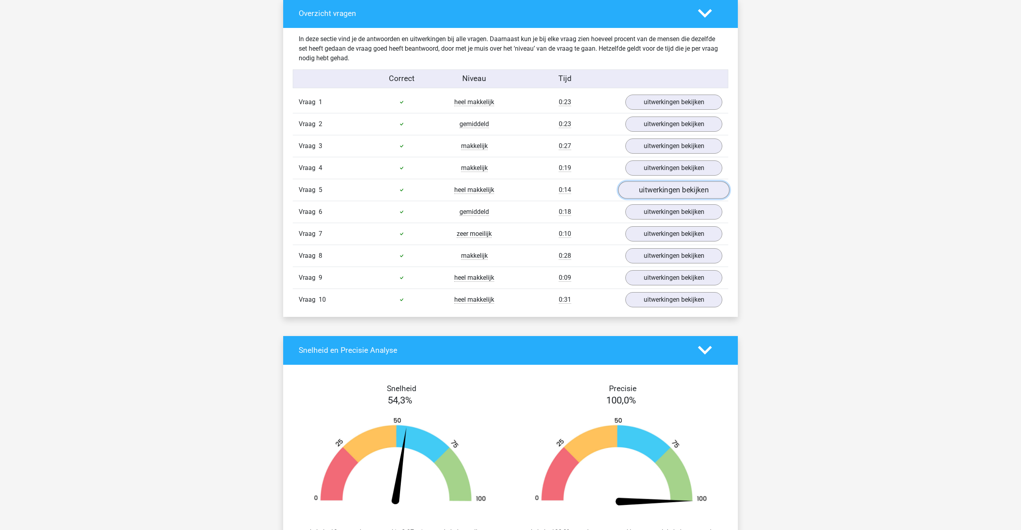
click at [664, 189] on link "uitwerkingen bekijken" at bounding box center [673, 190] width 111 height 18
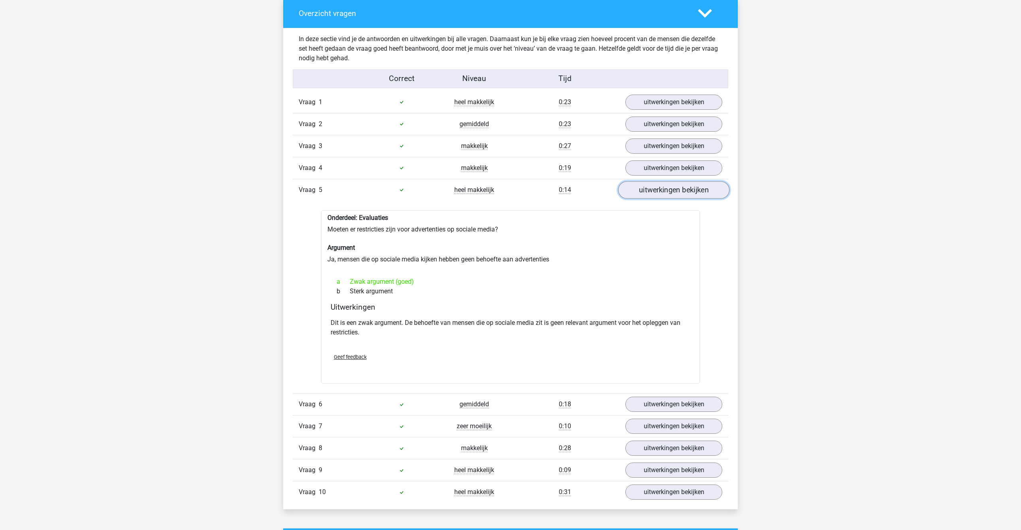
click at [664, 189] on link "uitwerkingen bekijken" at bounding box center [673, 190] width 111 height 18
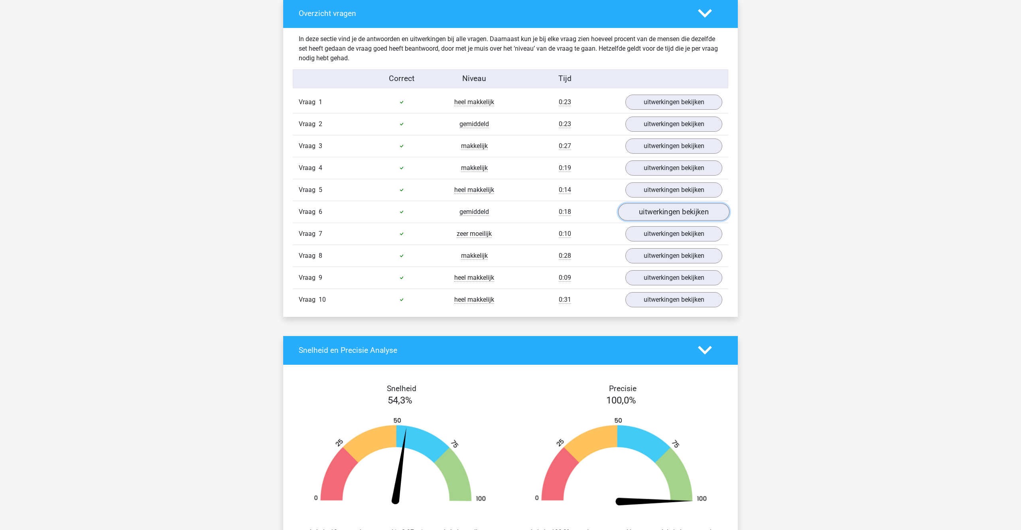
click at [657, 213] on link "uitwerkingen bekijken" at bounding box center [673, 212] width 111 height 18
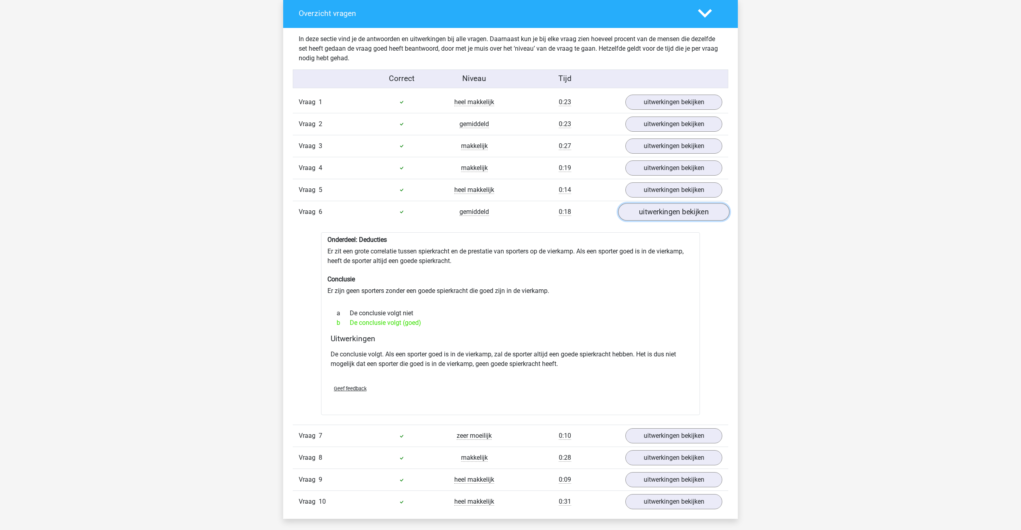
click at [657, 213] on link "uitwerkingen bekijken" at bounding box center [673, 212] width 111 height 18
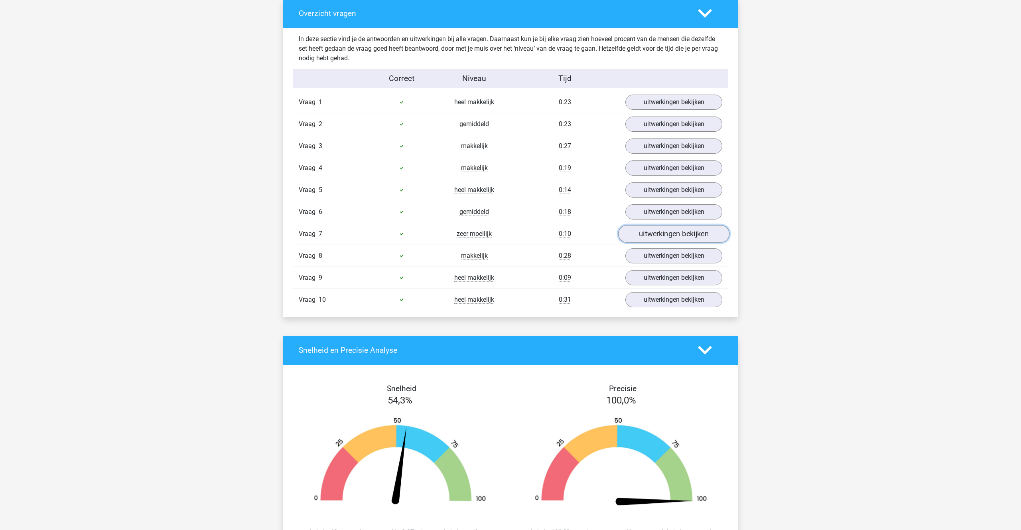
click at [656, 233] on link "uitwerkingen bekijken" at bounding box center [673, 234] width 111 height 18
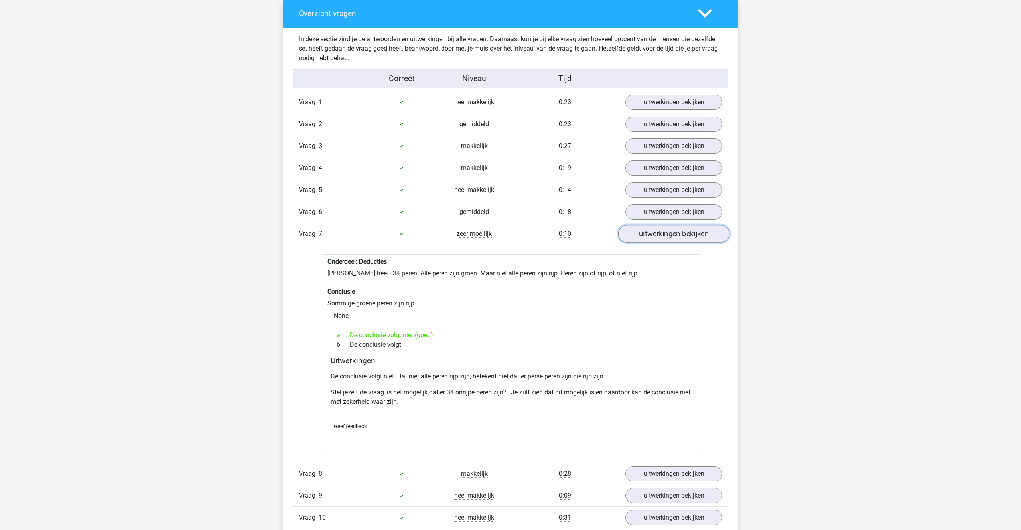
click at [676, 231] on link "uitwerkingen bekijken" at bounding box center [673, 234] width 111 height 18
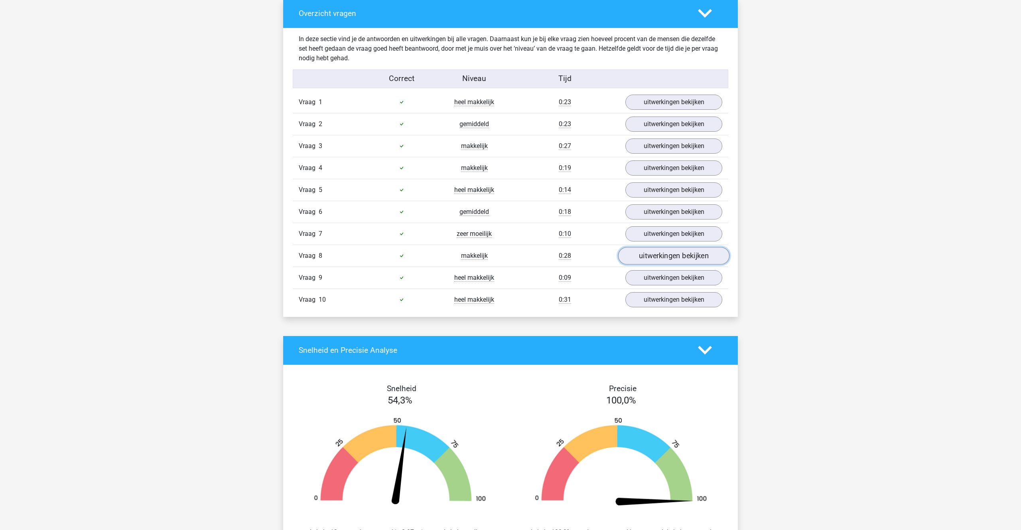
click at [656, 252] on link "uitwerkingen bekijken" at bounding box center [673, 256] width 111 height 18
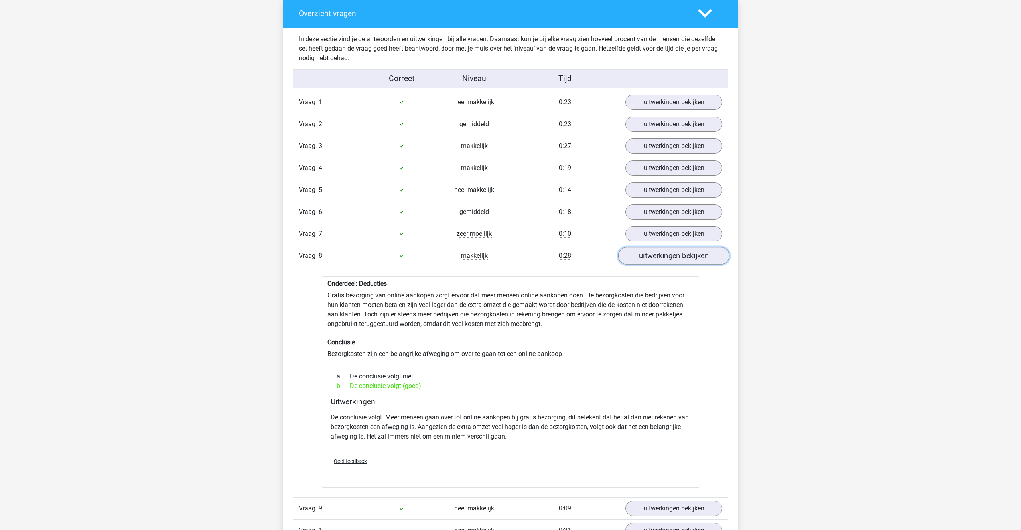
click at [656, 252] on link "uitwerkingen bekijken" at bounding box center [673, 256] width 111 height 18
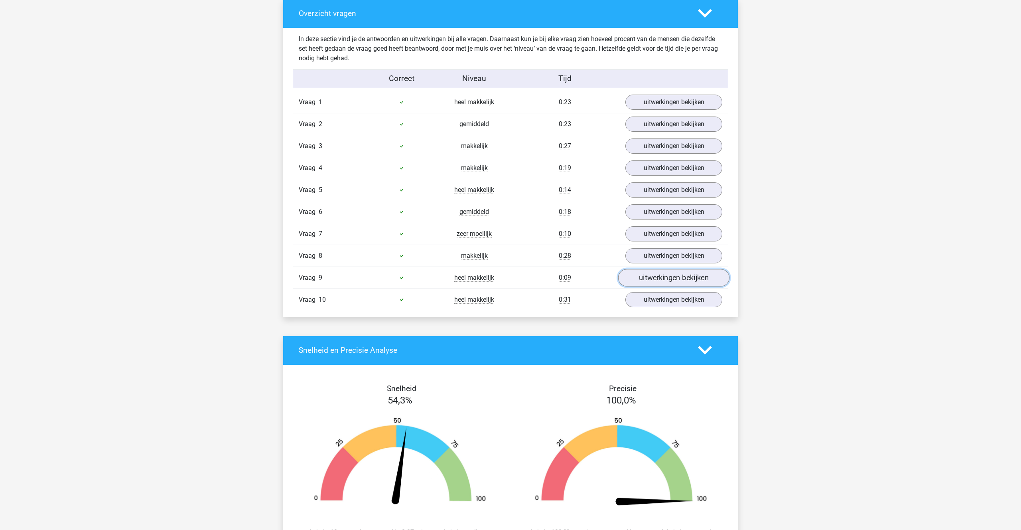
click at [659, 273] on link "uitwerkingen bekijken" at bounding box center [673, 278] width 111 height 18
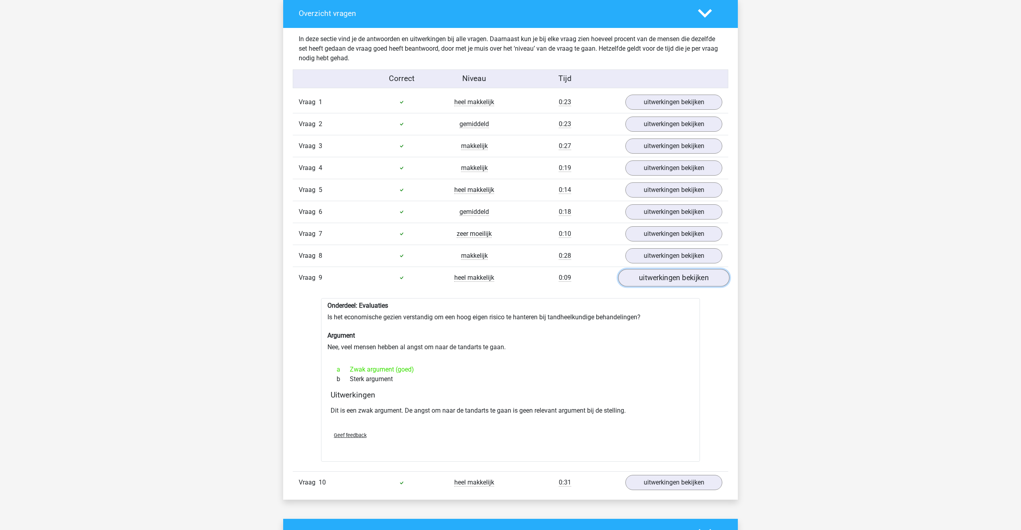
click at [659, 273] on link "uitwerkingen bekijken" at bounding box center [673, 278] width 111 height 18
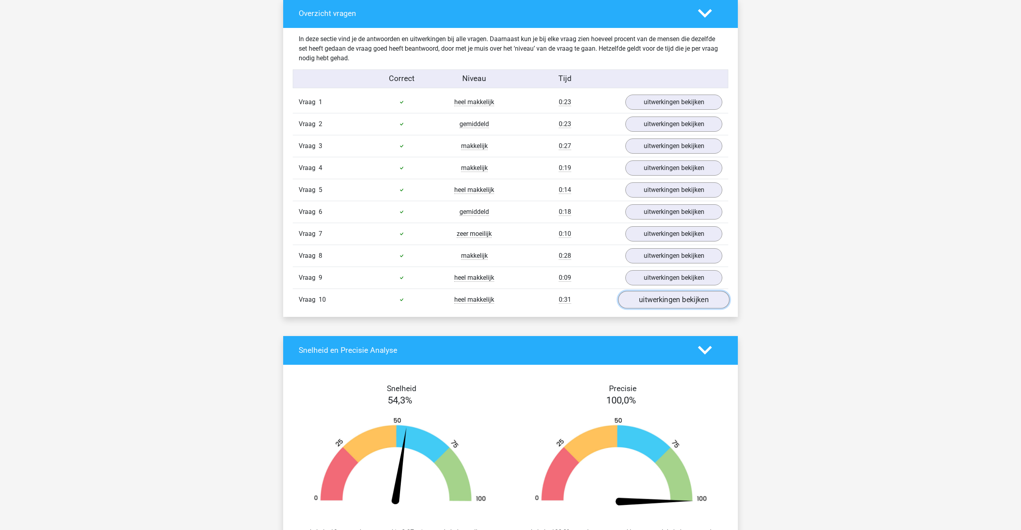
click at [656, 298] on link "uitwerkingen bekijken" at bounding box center [673, 300] width 111 height 18
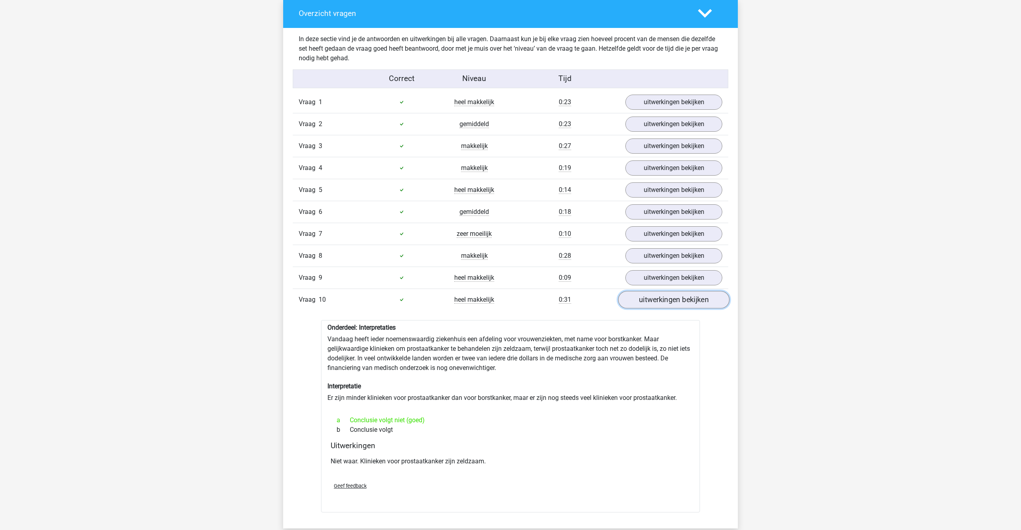
click at [654, 294] on link "uitwerkingen bekijken" at bounding box center [673, 300] width 111 height 18
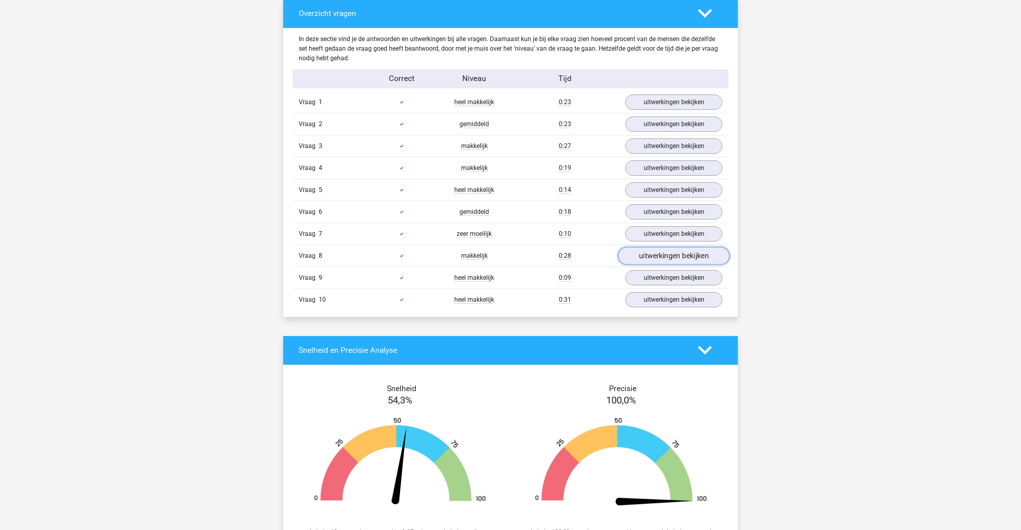
click at [629, 257] on link "uitwerkingen bekijken" at bounding box center [673, 256] width 111 height 18
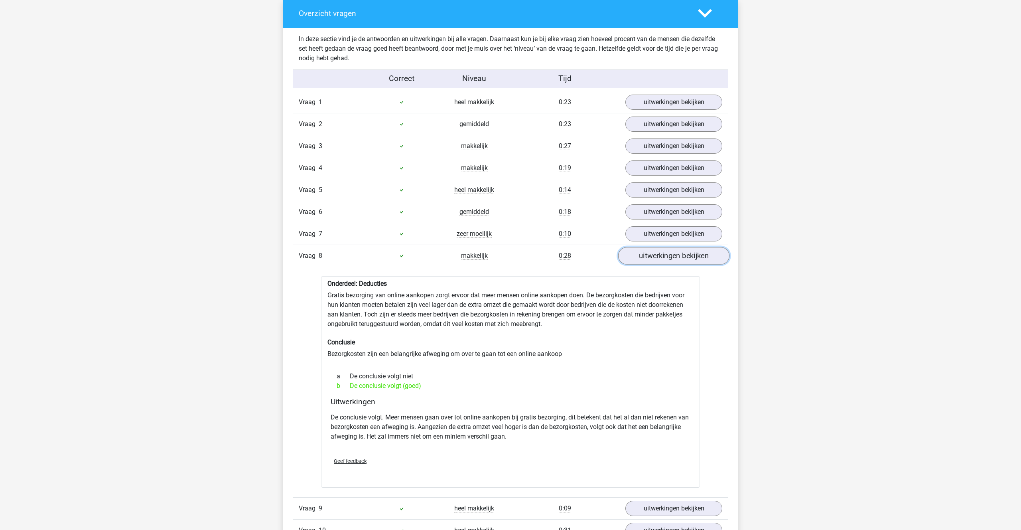
click at [628, 250] on link "uitwerkingen bekijken" at bounding box center [673, 256] width 111 height 18
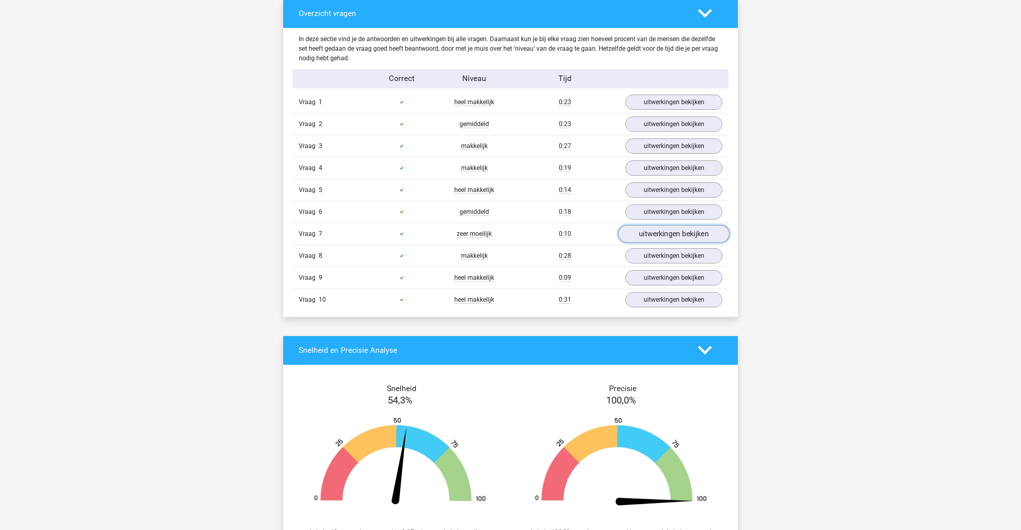
click at [640, 236] on link "uitwerkingen bekijken" at bounding box center [673, 234] width 111 height 18
